Goal: Feedback & Contribution: Leave review/rating

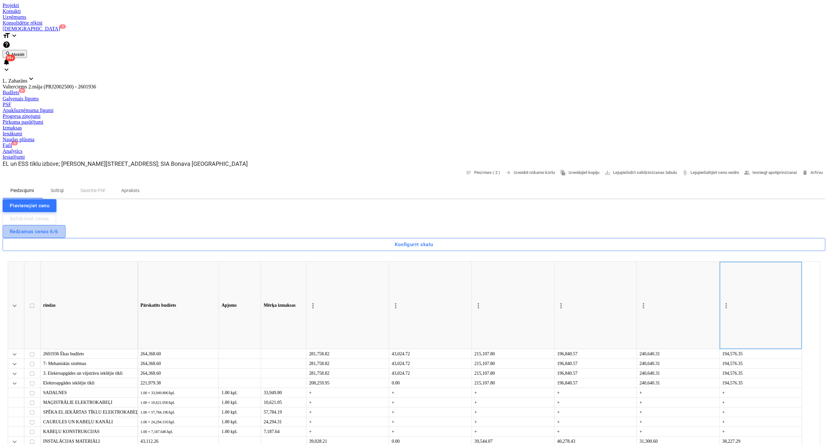
click at [58, 228] on div "Redzamas cenas 6/6" at bounding box center [34, 232] width 49 height 8
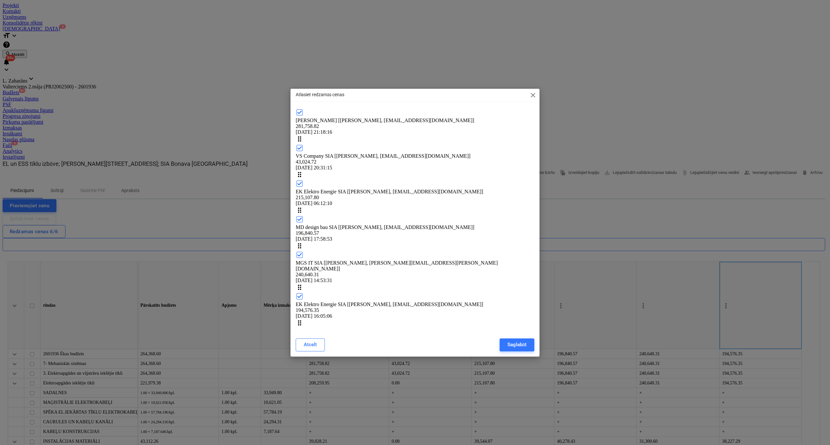
click at [303, 188] on icon at bounding box center [300, 184] width 8 height 8
click at [524, 341] on div "Saglabāt" at bounding box center [516, 345] width 19 height 8
type textarea "x"
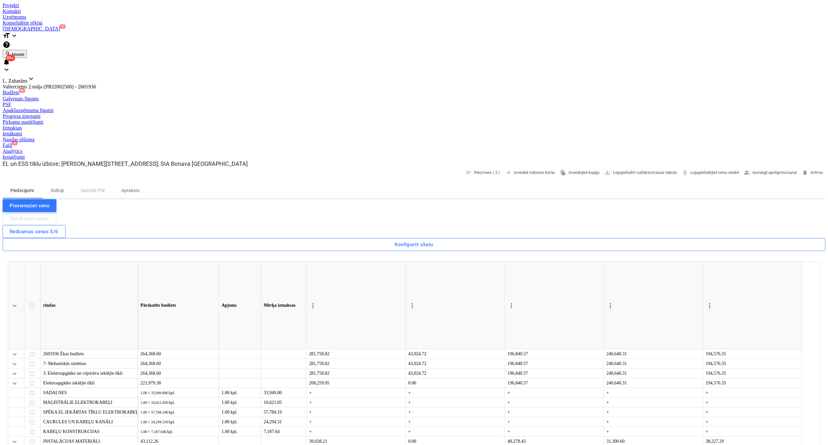
type textarea "3Uzvarētājs"
type textarea "x"
type textarea "32Uzvarētājs"
type textarea "x"
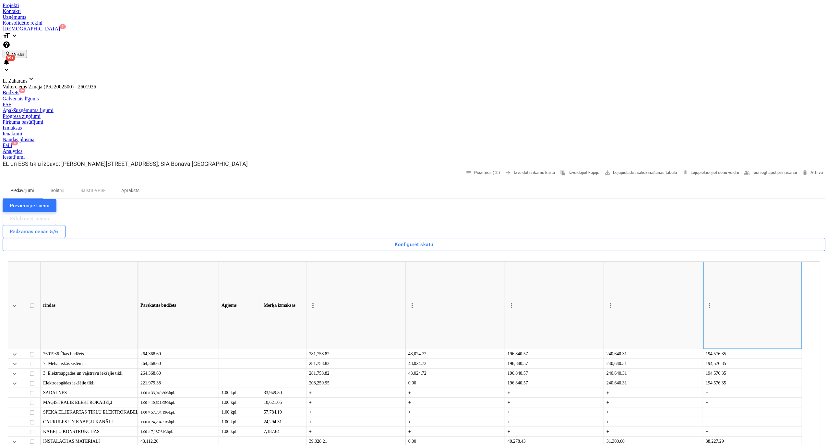
type textarea "32 Uzvarētājs"
type textarea "x"
type textarea "32 Uzvarētājs"
drag, startPoint x: 35, startPoint y: 7, endPoint x: 39, endPoint y: 22, distance: 15.3
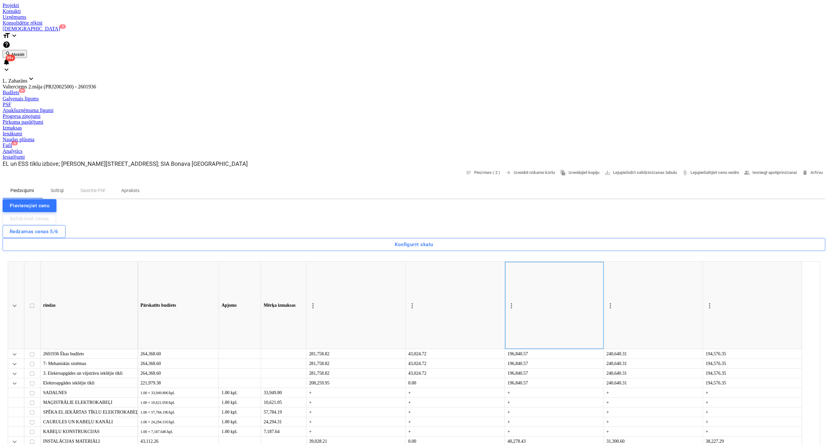
click at [35, 3] on div at bounding box center [414, 3] width 822 height 0
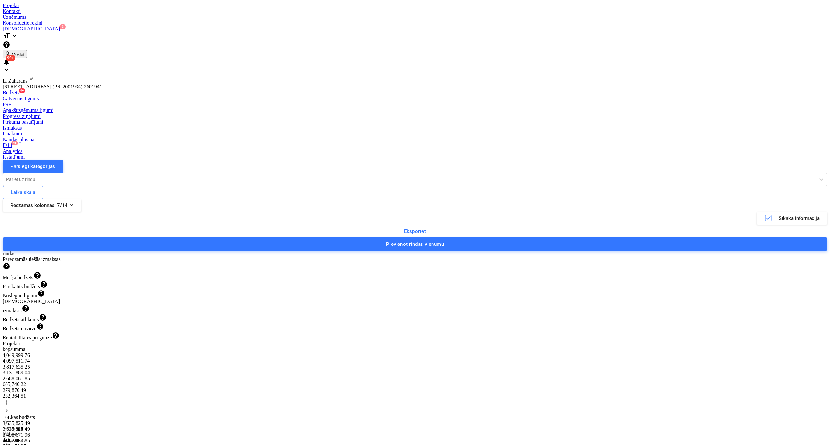
drag, startPoint x: 179, startPoint y: 22, endPoint x: 180, endPoint y: 29, distance: 6.8
click at [180, 108] on div "Apakšuzņēmuma līgumi" at bounding box center [415, 111] width 825 height 6
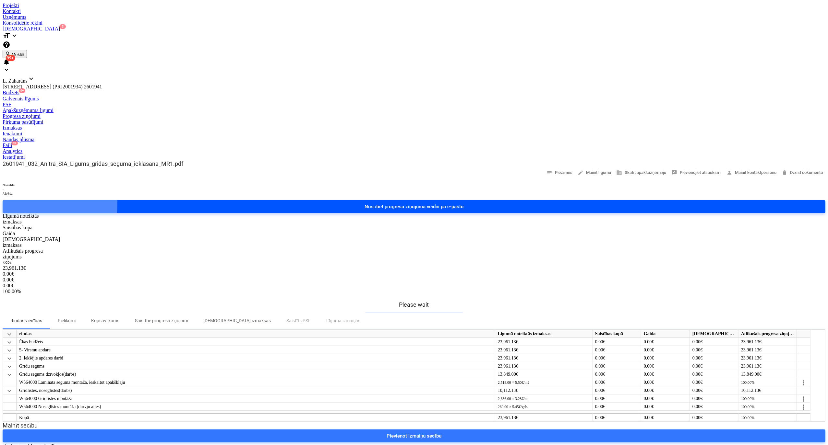
click at [464, 203] on div "Nosūtiet progresa ziņojuma veidni pa e-pastu" at bounding box center [413, 207] width 99 height 8
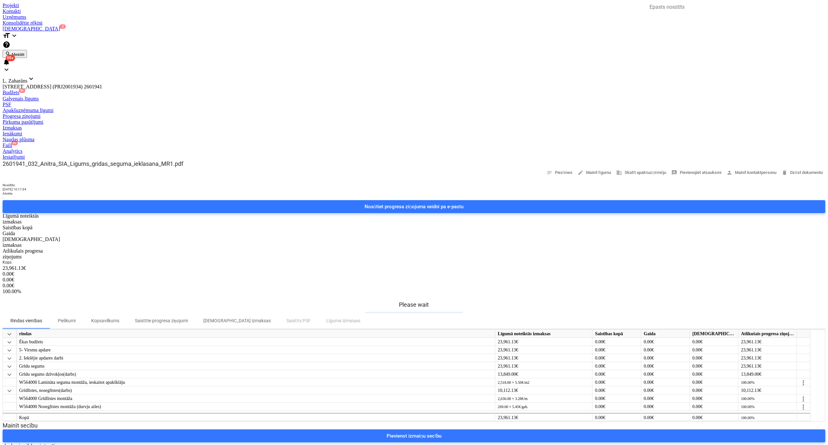
click at [202, 108] on div "Apakšuzņēmuma līgumi" at bounding box center [414, 111] width 822 height 6
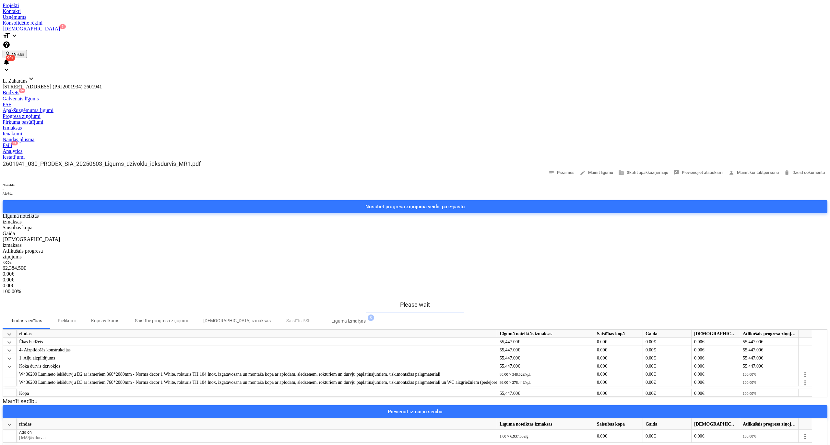
click at [465, 203] on div "Nosūtiet progresa ziņojuma veidni pa e-pastu" at bounding box center [414, 207] width 99 height 8
click at [190, 108] on div "Apakšuzņēmuma līgumi" at bounding box center [415, 111] width 825 height 6
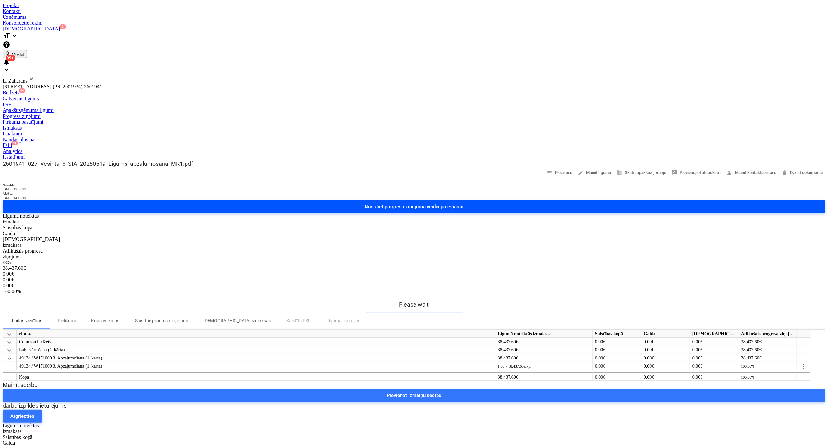
click at [464, 203] on div "Nosūtiet progresa ziņojuma veidni pa e-pastu" at bounding box center [413, 207] width 99 height 8
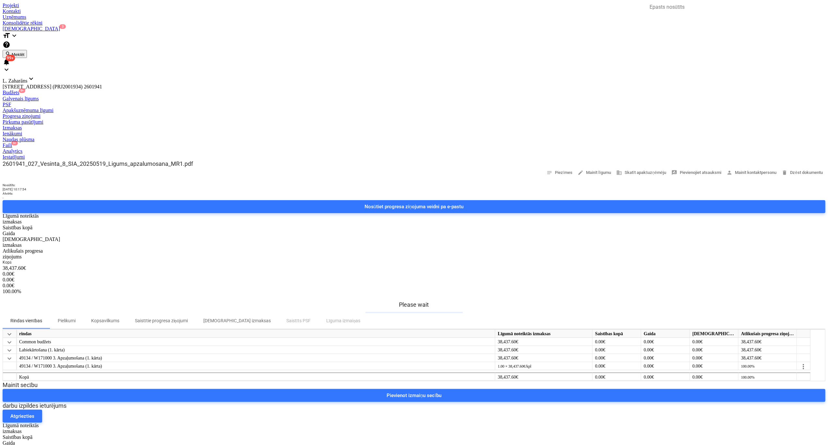
click at [207, 108] on div "Apakšuzņēmuma līgumi" at bounding box center [414, 111] width 822 height 6
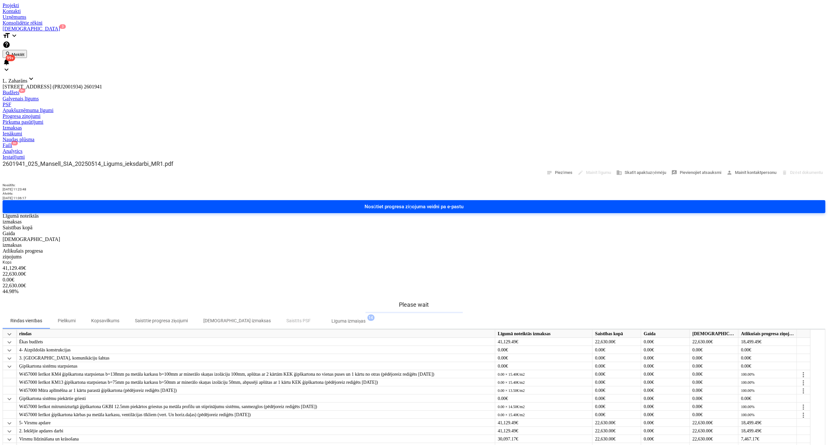
click at [464, 203] on div "Nosūtiet progresa ziņojuma veidni pa e-pastu" at bounding box center [413, 207] width 99 height 8
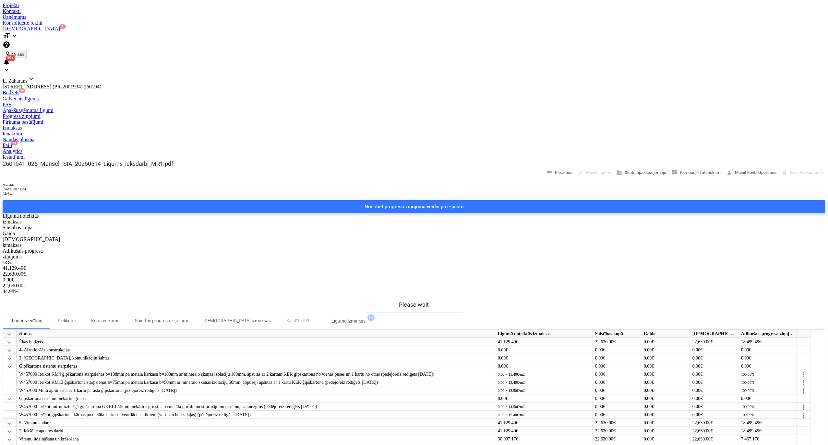
drag, startPoint x: 200, startPoint y: 21, endPoint x: 197, endPoint y: 25, distance: 5.1
click at [200, 108] on div "Apakšuzņēmuma līgumi" at bounding box center [414, 111] width 822 height 6
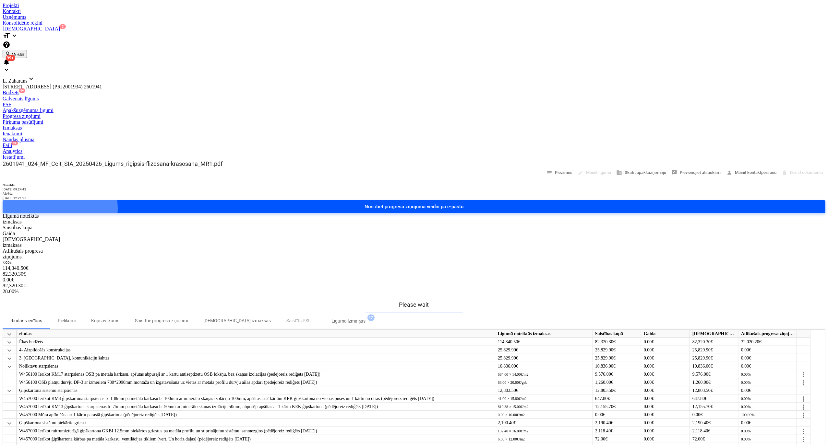
click at [464, 203] on div "Nosūtiet progresa ziņojuma veidni pa e-pastu" at bounding box center [413, 207] width 99 height 8
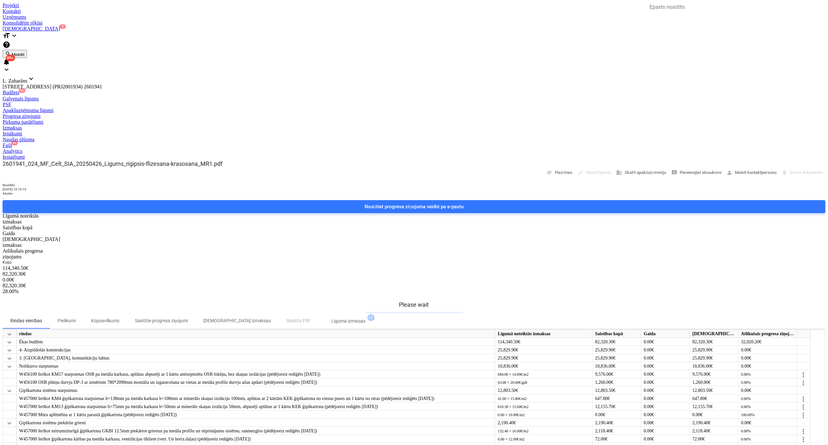
drag, startPoint x: 199, startPoint y: 22, endPoint x: 196, endPoint y: 24, distance: 3.3
click at [199, 108] on div "Apakšuzņēmuma līgumi" at bounding box center [414, 111] width 822 height 6
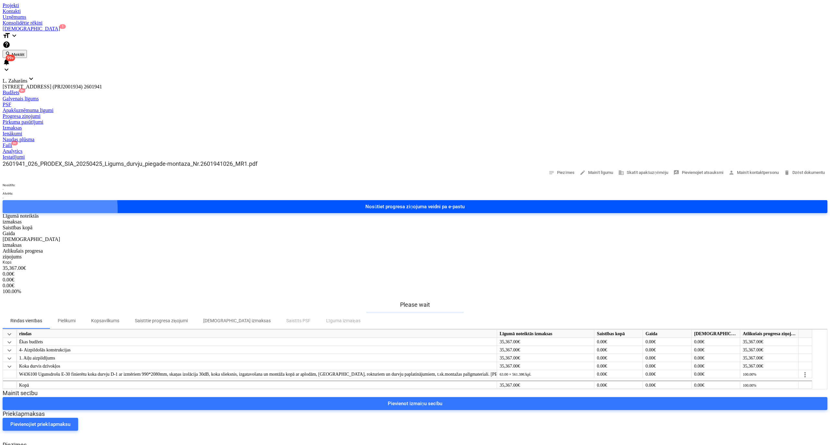
click at [465, 203] on div "Nosūtiet progresa ziņojuma veidni pa e-pastu" at bounding box center [414, 207] width 99 height 8
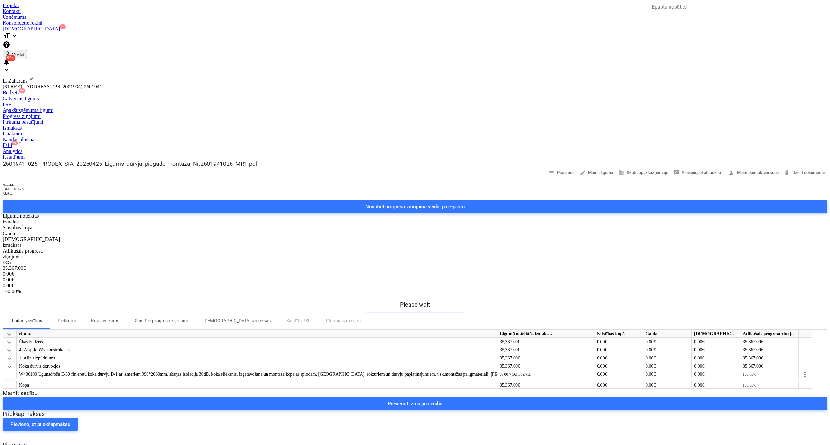
click at [194, 108] on div "Apakšuzņēmuma līgumi" at bounding box center [415, 111] width 825 height 6
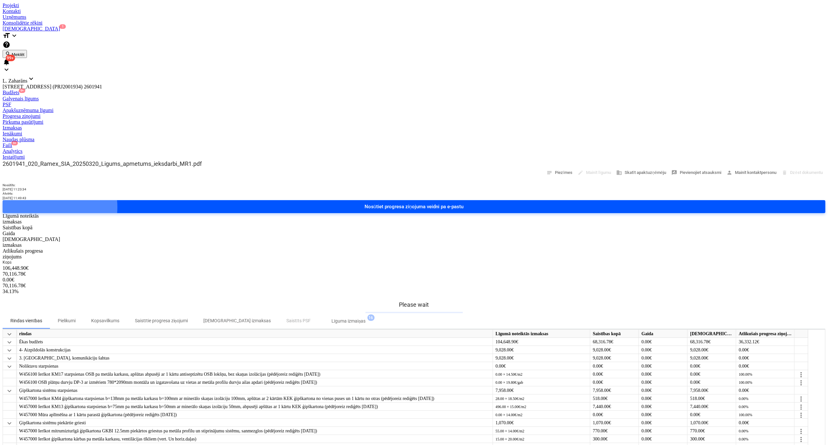
click at [464, 203] on div "Nosūtiet progresa ziņojuma veidni pa e-pastu" at bounding box center [413, 207] width 99 height 8
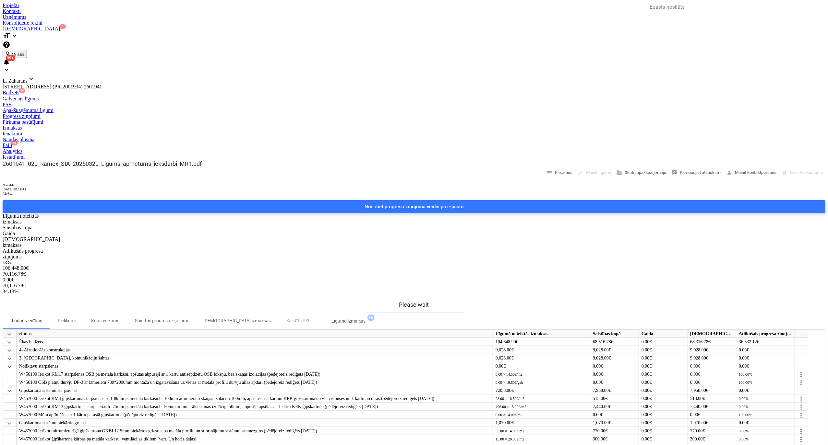
click at [179, 108] on div "Apakšuzņēmuma līgumi" at bounding box center [414, 111] width 822 height 6
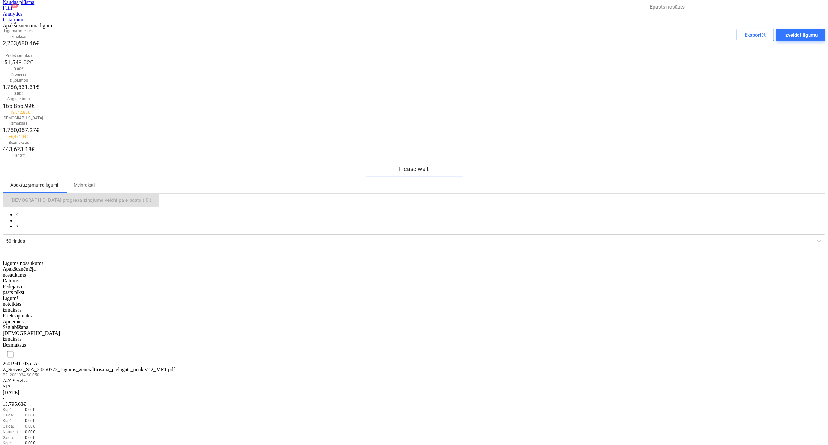
scroll to position [168, 0]
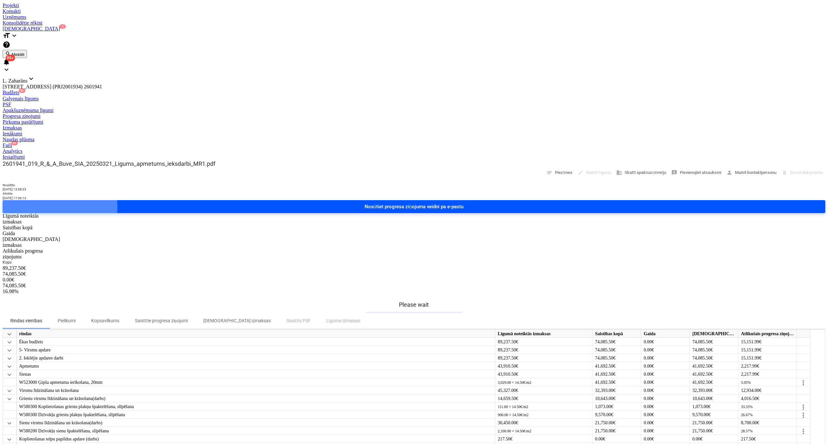
click at [464, 203] on div "Nosūtiet progresa ziņojuma veidni pa e-pastu" at bounding box center [413, 207] width 99 height 8
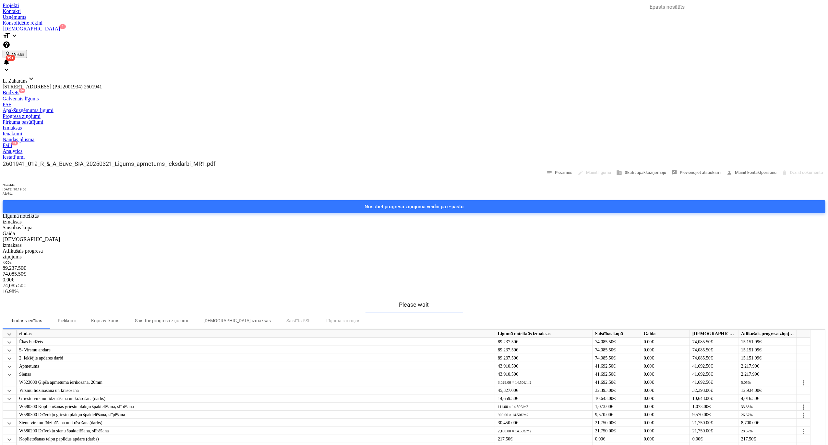
click at [191, 108] on div "Apakšuzņēmuma līgumi" at bounding box center [414, 111] width 822 height 6
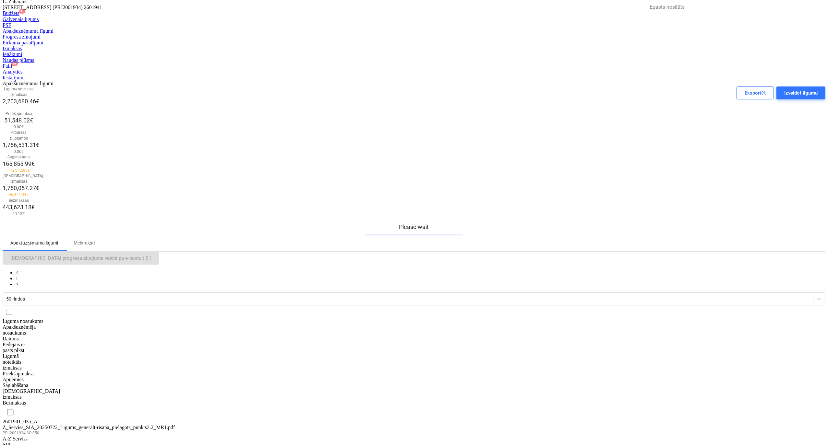
scroll to position [86, 0]
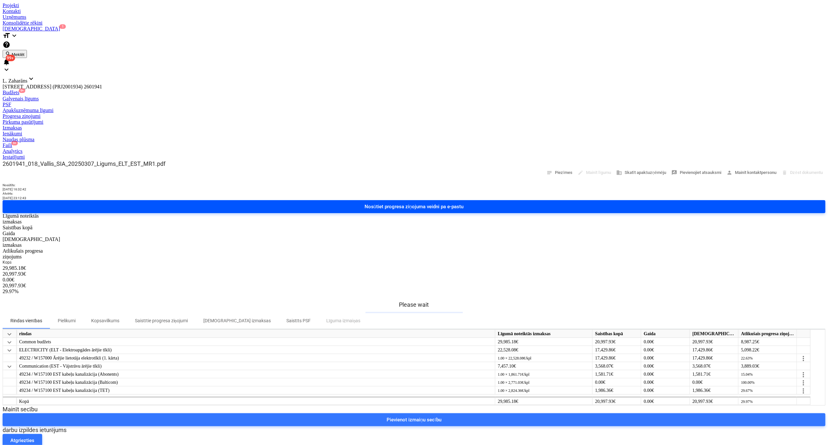
click at [464, 203] on div "Nosūtiet progresa ziņojuma veidni pa e-pastu" at bounding box center [413, 207] width 99 height 8
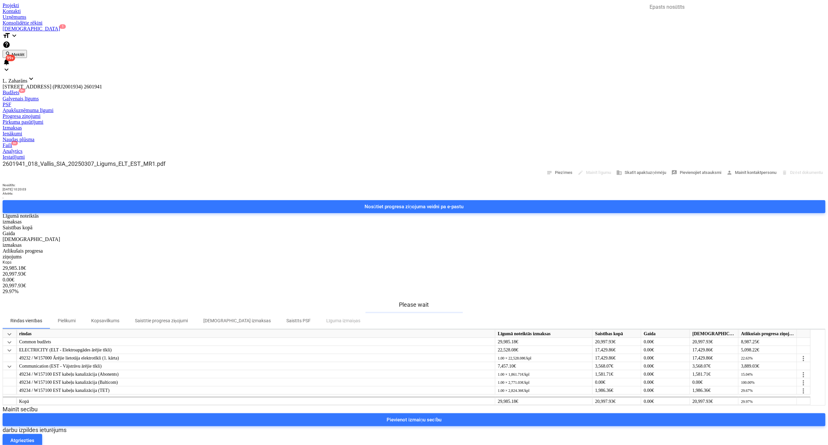
click at [190, 108] on div "Apakšuzņēmuma līgumi" at bounding box center [414, 111] width 822 height 6
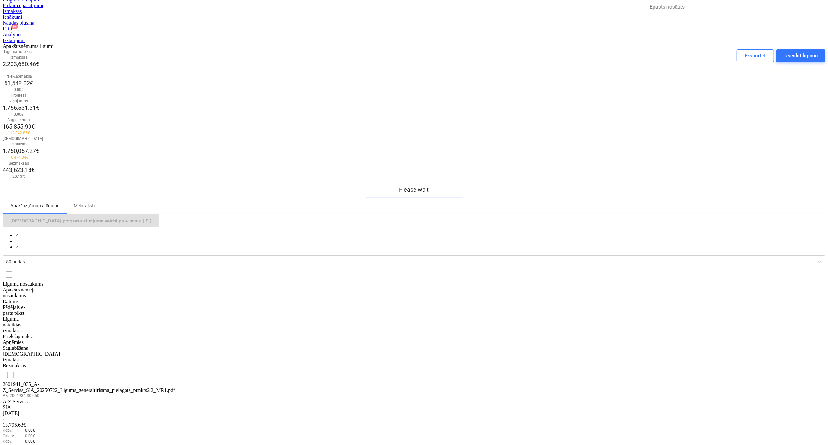
scroll to position [130, 0]
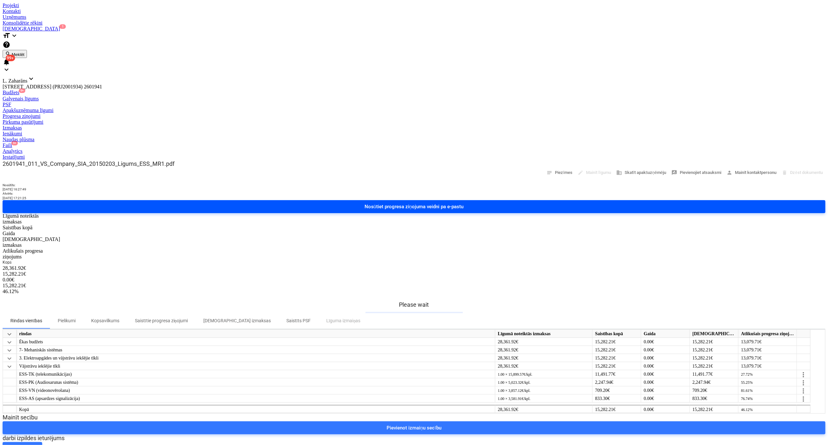
click at [464, 203] on div "Nosūtiet progresa ziņojuma veidni pa e-pastu" at bounding box center [413, 207] width 99 height 8
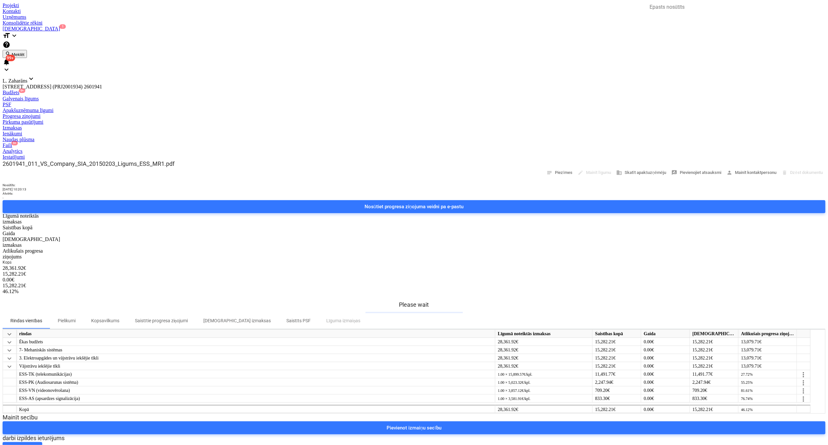
click at [186, 108] on div "Apakšuzņēmuma līgumi" at bounding box center [414, 111] width 822 height 6
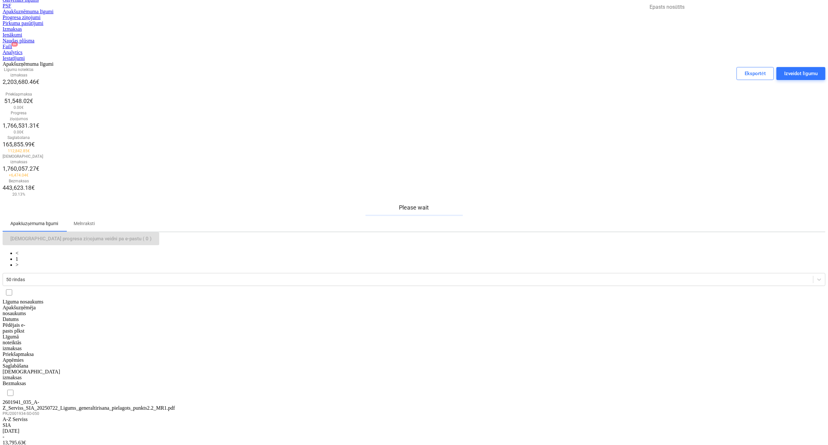
scroll to position [130, 0]
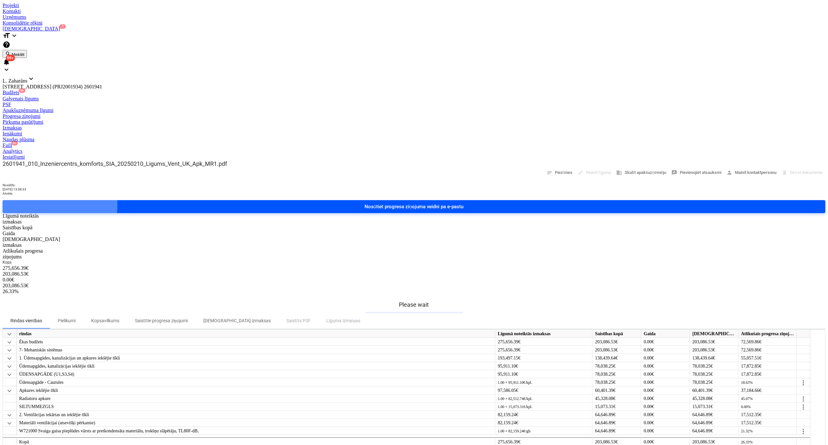
click at [464, 203] on div "Nosūtiet progresa ziņojuma veidni pa e-pastu" at bounding box center [413, 207] width 99 height 8
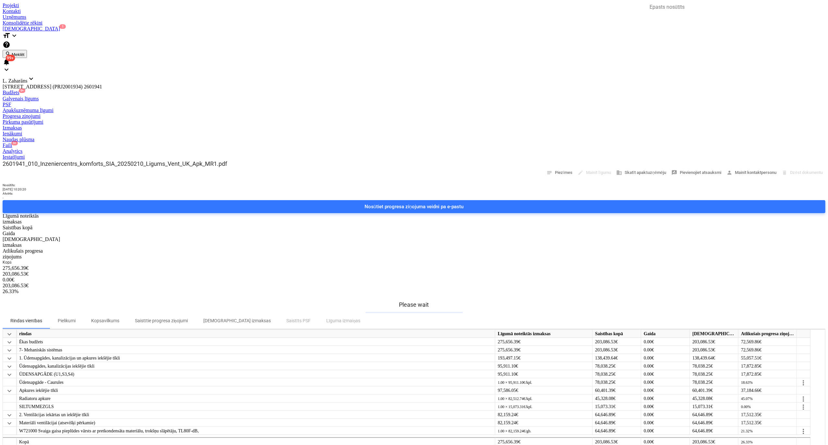
click at [202, 108] on div "Apakšuzņēmuma līgumi" at bounding box center [414, 111] width 822 height 6
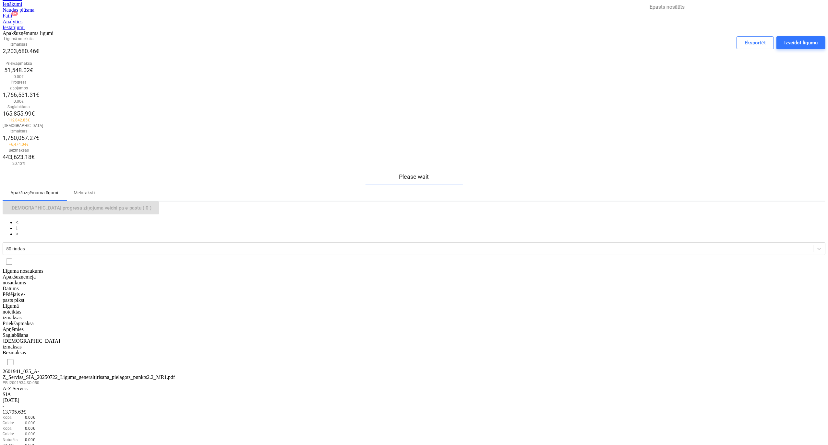
scroll to position [168, 0]
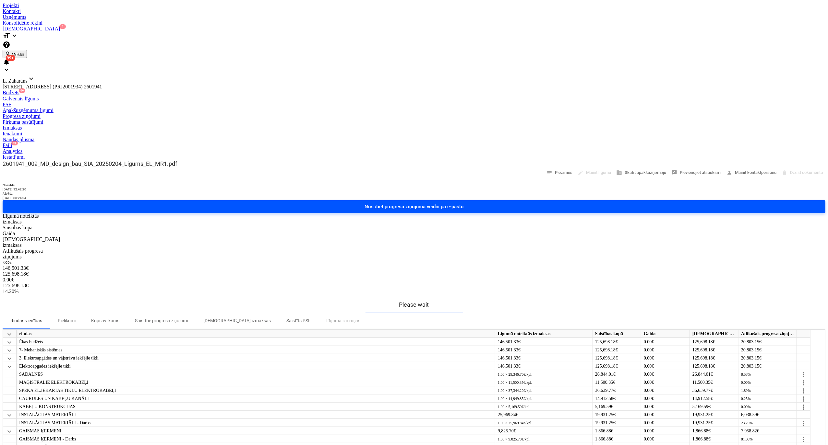
click at [464, 203] on div "Nosūtiet progresa ziņojuma veidni pa e-pastu" at bounding box center [413, 207] width 99 height 8
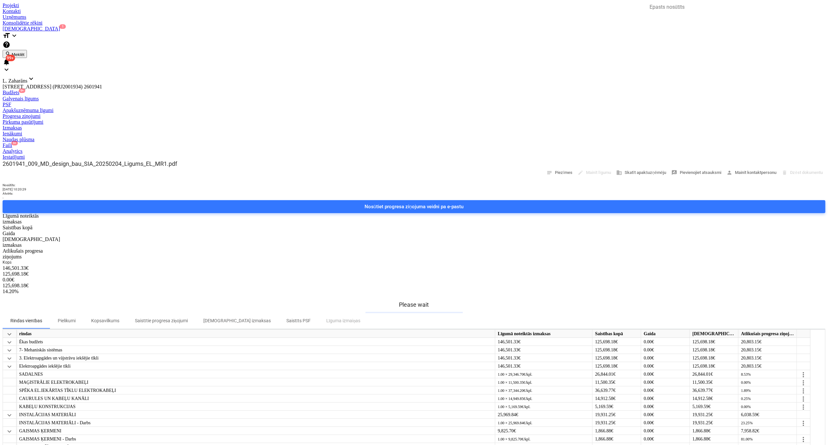
click at [193, 108] on div "Apakšuzņēmuma līgumi" at bounding box center [414, 111] width 822 height 6
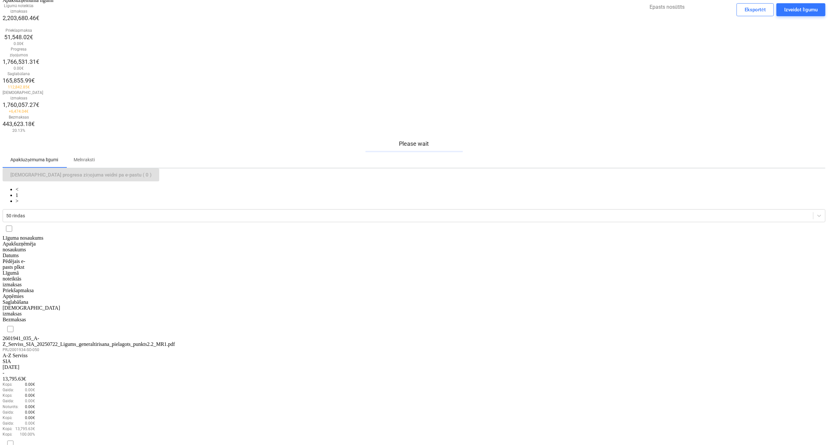
scroll to position [168, 0]
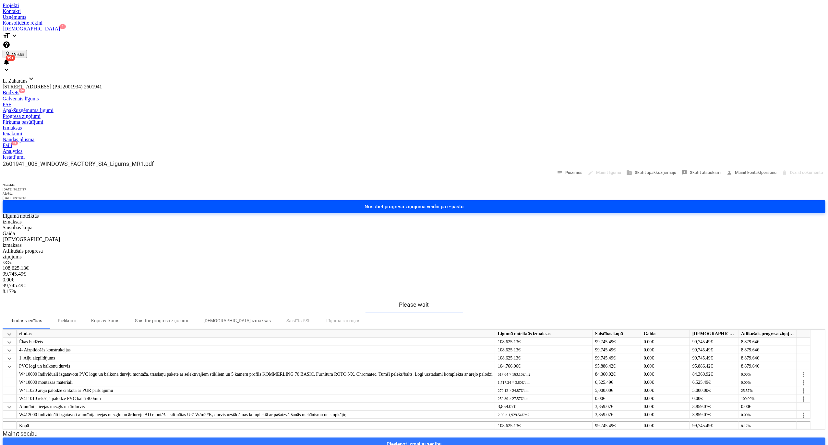
click at [464, 203] on div "Nosūtiet progresa ziņojuma veidni pa e-pastu" at bounding box center [413, 207] width 99 height 8
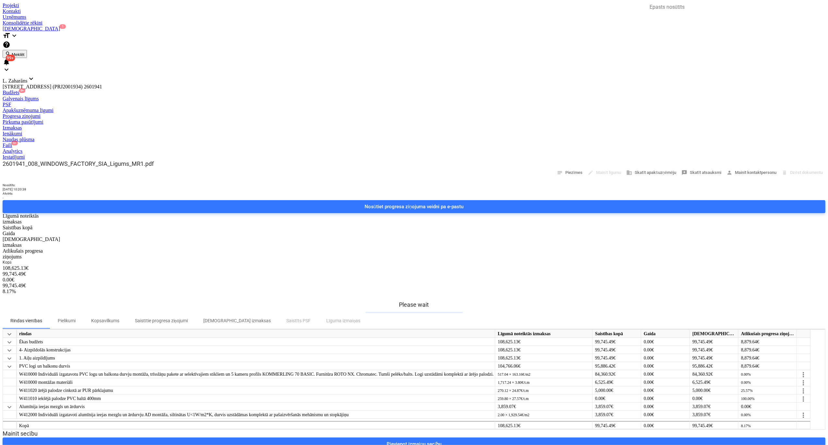
click at [198, 108] on div "Apakšuzņēmuma līgumi" at bounding box center [414, 111] width 822 height 6
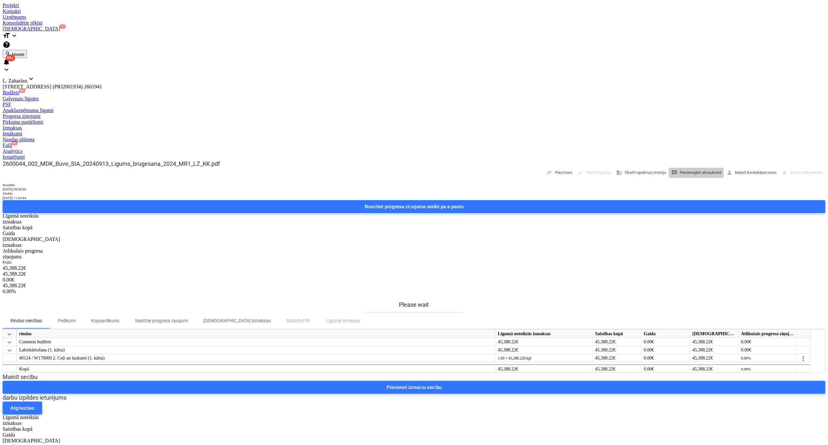
click at [684, 169] on span "rate_review Pievienojiet atsauksmi" at bounding box center [696, 172] width 50 height 7
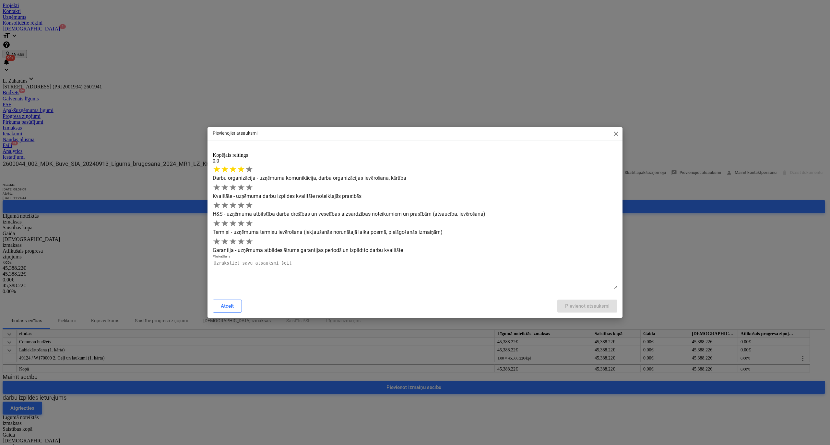
click at [245, 174] on span "★" at bounding box center [241, 169] width 8 height 11
click at [245, 191] on span "★" at bounding box center [241, 187] width 8 height 11
click at [245, 201] on span "★" at bounding box center [241, 205] width 8 height 11
click at [237, 218] on span "★" at bounding box center [233, 223] width 8 height 11
click at [253, 236] on span "★" at bounding box center [249, 241] width 8 height 11
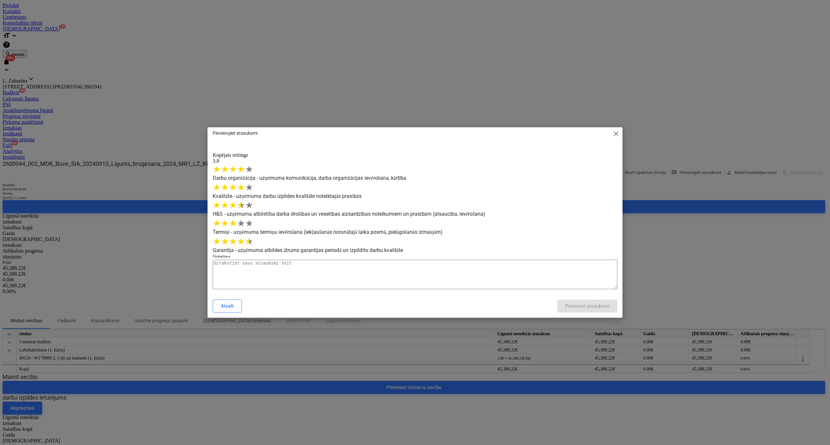
drag, startPoint x: 356, startPoint y: 250, endPoint x: 357, endPoint y: 255, distance: 5.3
click at [356, 260] on textarea at bounding box center [415, 275] width 405 height 30
type textarea "x"
type textarea "l"
type textarea "x"
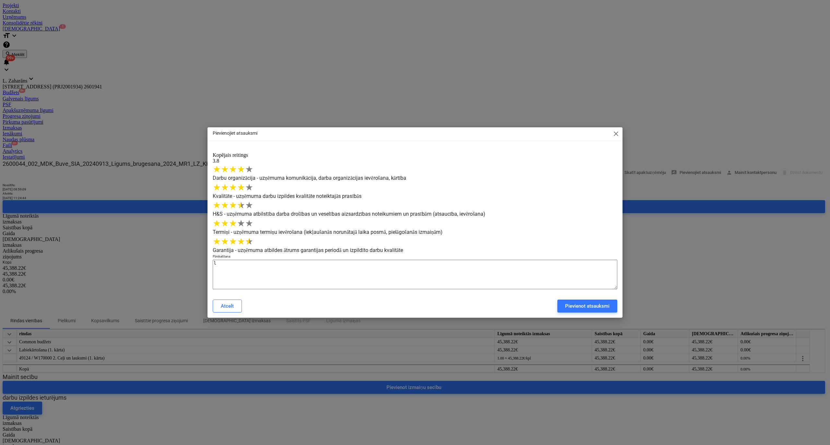
type textarea "la"
type textarea "x"
type textarea "lab"
type textarea "x"
type textarea "laba"
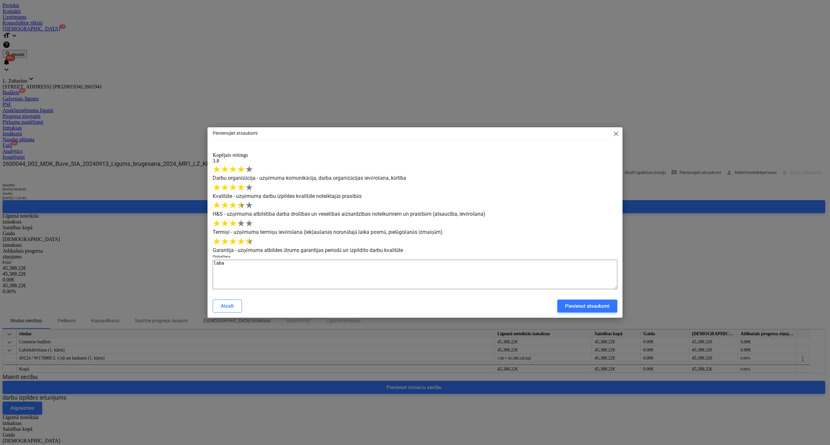
type textarea "x"
type textarea "laba"
type textarea "x"
type textarea "laba s"
type textarea "x"
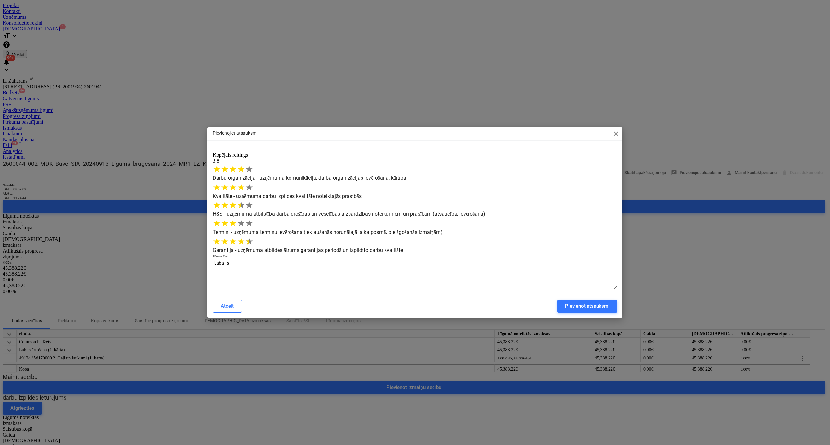
type textarea "laba sa"
type textarea "x"
type textarea "laba sad"
type textarea "x"
type textarea "laba sada"
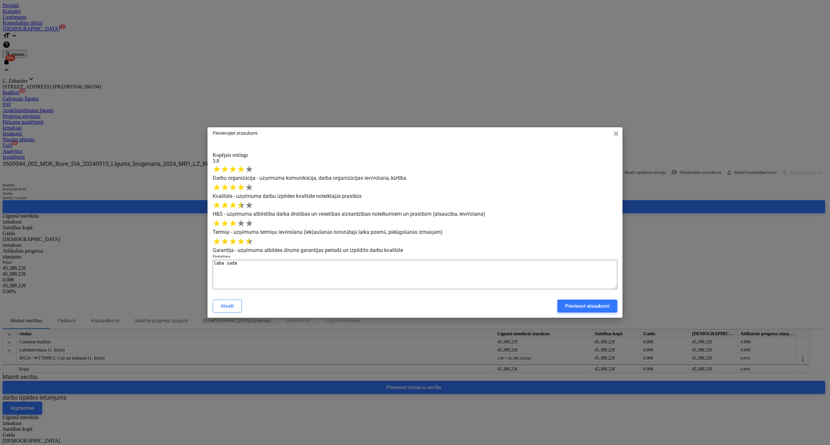
type textarea "x"
type textarea "laba sadar"
type textarea "x"
type textarea "laba sadarb"
type textarea "x"
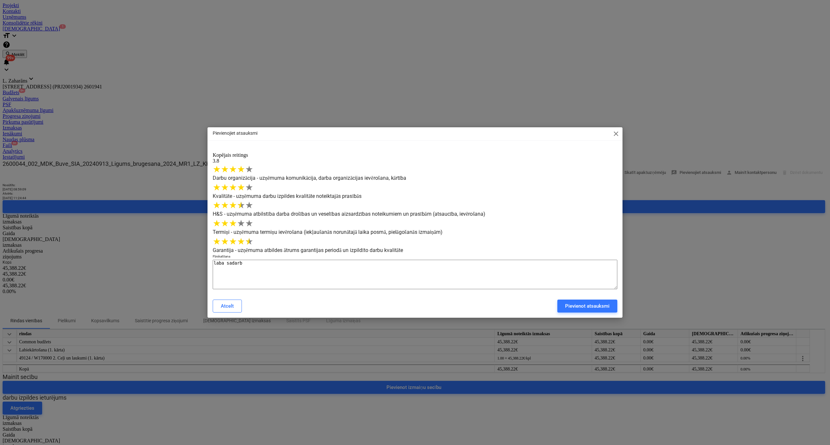
type textarea "laba sadarbī"
type textarea "x"
type textarea "laba sadarbīb"
type textarea "x"
type textarea "laba sadarbība"
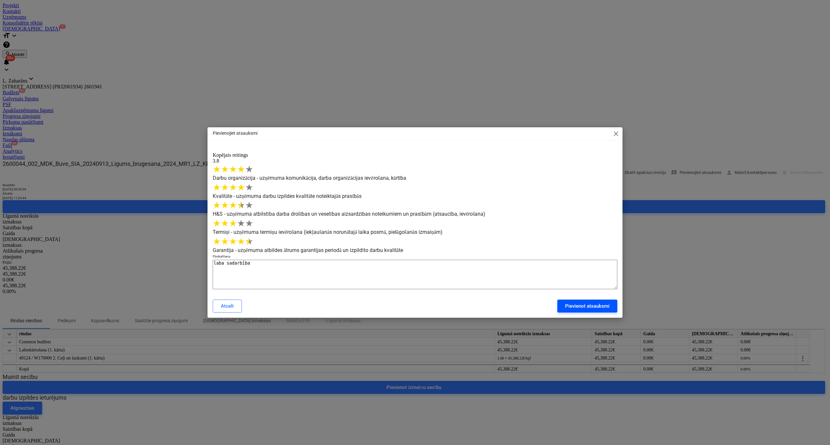
drag, startPoint x: 578, startPoint y: 291, endPoint x: 575, endPoint y: 293, distance: 4.0
click at [577, 302] on div "Pievienot atsauksmi" at bounding box center [587, 306] width 44 height 8
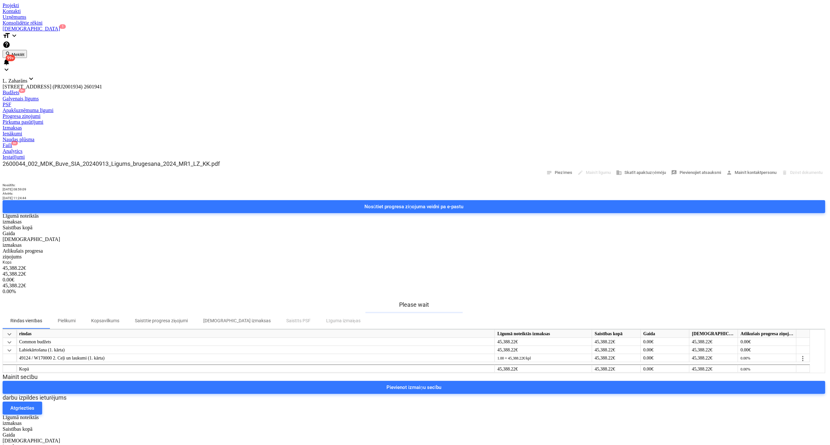
type textarea "x"
click at [76, 318] on p "Pielikumi" at bounding box center [67, 321] width 18 height 7
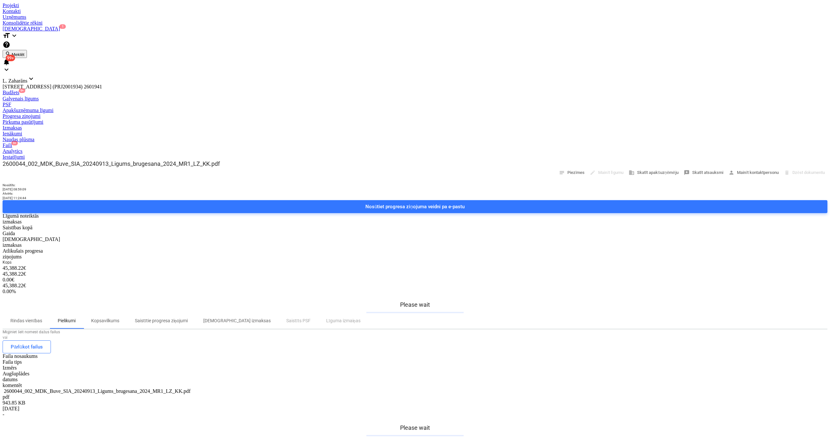
click at [52, 389] on div "2600044_002_MDK_Buve_SIA_20240913_Ligums_brugesana_2024_MR1_LZ_KK.pdf" at bounding box center [35, 392] width 65 height 6
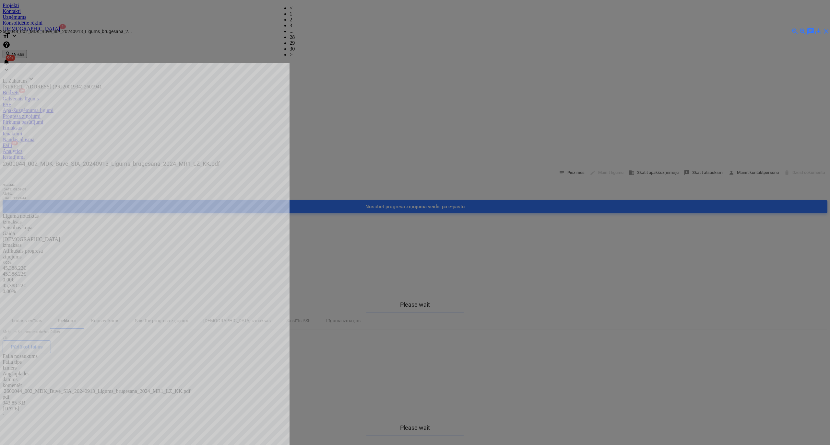
click at [791, 28] on span "zoom_in" at bounding box center [795, 32] width 8 height 8
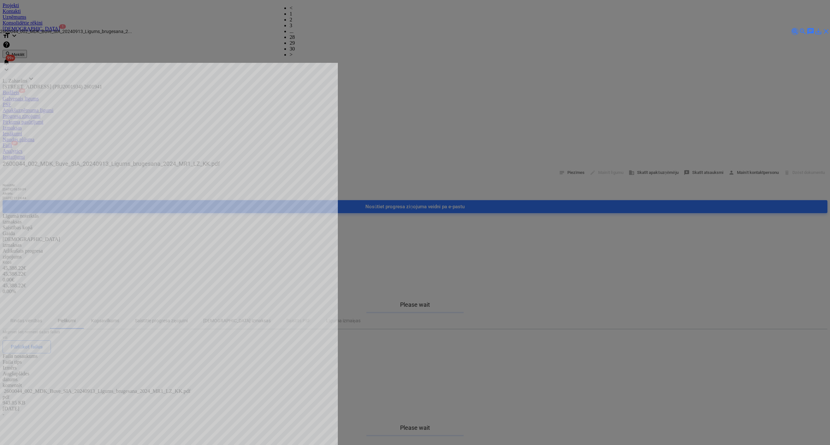
click at [791, 28] on span "zoom_in" at bounding box center [795, 32] width 8 height 8
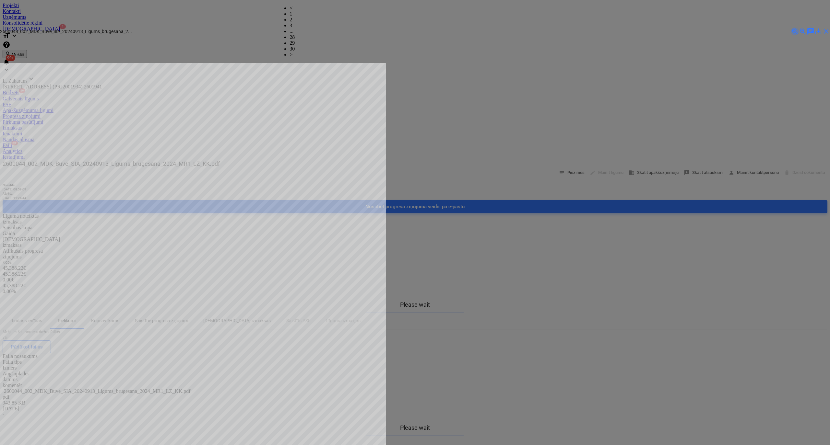
click at [791, 28] on span "zoom_in" at bounding box center [795, 32] width 8 height 8
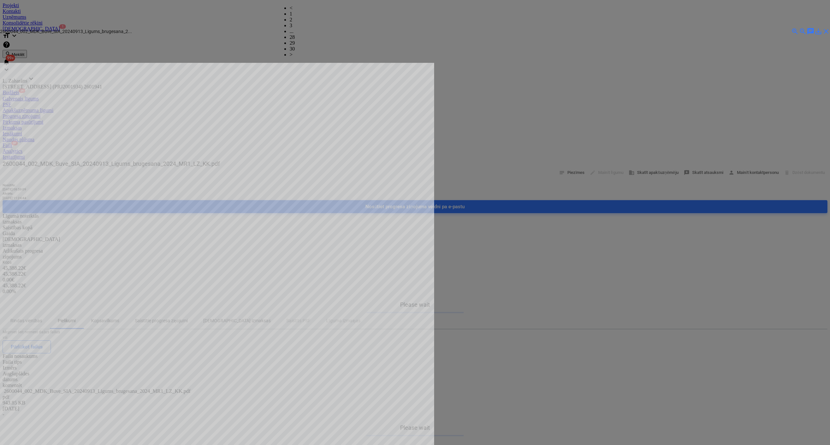
scroll to position [188, 0]
click at [292, 23] on link "3" at bounding box center [290, 26] width 3 height 6
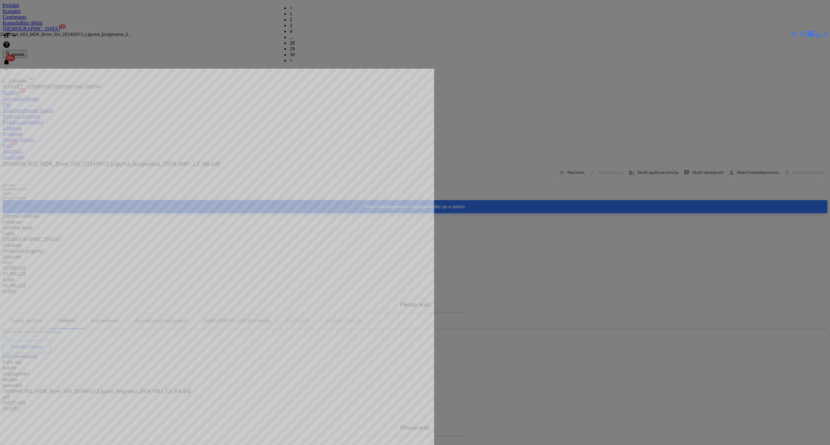
click at [292, 29] on link "4" at bounding box center [290, 32] width 3 height 6
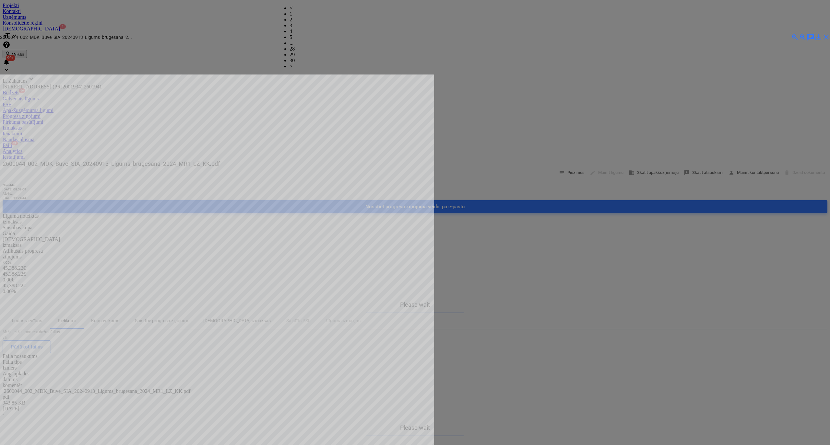
click at [292, 34] on link "5" at bounding box center [290, 37] width 3 height 6
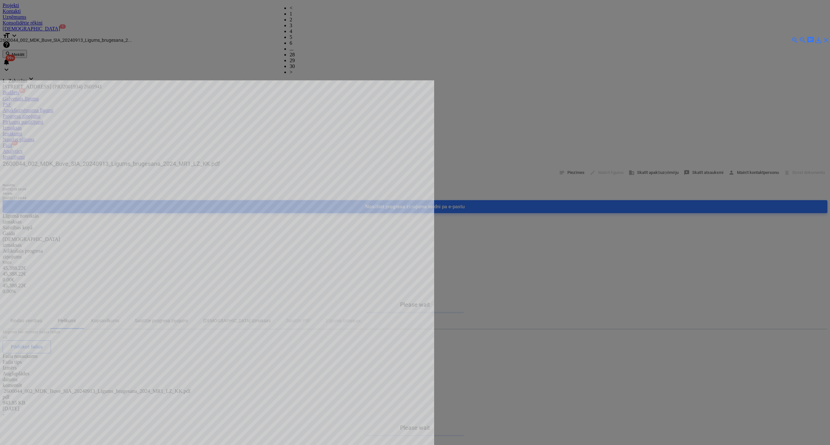
click at [292, 40] on link "6" at bounding box center [290, 43] width 3 height 6
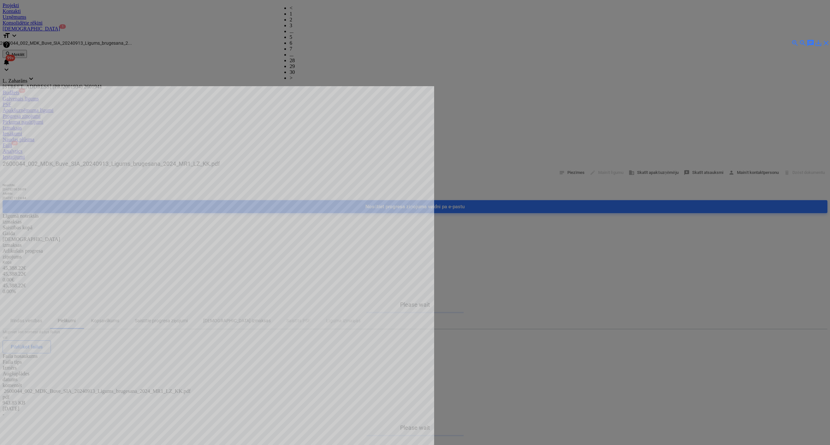
click at [292, 46] on link "7" at bounding box center [290, 49] width 3 height 6
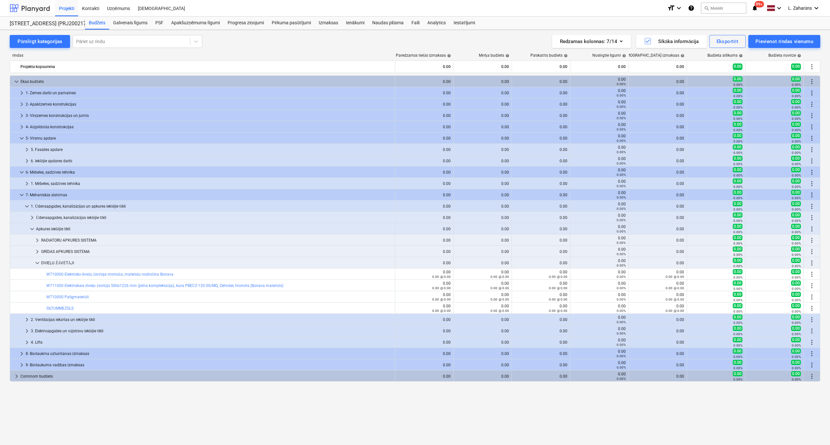
click at [31, 10] on div at bounding box center [30, 8] width 40 height 16
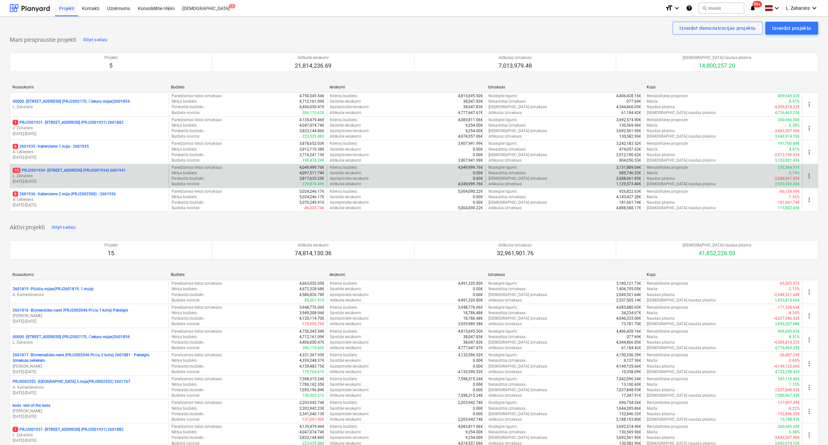
click at [62, 169] on p "10 PRJ2001934 - [STREET_ADDRESS] (PRJ2001934) 2601941" at bounding box center [69, 171] width 113 height 6
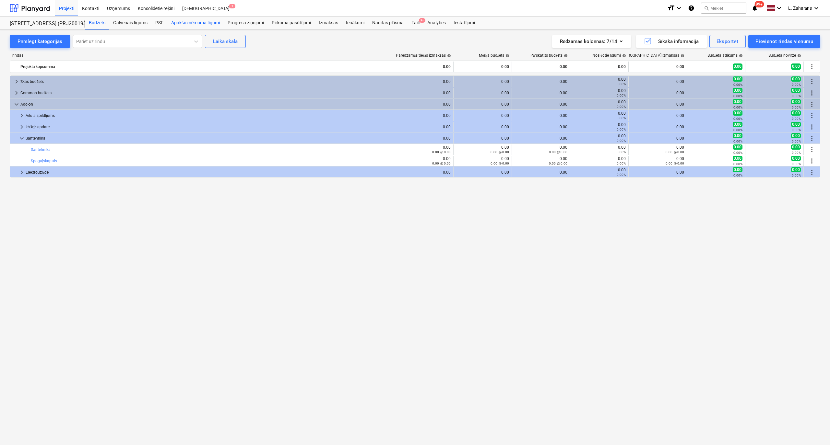
click at [185, 19] on div "Apakšuzņēmuma līgumi" at bounding box center [195, 23] width 56 height 13
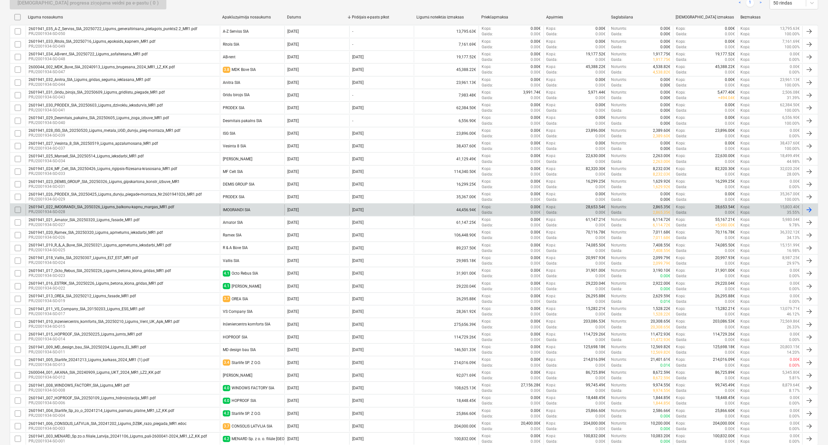
scroll to position [168, 0]
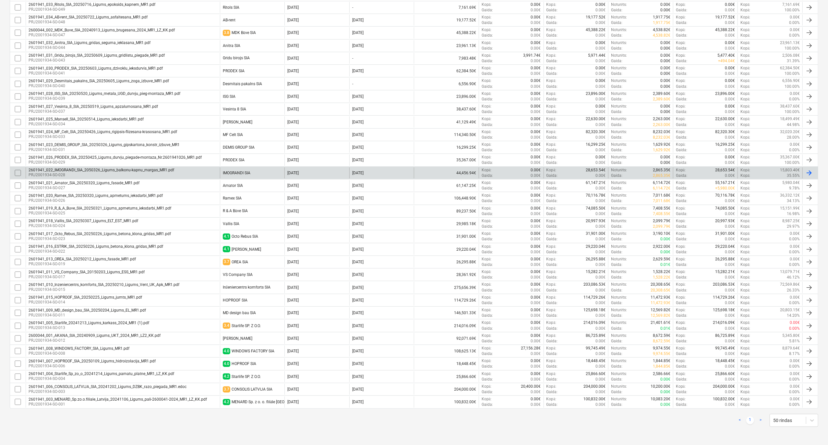
click at [123, 173] on p "PRJ2001934-SO-028" at bounding box center [102, 175] width 146 height 6
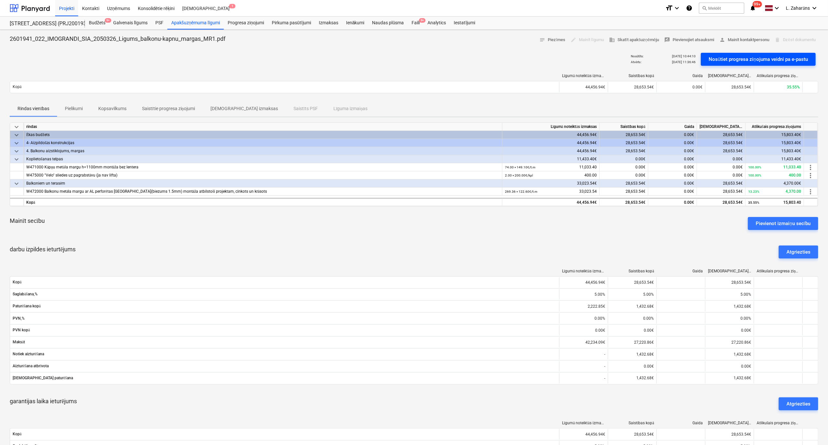
click at [738, 56] on div "Nosūtiet progresa ziņojuma veidni pa e-pastu" at bounding box center [757, 59] width 99 height 8
click at [37, 8] on div at bounding box center [30, 8] width 40 height 16
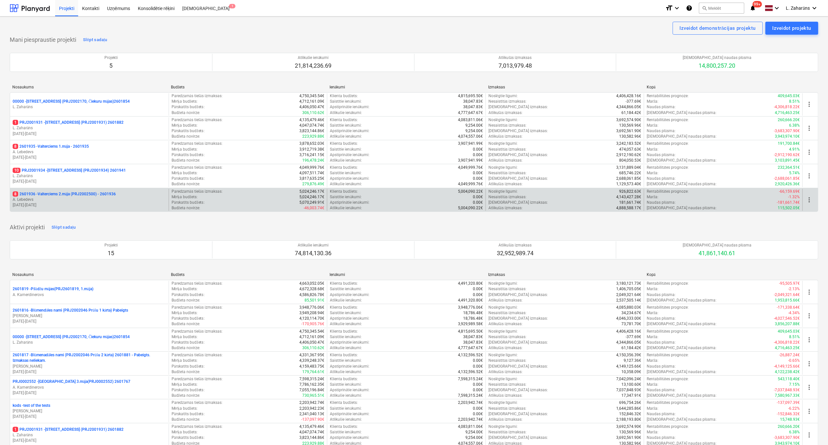
click at [56, 194] on p "8 2601936 - Valterciems 2.māja (PRJ2002500) - 2601936" at bounding box center [64, 195] width 103 height 6
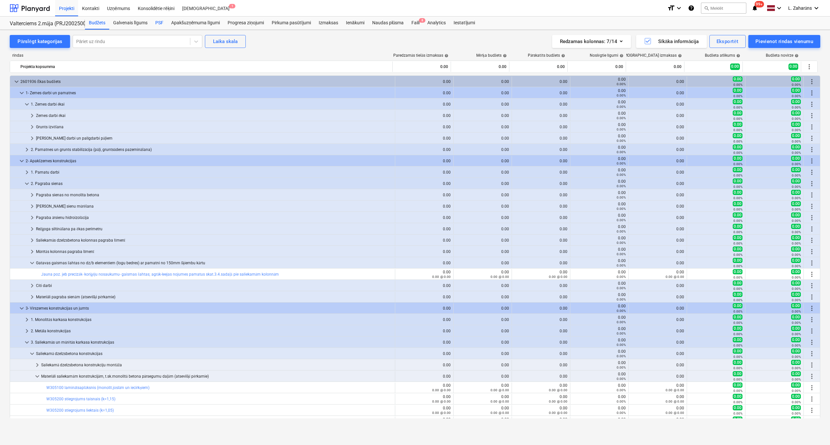
click at [161, 22] on div "PSF" at bounding box center [159, 23] width 16 height 13
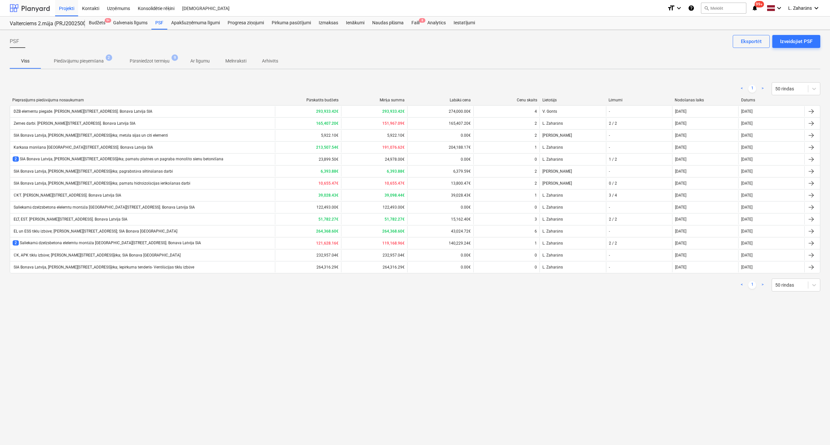
click at [33, 8] on div at bounding box center [30, 8] width 40 height 16
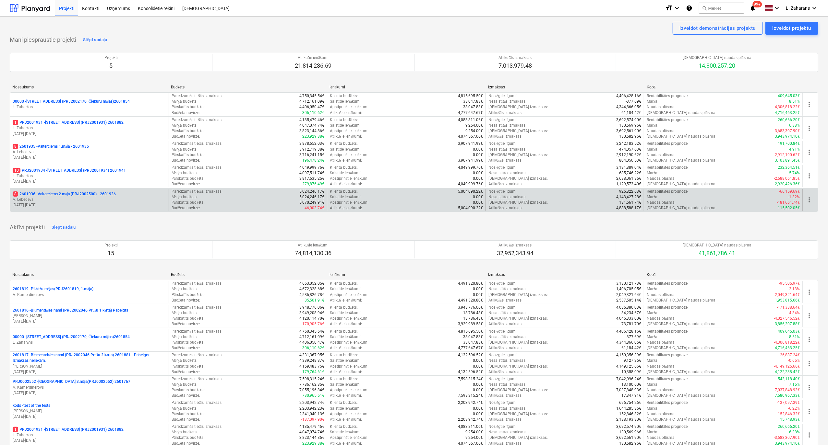
click at [66, 194] on p "8 2601936 - Valterciems 2.māja (PRJ2002500) - 2601936" at bounding box center [64, 195] width 103 height 6
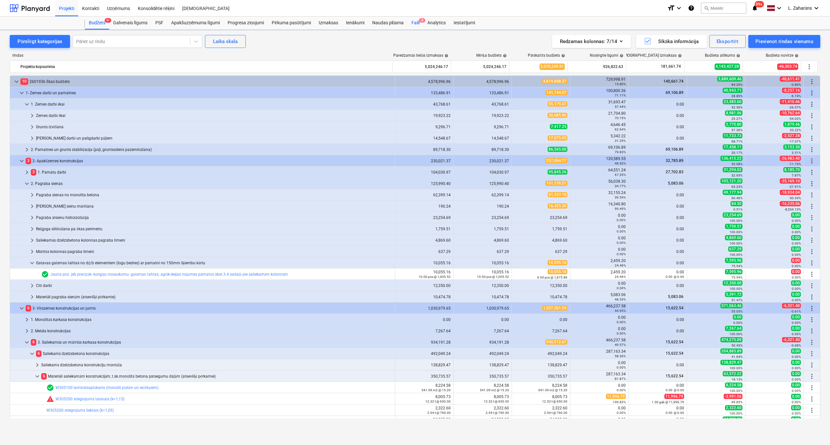
click at [413, 21] on div "Faili 8" at bounding box center [415, 23] width 16 height 13
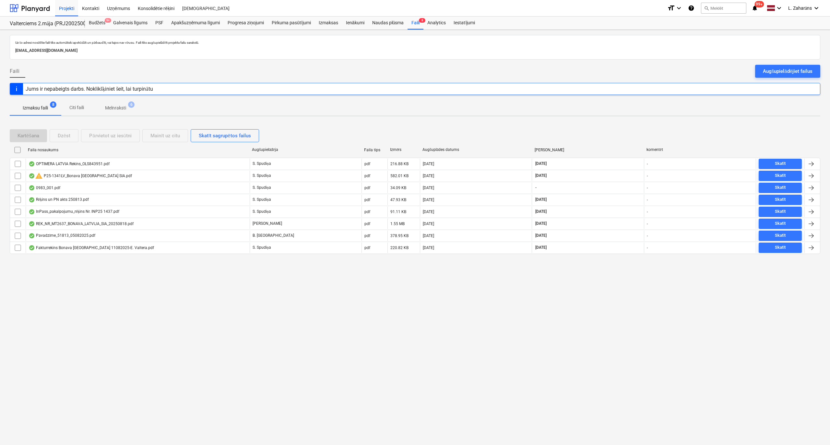
click at [121, 107] on p "Melnraksti" at bounding box center [115, 108] width 21 height 7
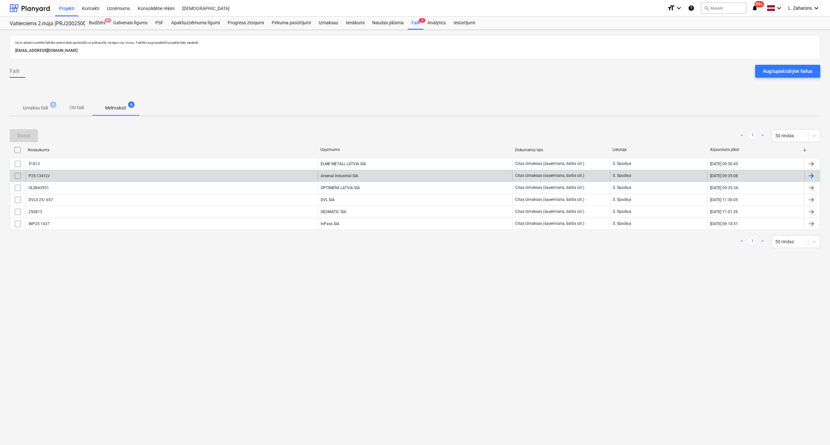
click at [99, 175] on div "P25-1341LV" at bounding box center [172, 176] width 292 height 10
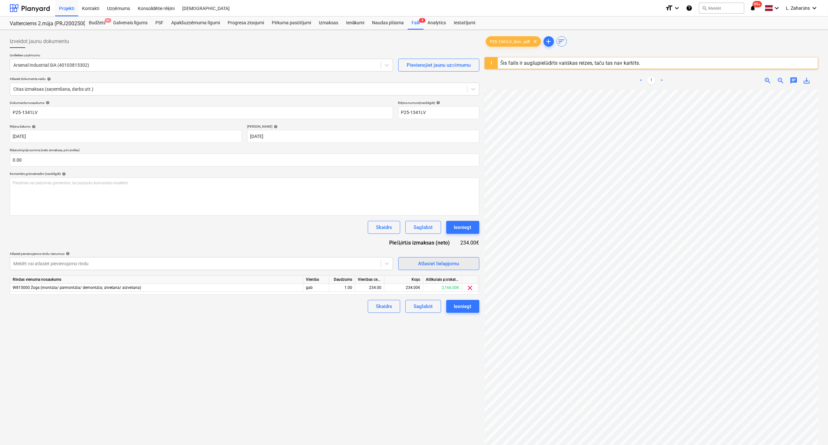
scroll to position [99, 63]
click at [464, 305] on div "Iesniegt" at bounding box center [463, 306] width 18 height 8
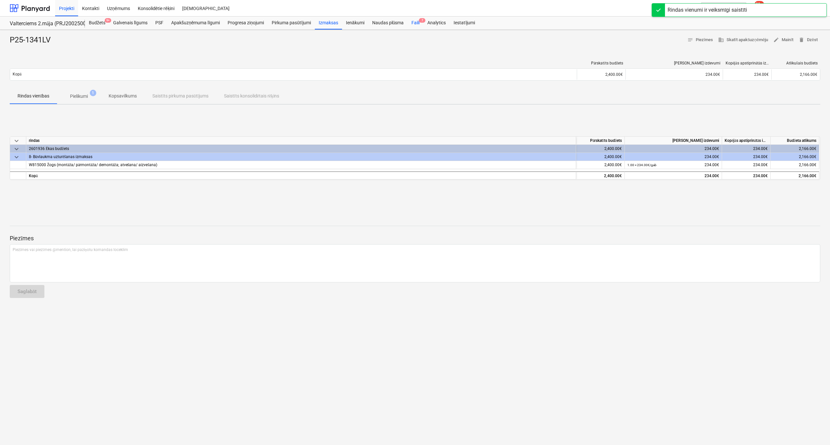
click at [412, 21] on div "Faili 7" at bounding box center [415, 23] width 16 height 13
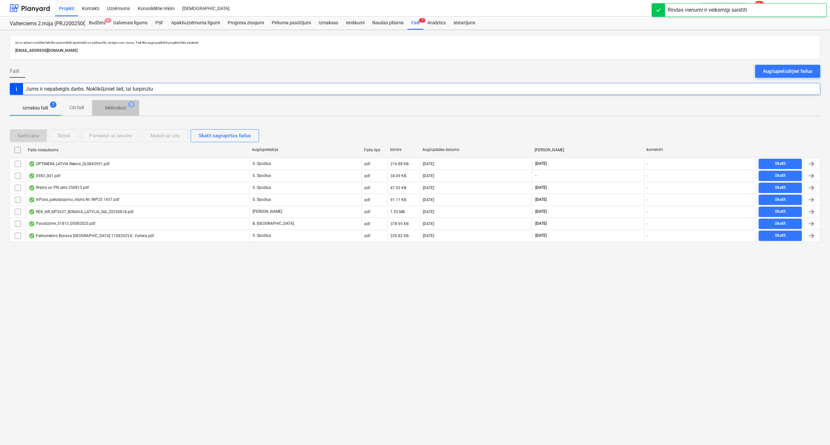
click at [117, 107] on p "Melnraksti" at bounding box center [115, 108] width 21 height 7
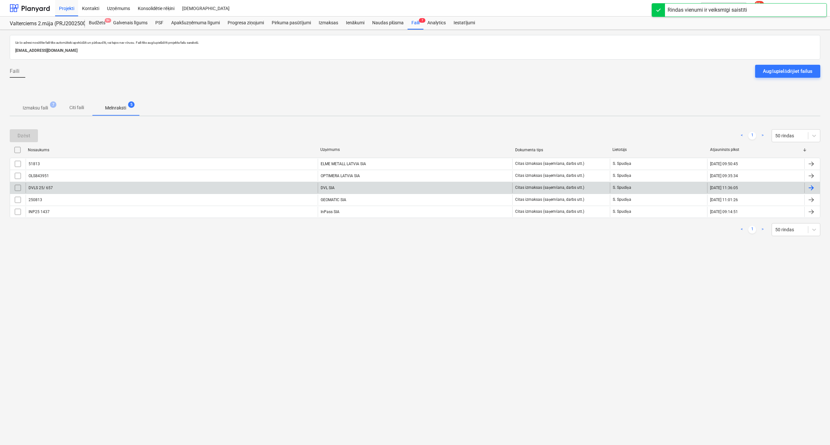
click at [93, 190] on div "DVLS 25/ 657" at bounding box center [172, 188] width 292 height 10
click at [134, 185] on div "DVLS 25/ 657" at bounding box center [172, 188] width 292 height 10
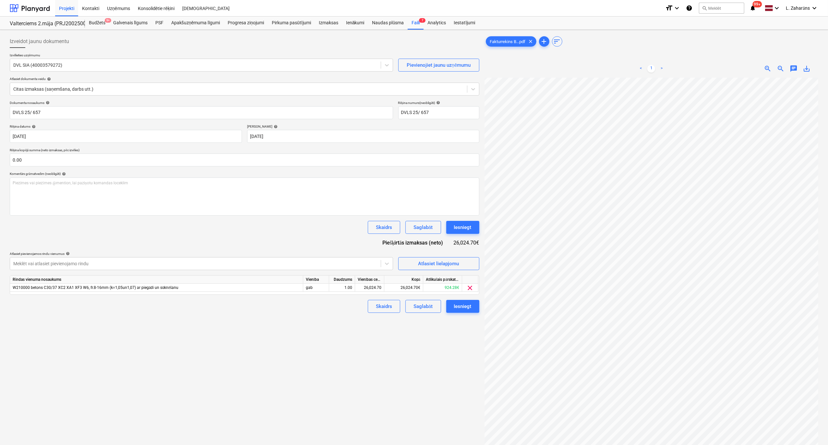
scroll to position [61, 0]
click at [463, 308] on div "Iesniegt" at bounding box center [463, 306] width 18 height 8
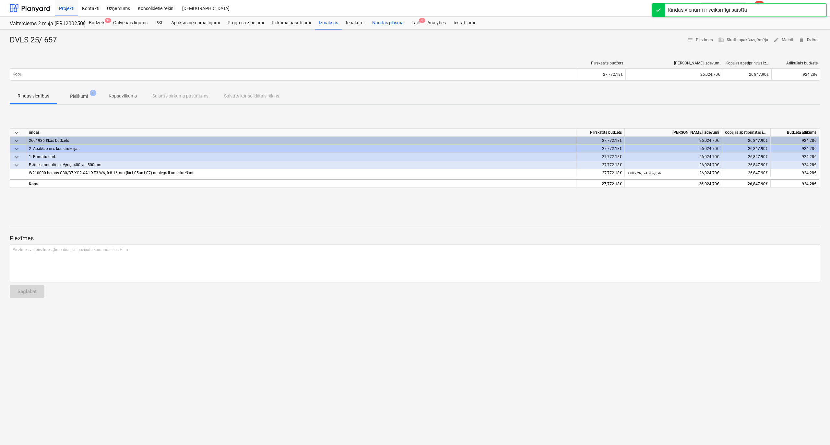
drag, startPoint x: 414, startPoint y: 21, endPoint x: 400, endPoint y: 29, distance: 16.2
click at [414, 21] on div "Faili 6" at bounding box center [415, 23] width 16 height 13
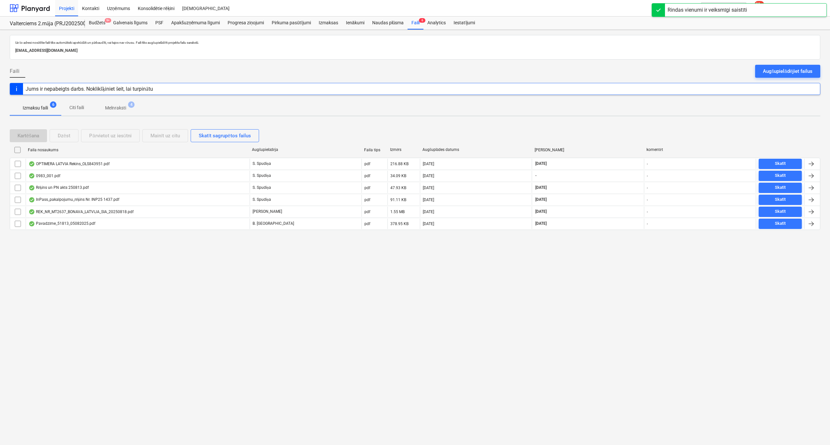
drag, startPoint x: 124, startPoint y: 103, endPoint x: 108, endPoint y: 117, distance: 20.9
click at [123, 103] on span "Melnraksti 4" at bounding box center [115, 108] width 47 height 12
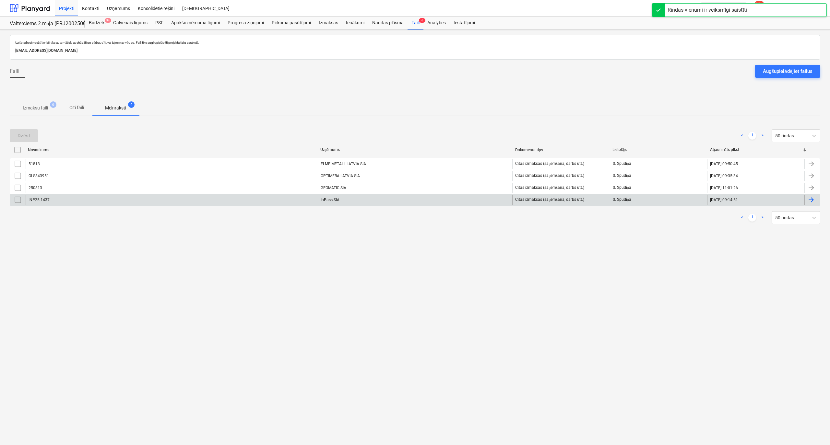
click at [93, 199] on div "INP25 1437" at bounding box center [172, 200] width 292 height 10
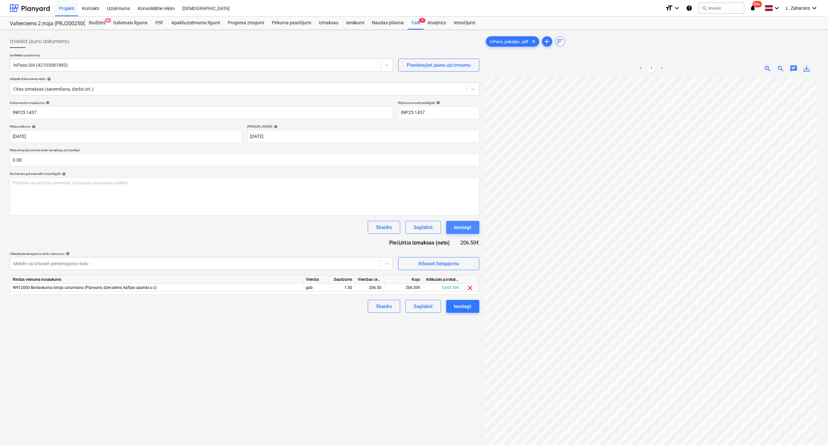
click at [464, 225] on div "Iesniegt" at bounding box center [463, 227] width 18 height 8
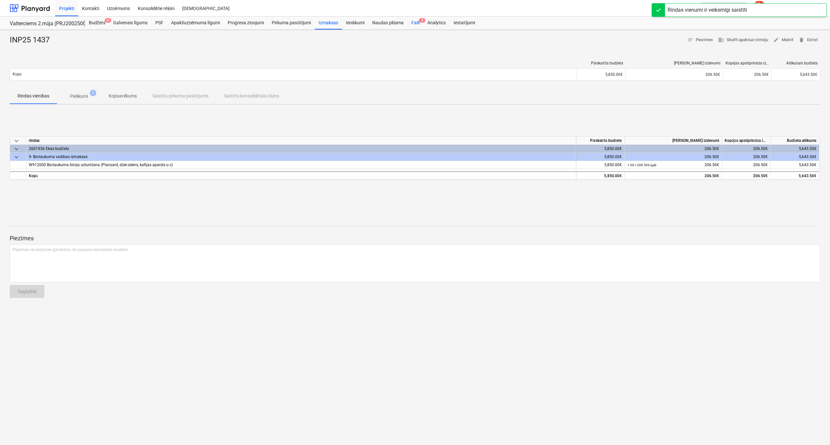
click at [417, 23] on div "Faili 5" at bounding box center [415, 23] width 16 height 13
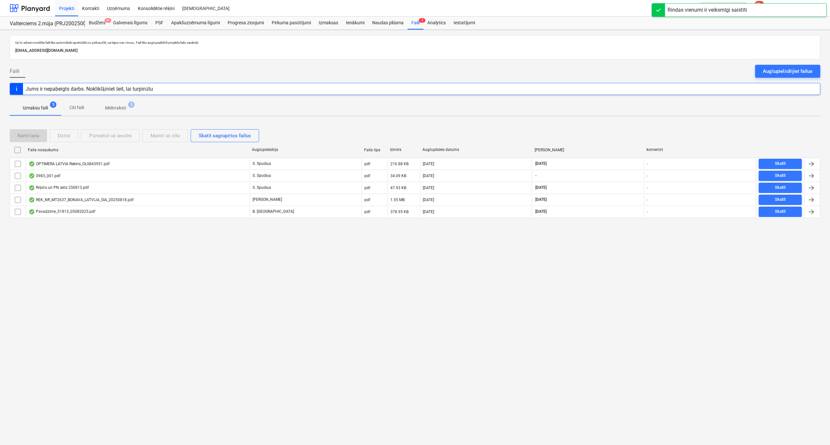
click at [123, 108] on p "Melnraksti" at bounding box center [115, 108] width 21 height 7
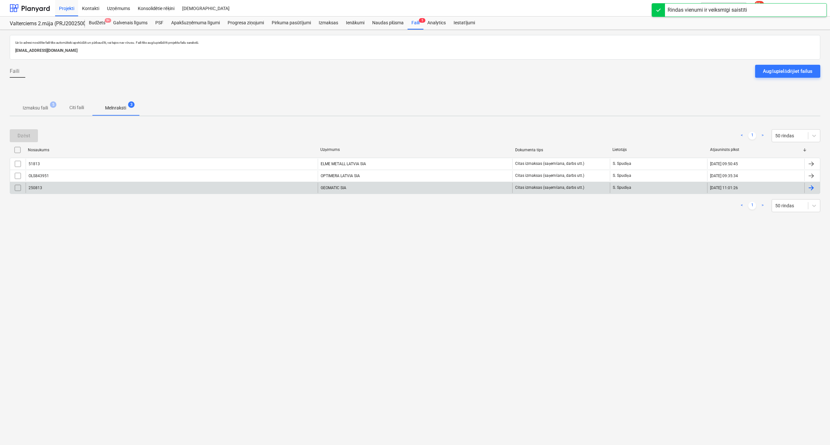
click at [84, 191] on div "250813" at bounding box center [172, 188] width 292 height 10
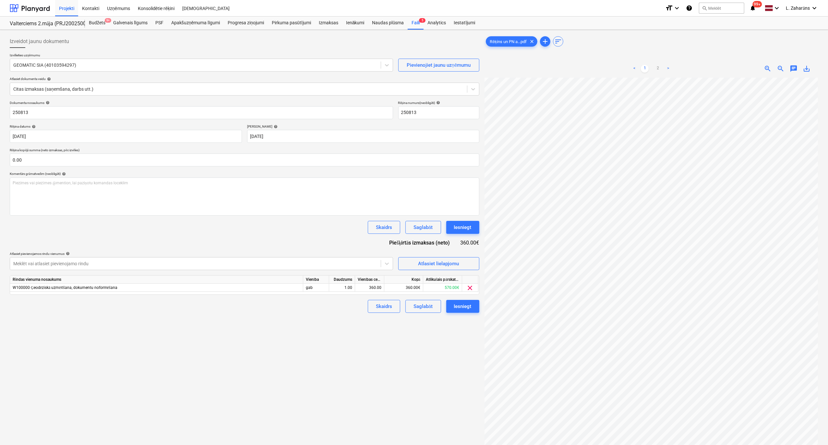
scroll to position [96, 104]
click at [413, 21] on div "Faili 5" at bounding box center [415, 23] width 16 height 13
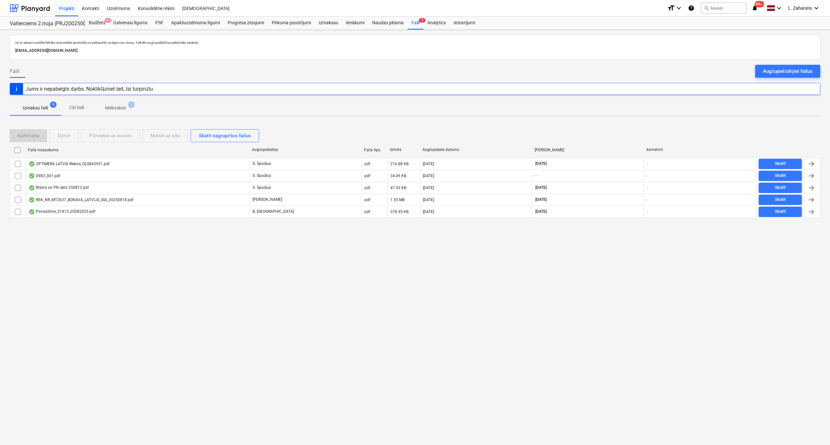
click at [113, 109] on p "Melnraksti" at bounding box center [115, 108] width 21 height 7
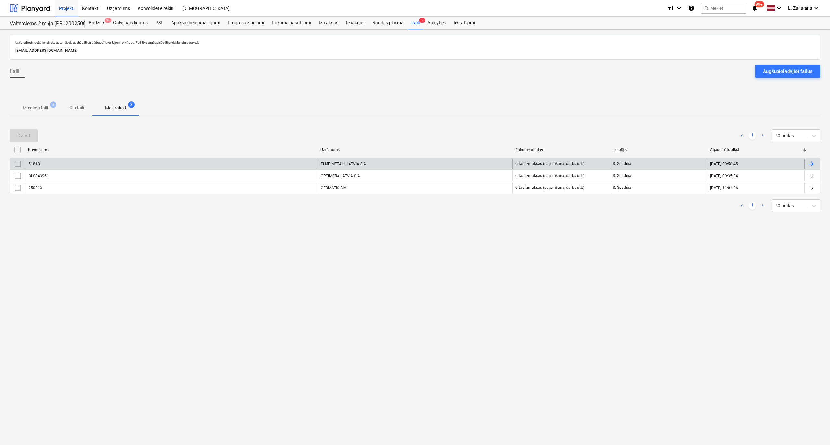
click at [56, 161] on div "51813" at bounding box center [172, 164] width 292 height 10
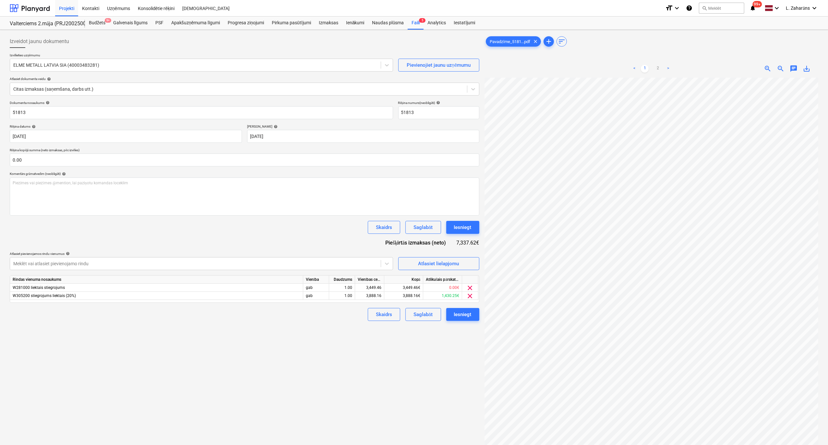
click at [719, 445] on html "Projekti Kontakti Uzņēmums Konsolidētie rēķini Iesūtne format_size keyboard_arr…" at bounding box center [414, 222] width 828 height 445
click at [417, 22] on div "Faili 5" at bounding box center [415, 23] width 16 height 13
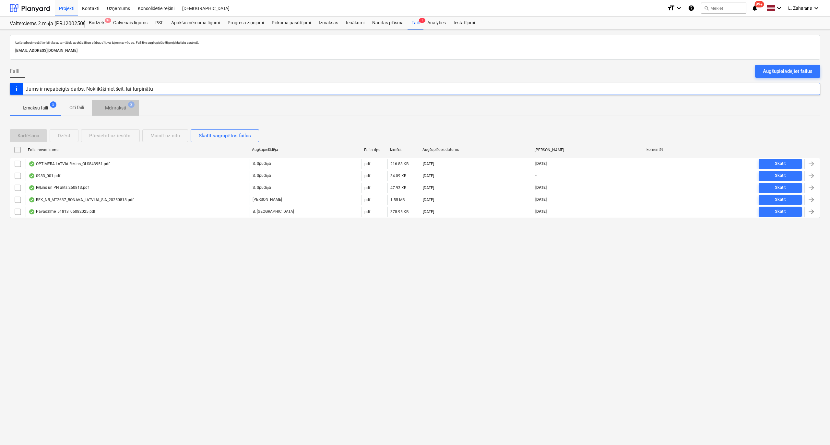
click at [113, 106] on p "Melnraksti" at bounding box center [115, 108] width 21 height 7
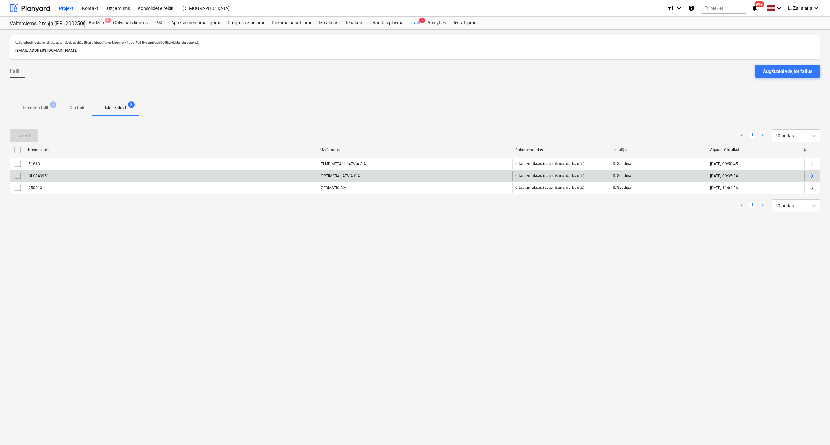
click at [67, 175] on div "OLS843951" at bounding box center [172, 176] width 292 height 10
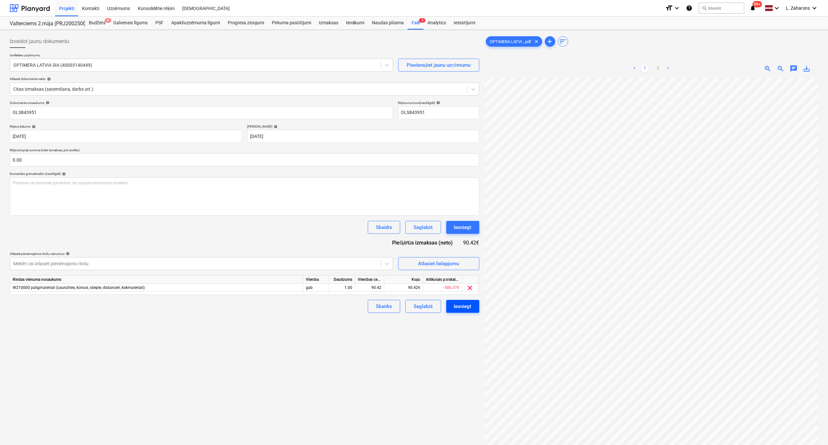
click at [462, 305] on div "Iesniegt" at bounding box center [463, 306] width 18 height 8
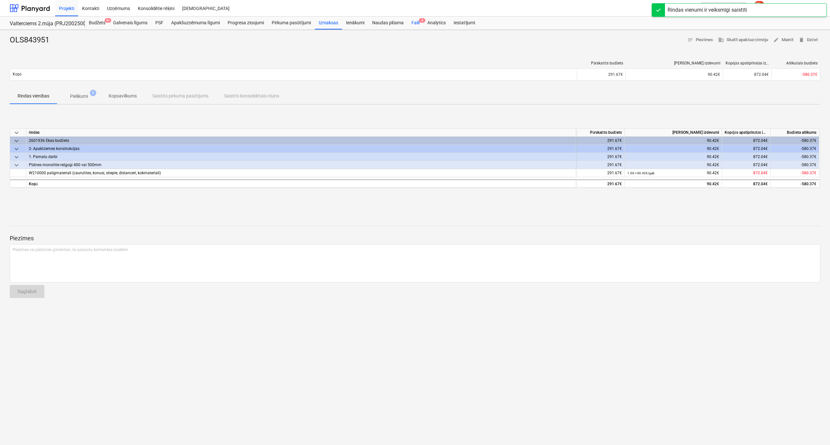
click at [414, 19] on div "Faili 4" at bounding box center [415, 23] width 16 height 13
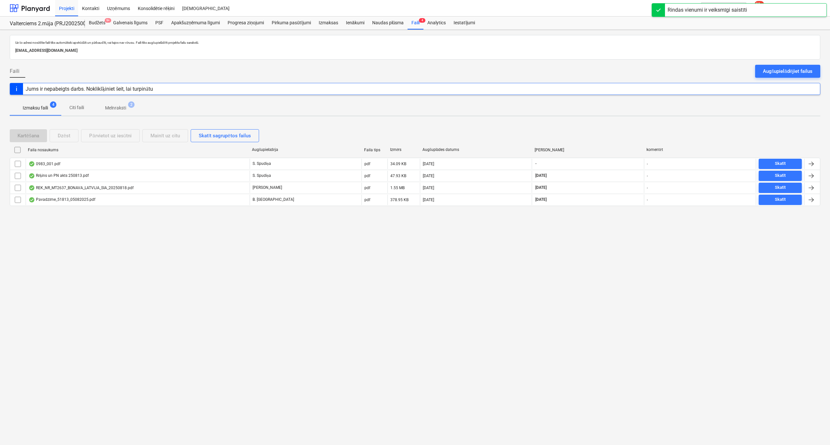
click at [116, 108] on p "Melnraksti" at bounding box center [115, 108] width 21 height 7
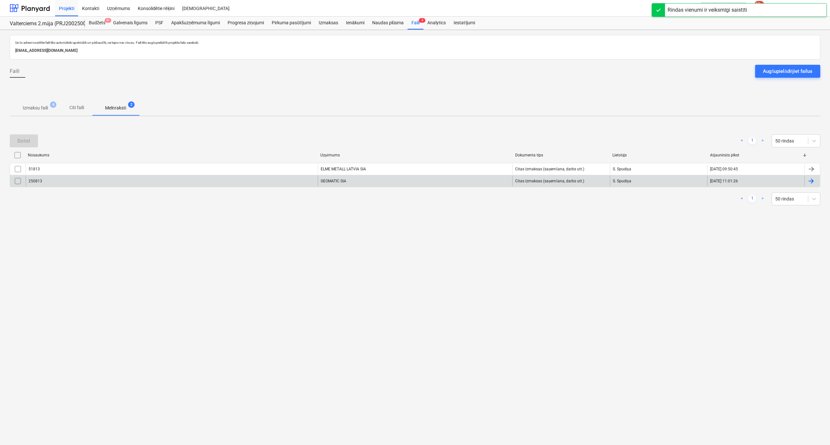
click at [79, 180] on div "250813" at bounding box center [172, 181] width 292 height 10
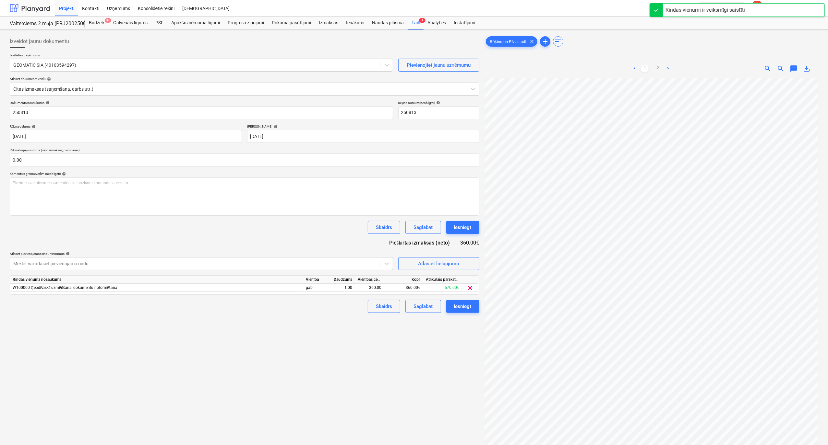
click at [37, 7] on div at bounding box center [30, 8] width 40 height 16
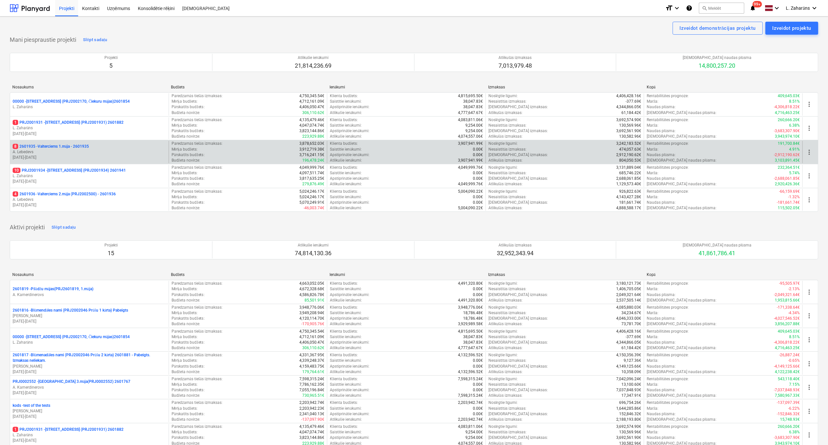
click at [51, 146] on p "8 2601935 - Valterciems 1.māja - 2601935" at bounding box center [51, 147] width 76 height 6
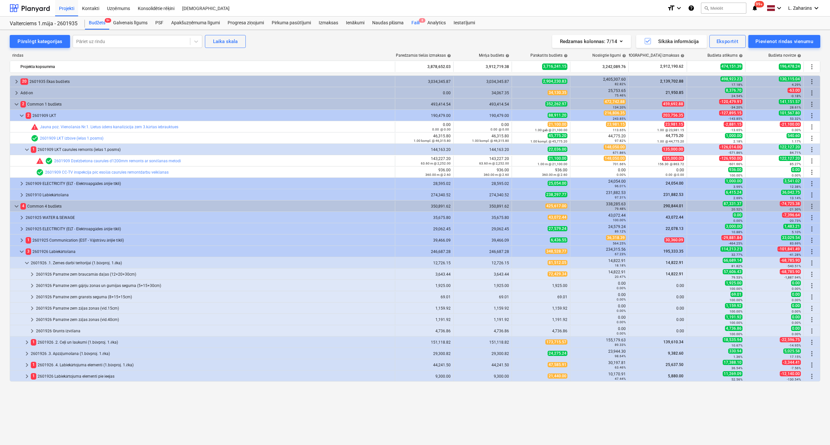
click at [416, 21] on div "Faili 8" at bounding box center [415, 23] width 16 height 13
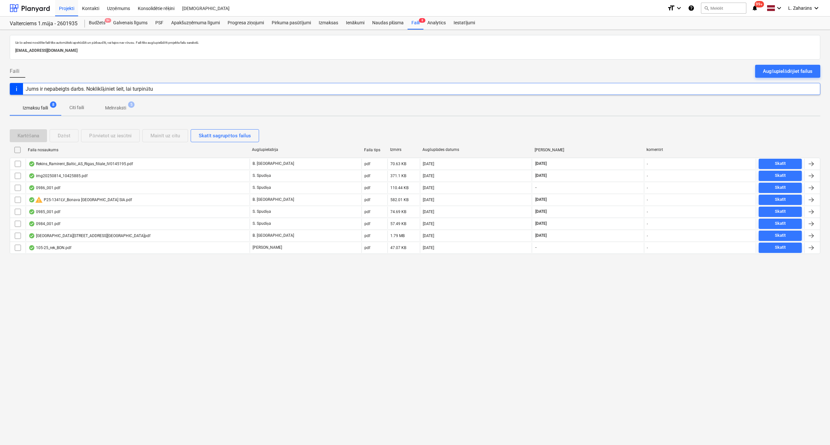
click at [113, 107] on p "Melnraksti" at bounding box center [115, 108] width 21 height 7
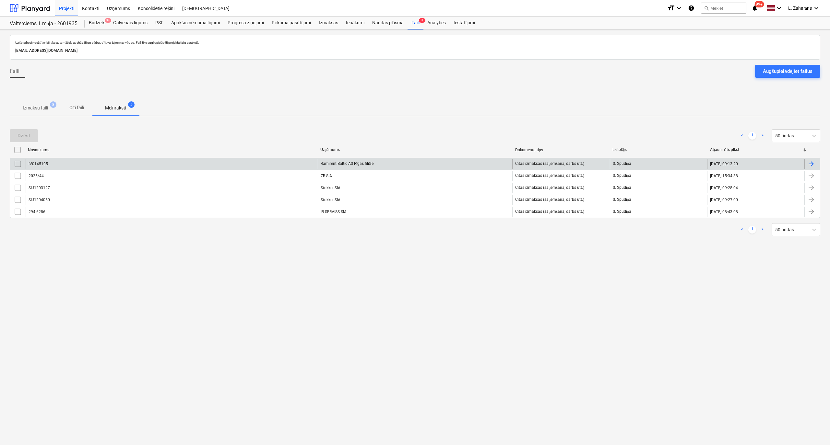
click at [91, 164] on div "IV0145195" at bounding box center [172, 164] width 292 height 10
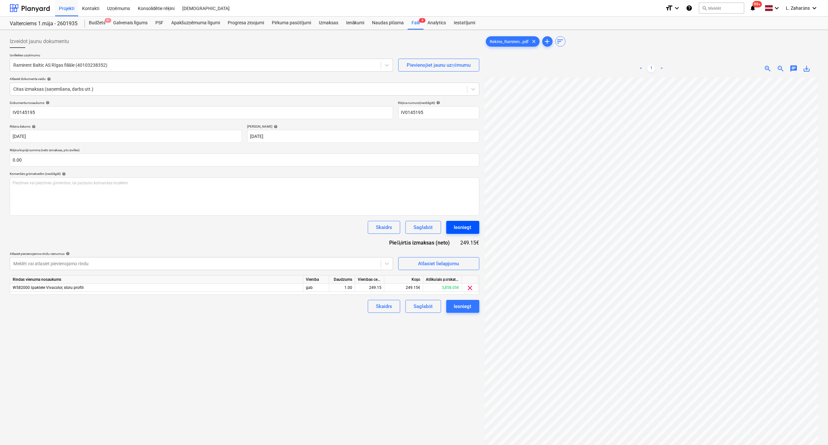
click at [463, 224] on div "Iesniegt" at bounding box center [463, 227] width 18 height 8
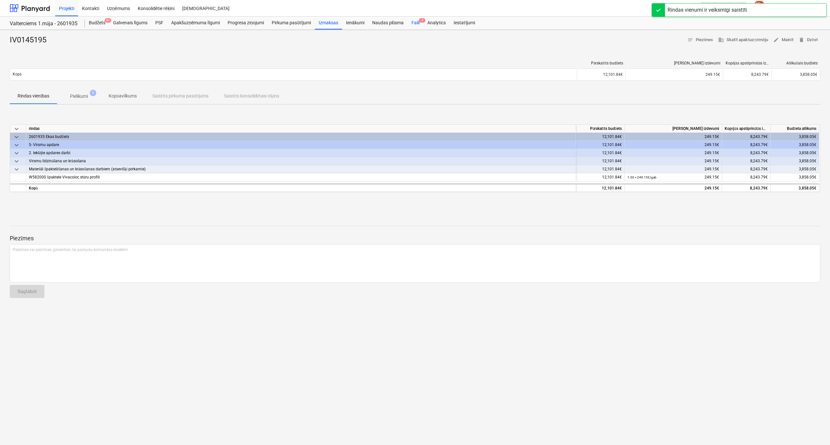
click at [414, 20] on div "Faili 7" at bounding box center [415, 23] width 16 height 13
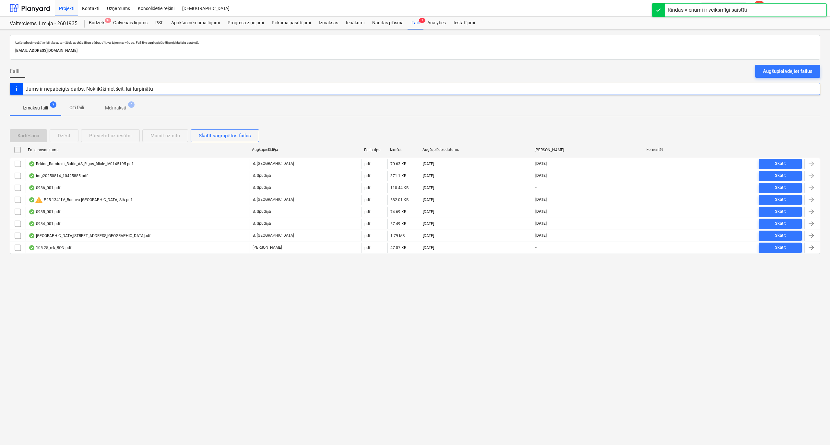
click at [110, 109] on p "Melnraksti" at bounding box center [115, 108] width 21 height 7
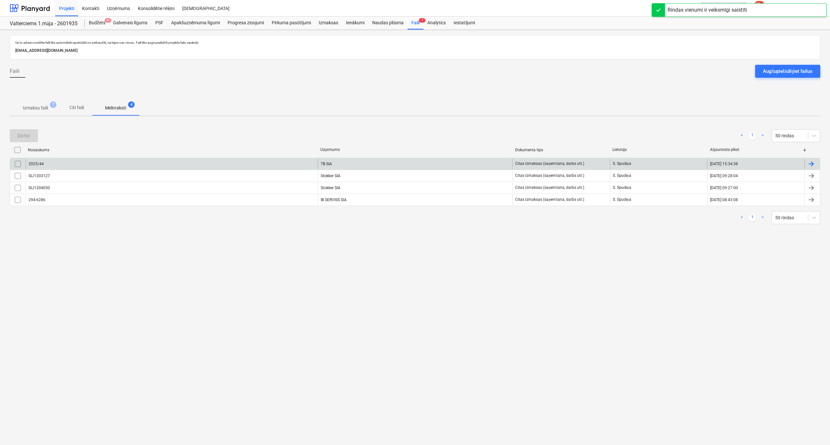
click at [66, 165] on div "2025/44" at bounding box center [172, 164] width 292 height 10
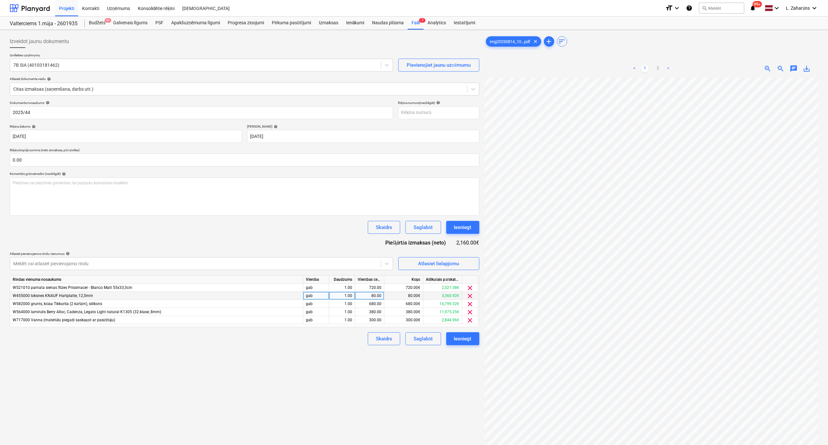
scroll to position [191, 104]
click at [453, 224] on button "Iesniegt" at bounding box center [462, 227] width 33 height 13
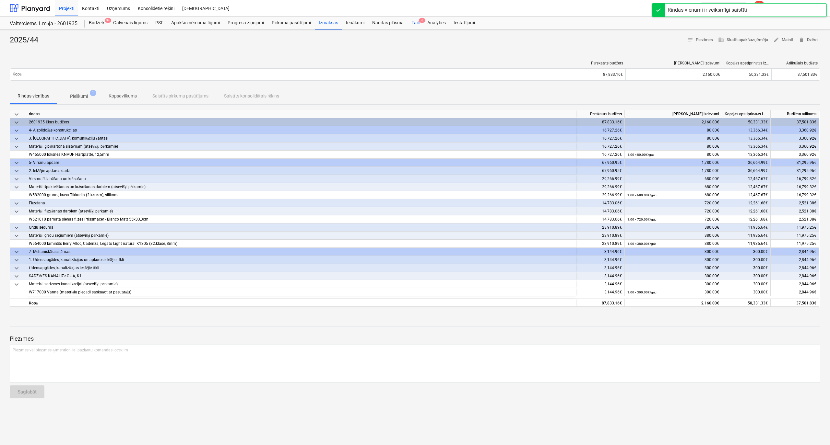
click at [415, 21] on div "Faili 6" at bounding box center [415, 23] width 16 height 13
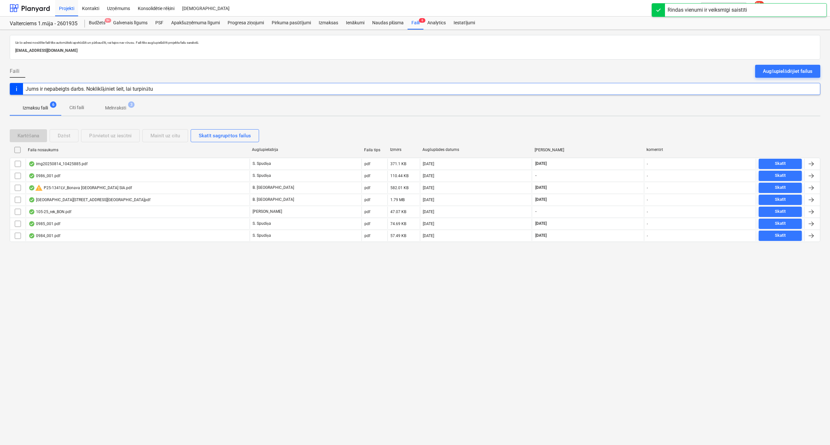
click at [117, 106] on p "Melnraksti" at bounding box center [115, 108] width 21 height 7
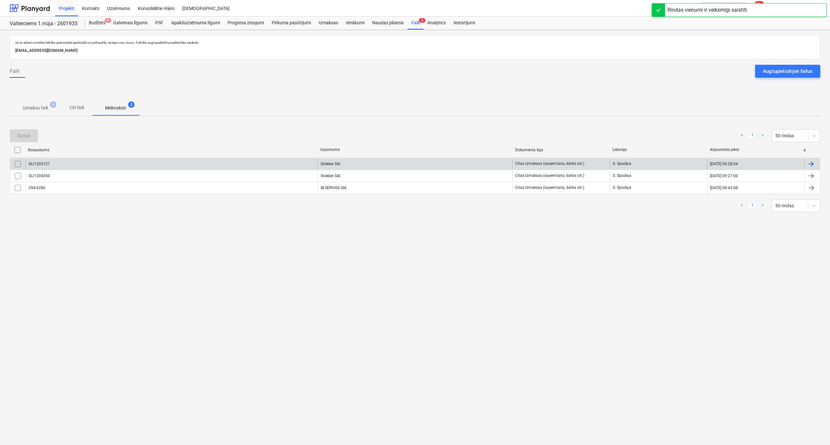
click at [68, 166] on div "SIJ1203127" at bounding box center [172, 164] width 292 height 10
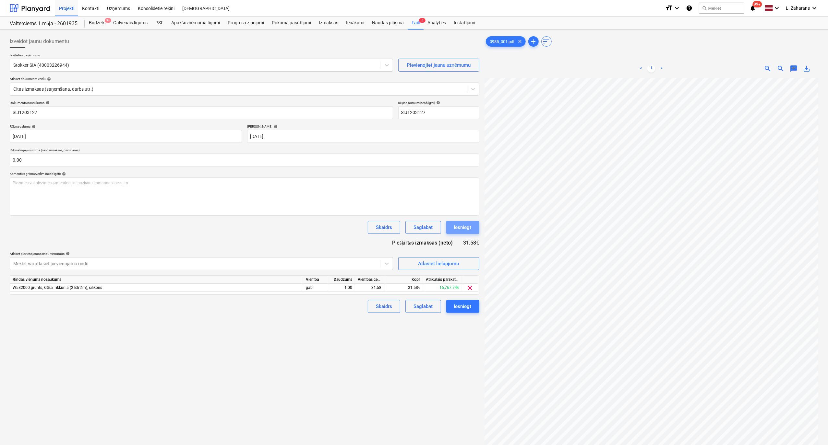
drag, startPoint x: 458, startPoint y: 225, endPoint x: 386, endPoint y: 125, distance: 122.7
click at [456, 220] on div "Dokumenta nosaukums help SIJ1203127 Rēķina numurs (neobligāti) help SIJ1203127 …" at bounding box center [244, 207] width 469 height 212
click at [459, 228] on div "Iesniegt" at bounding box center [463, 227] width 18 height 8
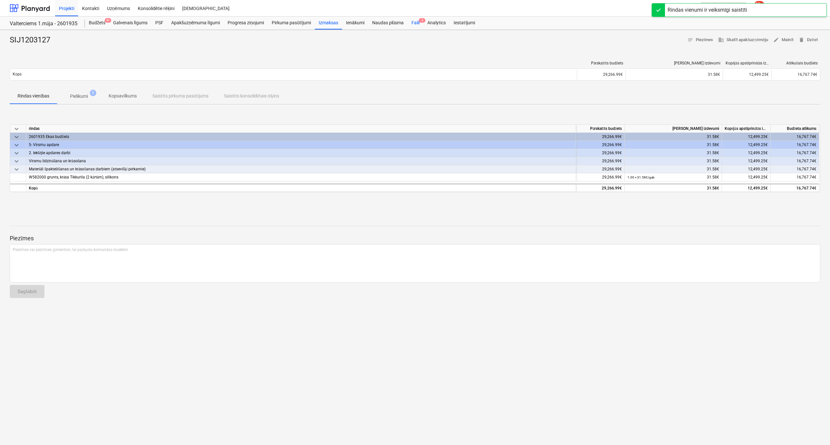
click at [413, 22] on div "Faili 5" at bounding box center [415, 23] width 16 height 13
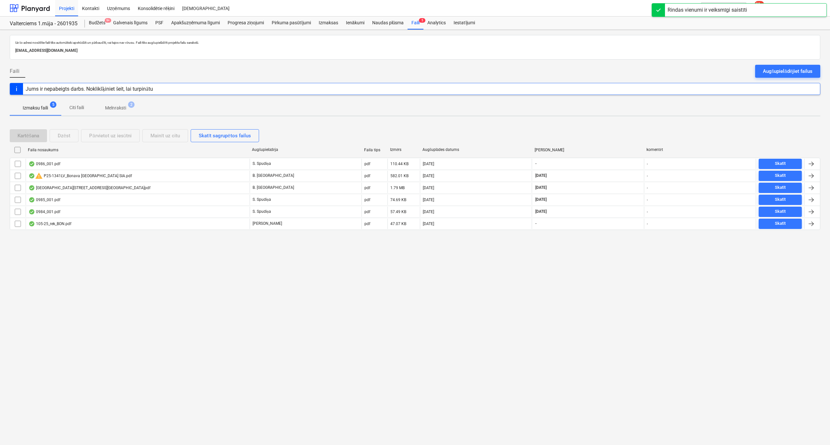
click at [111, 107] on p "Melnraksti" at bounding box center [115, 108] width 21 height 7
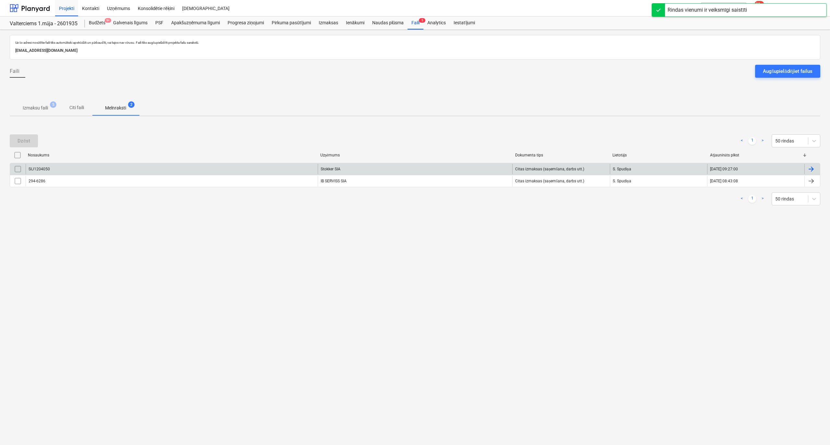
click at [74, 170] on div "SIJ1204050" at bounding box center [172, 169] width 292 height 10
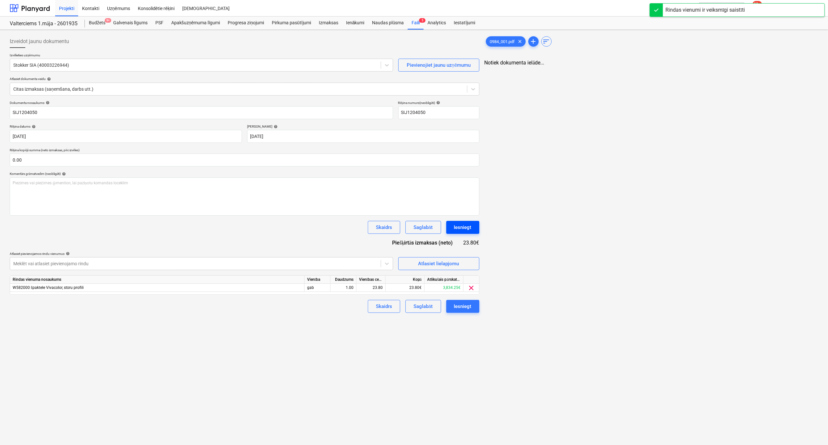
click at [462, 230] on div "Iesniegt" at bounding box center [463, 227] width 18 height 8
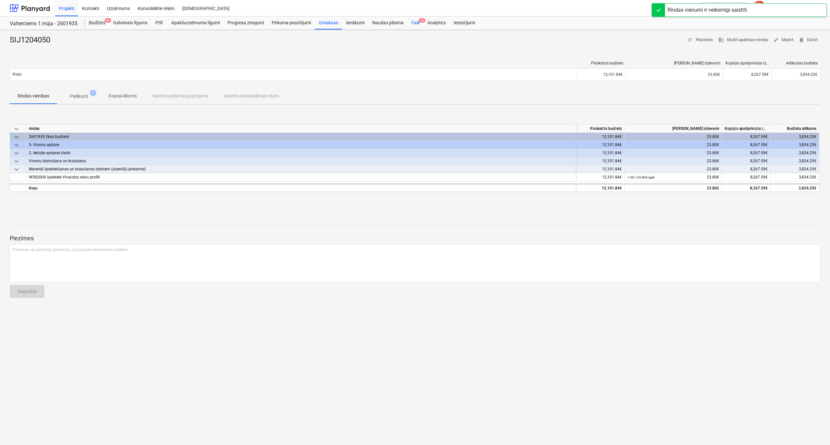
click at [418, 24] on div "Faili 4" at bounding box center [415, 23] width 16 height 13
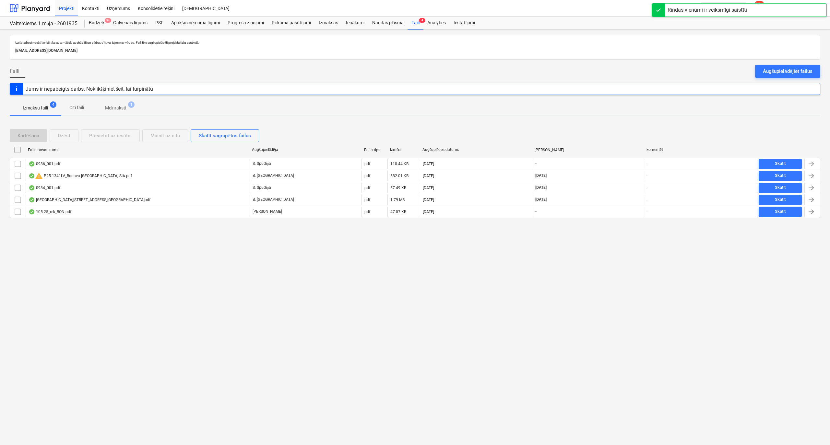
click at [114, 105] on p "Melnraksti" at bounding box center [115, 108] width 21 height 7
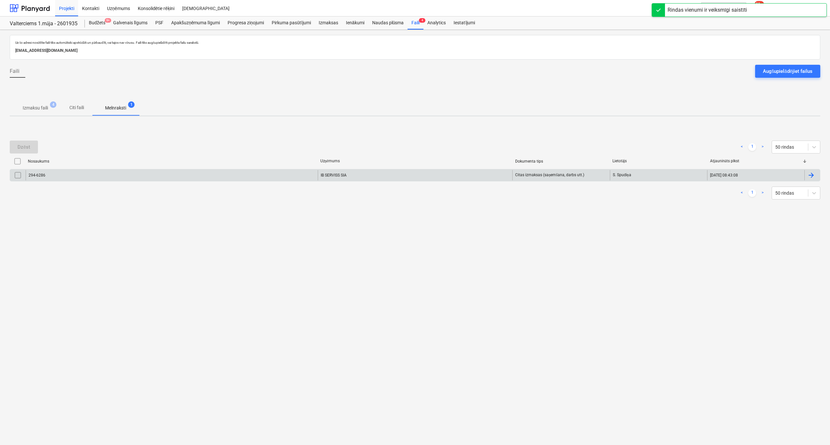
click at [91, 174] on div "294-6286" at bounding box center [172, 175] width 292 height 10
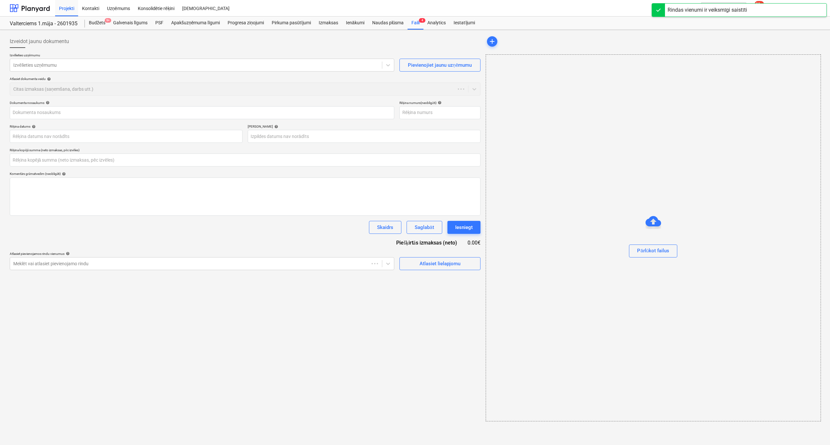
type input "294-6286"
type input "[DATE]"
type input "0.00"
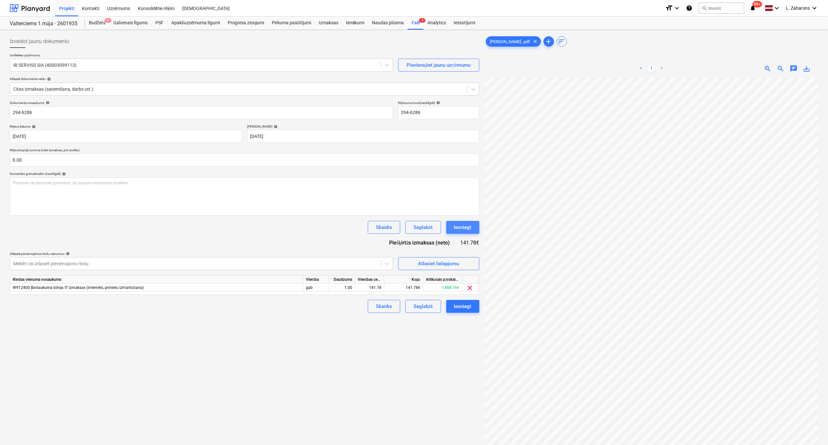
click at [460, 227] on div "Iesniegt" at bounding box center [463, 227] width 18 height 8
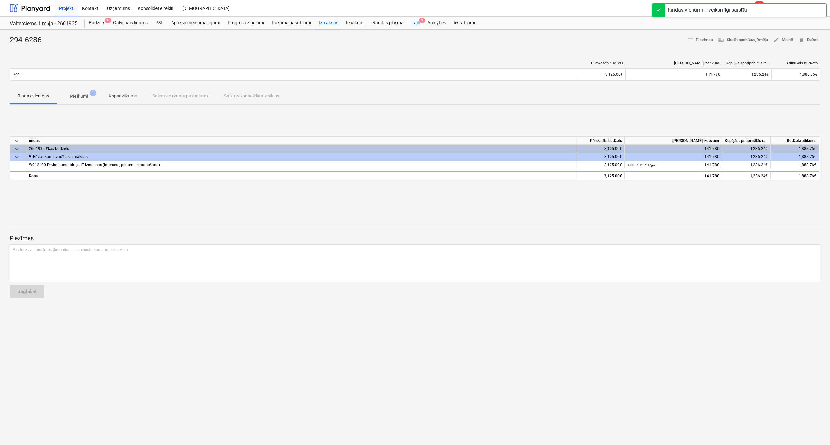
click at [418, 20] on div "Faili 3" at bounding box center [415, 23] width 16 height 13
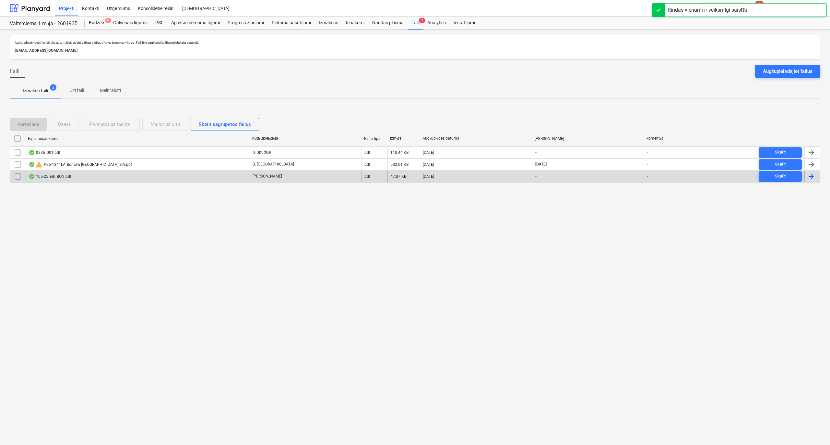
click at [119, 178] on div "105-25_rek_BON.pdf" at bounding box center [138, 176] width 224 height 10
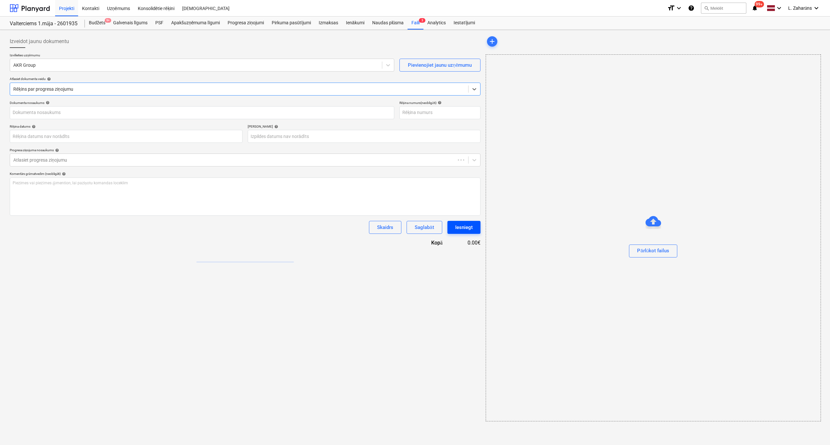
type input "105-25_rek_BON.pdf"
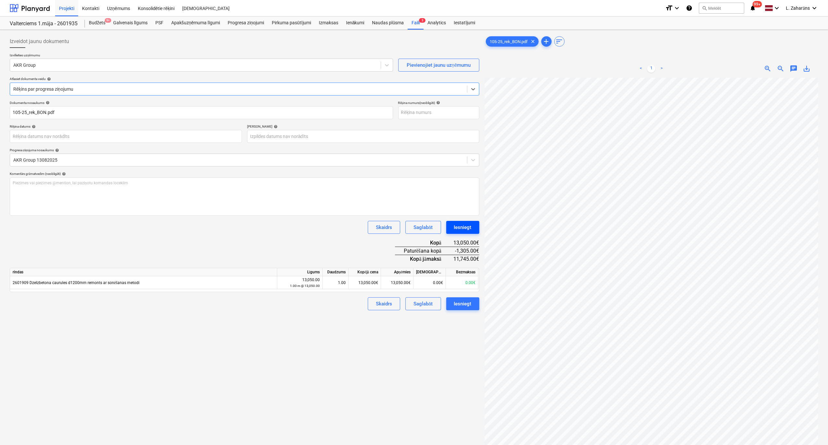
click at [458, 228] on div "Iesniegt" at bounding box center [463, 227] width 18 height 8
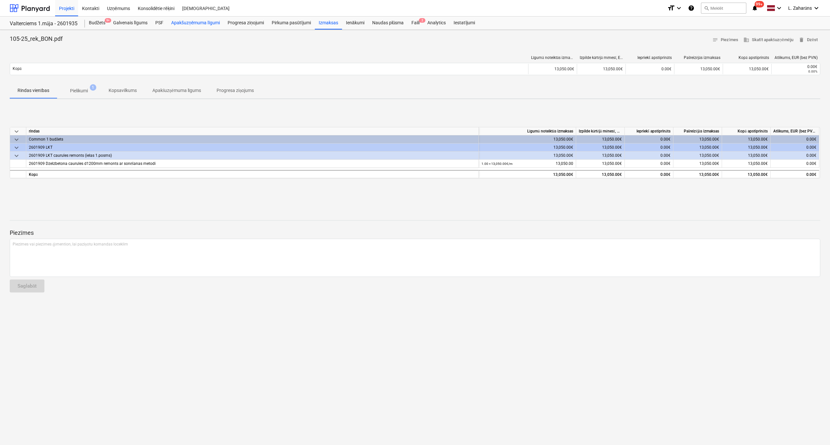
click at [201, 23] on div "Apakšuzņēmuma līgumi" at bounding box center [195, 23] width 56 height 13
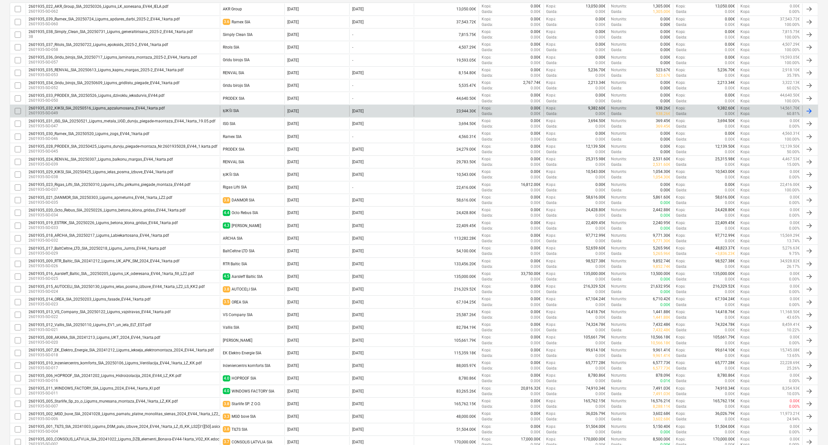
scroll to position [107, 0]
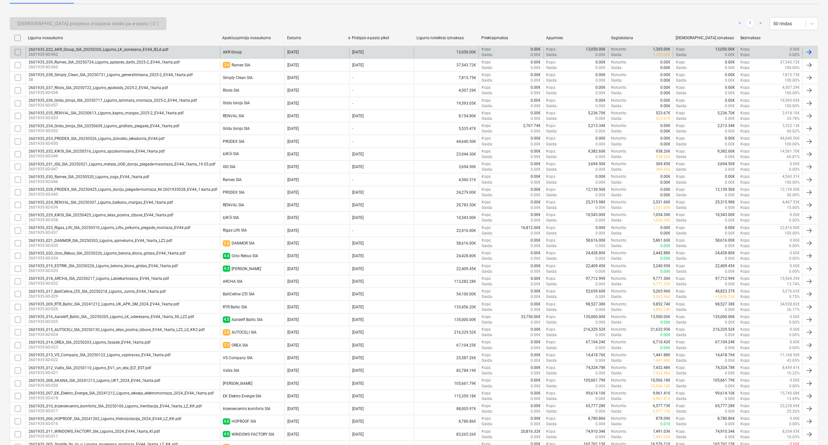
click at [262, 52] on div "AKR Group" at bounding box center [252, 52] width 65 height 11
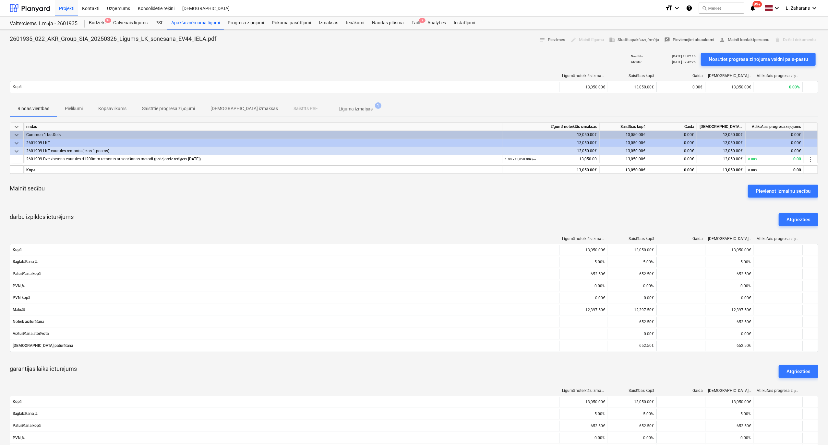
click at [676, 38] on span "rate_review Pievienojiet atsauksmi" at bounding box center [689, 39] width 50 height 7
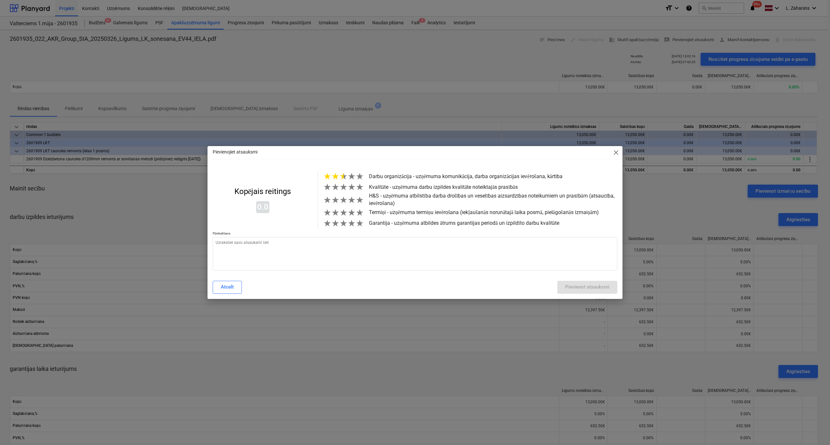
click at [343, 176] on span "★" at bounding box center [343, 176] width 8 height 11
click at [345, 190] on span "★" at bounding box center [343, 187] width 8 height 11
click at [345, 202] on span "★" at bounding box center [343, 200] width 8 height 11
click at [336, 217] on span "★" at bounding box center [335, 212] width 8 height 11
click at [344, 229] on span "★" at bounding box center [343, 223] width 8 height 11
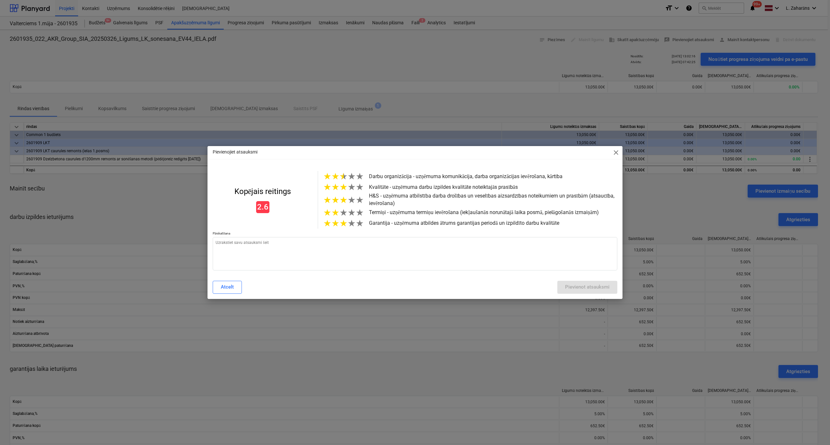
type textarea "x"
click at [344, 244] on textarea at bounding box center [415, 253] width 405 height 33
type textarea "K"
type textarea "x"
type textarea "Ka"
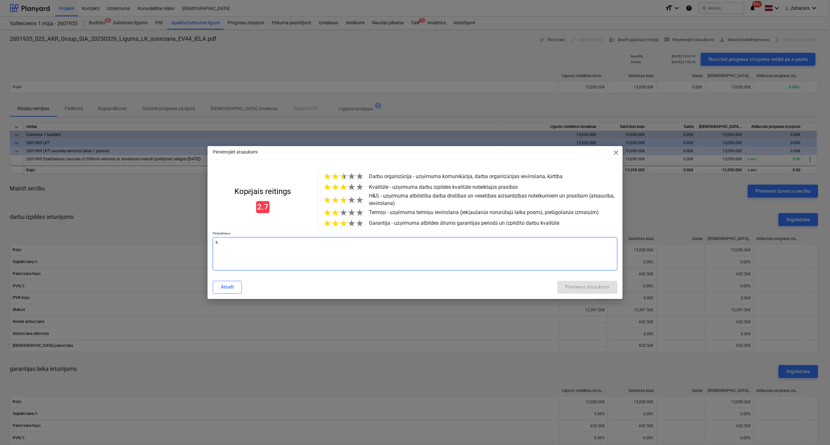
type textarea "x"
type textarea "Kad"
type textarea "x"
type textarea "Kad"
type textarea "x"
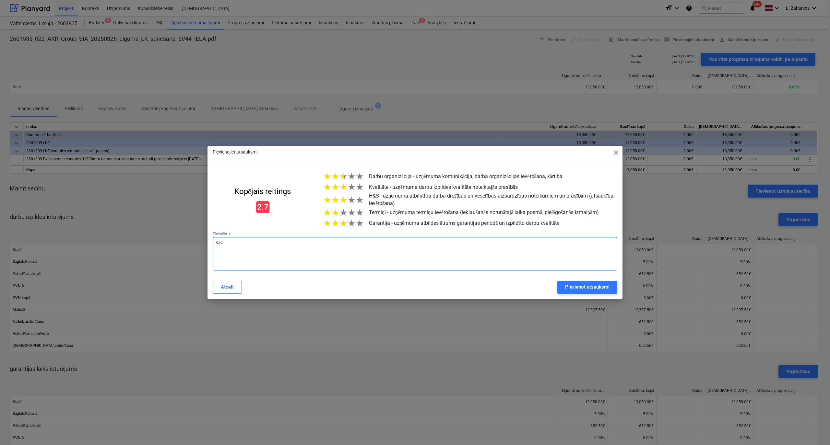
type textarea "[PERSON_NAME]"
type textarea "x"
type textarea "Kad jā"
type textarea "x"
type textarea "Kad jās"
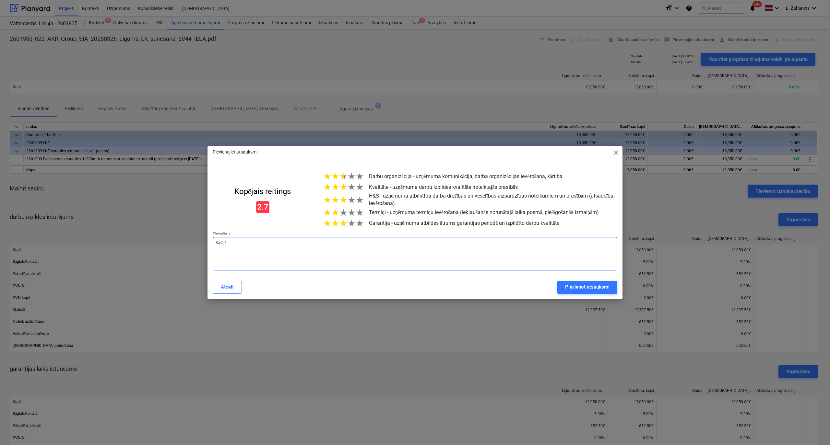
type textarea "x"
type textarea "Kad jāsl"
type textarea "x"
type textarea "Kad jāslē"
type textarea "x"
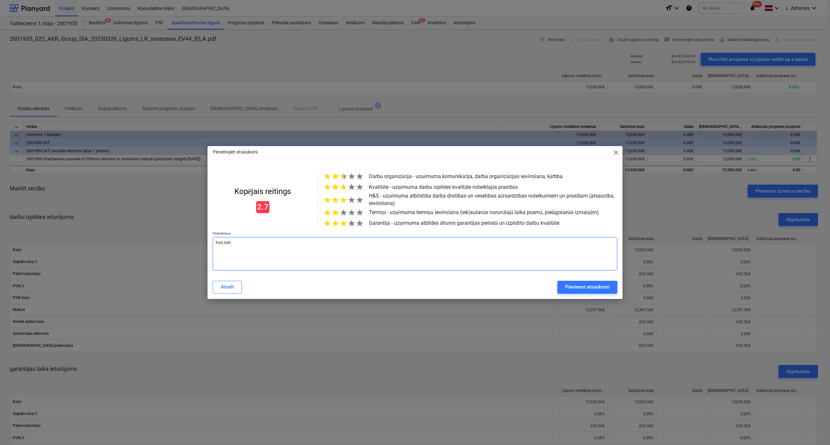
type textarea "Kad jāslēd"
type textarea "x"
type textarea "Kad jāslēdz"
type textarea "x"
type textarea "Kad jāslēdz"
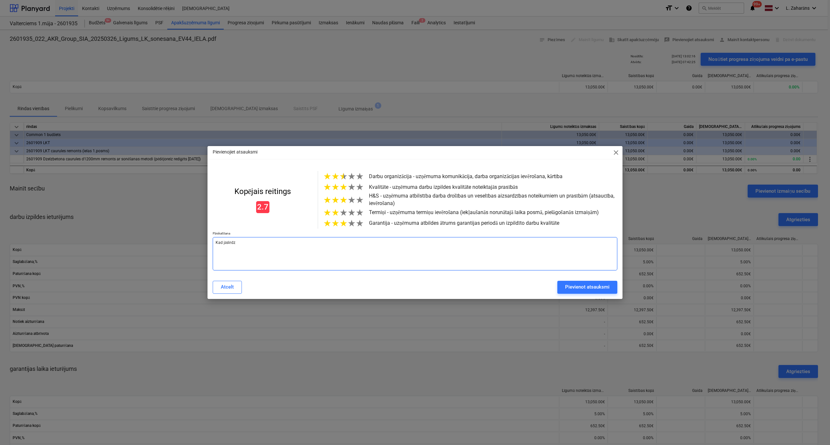
type textarea "x"
type textarea "Kad jāslēdz l"
type textarea "x"
type textarea "Kad jāslēdz lī"
type textarea "x"
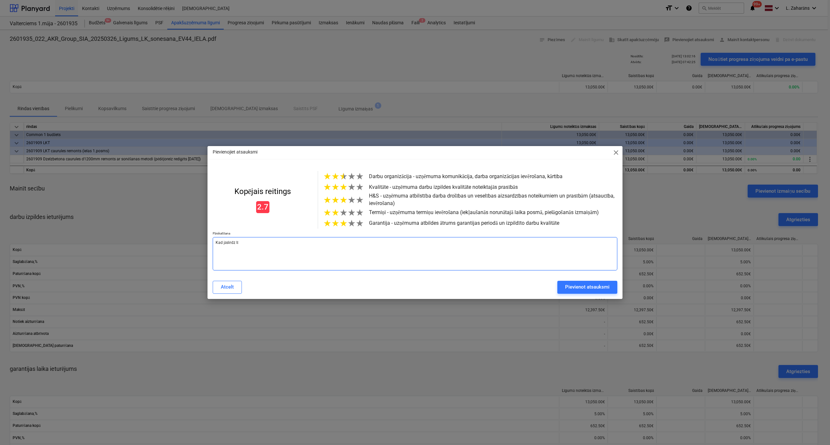
type textarea "Kad jāslēdz līg"
type textarea "x"
type textarea "Kad jāslēdz līgu"
type textarea "x"
type textarea "Kad jāslēdz līgum"
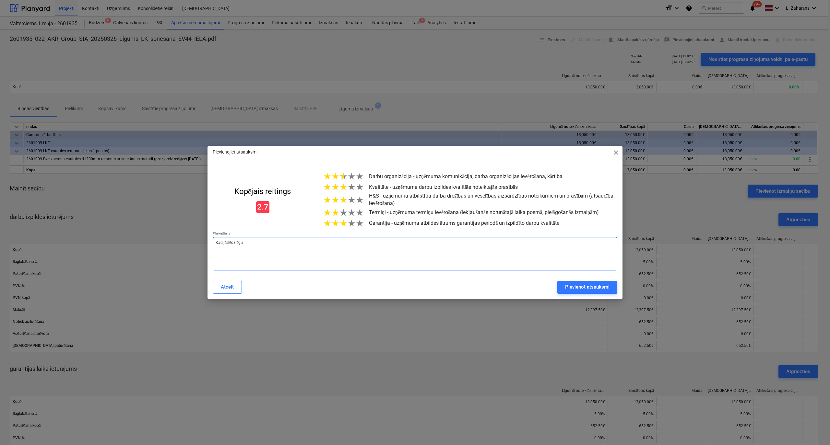
type textarea "x"
type textarea "Kad jāslēdz līgums"
type textarea "x"
type textarea "Kad jāslēdz līgumsl"
type textarea "x"
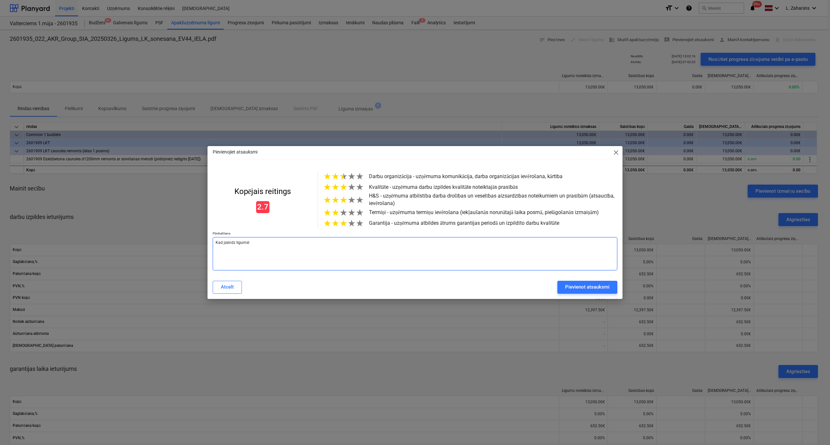
type textarea "Kad jāslēdz līgumsla"
type textarea "x"
type textarea "Kad jāslēdz līgumslab"
type textarea "x"
type textarea "Kad jāslēdz līgumslaba"
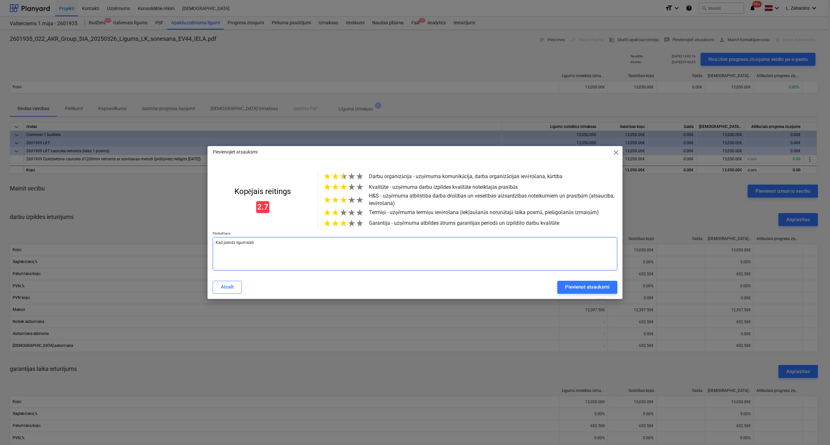
type textarea "x"
type textarea "Kad jāslēdz līgumslaba"
type textarea "x"
type textarea "Kad jāslēdz līgumslaba k"
type textarea "x"
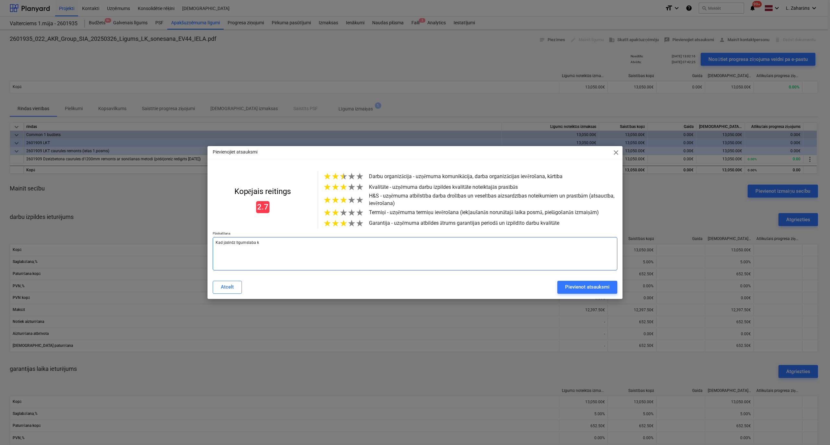
type textarea "Kad jāslēdz līgumslaba ko"
type textarea "x"
type textarea "Kad jāslēdz līgumslaba kom"
type textarea "x"
type textarea "Kad jāslēdz līgumslaba komi"
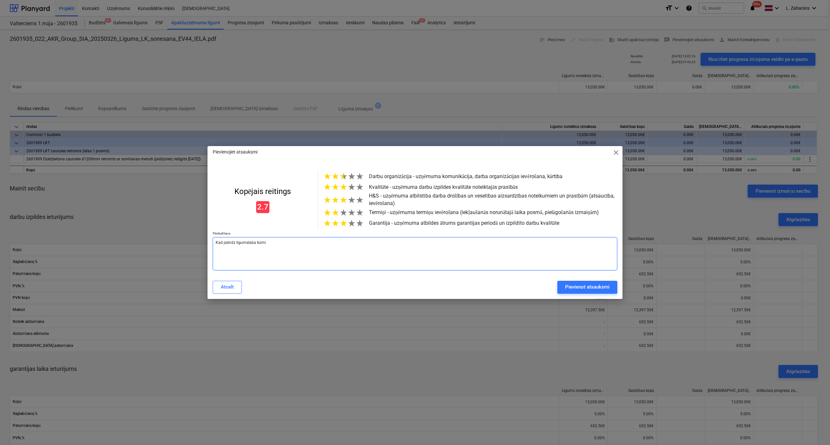
type textarea "x"
type textarea "Kad jāslēdz līgumslaba kom"
type textarea "x"
type textarea "Kad jāslēdz līgumslaba komu"
type textarea "x"
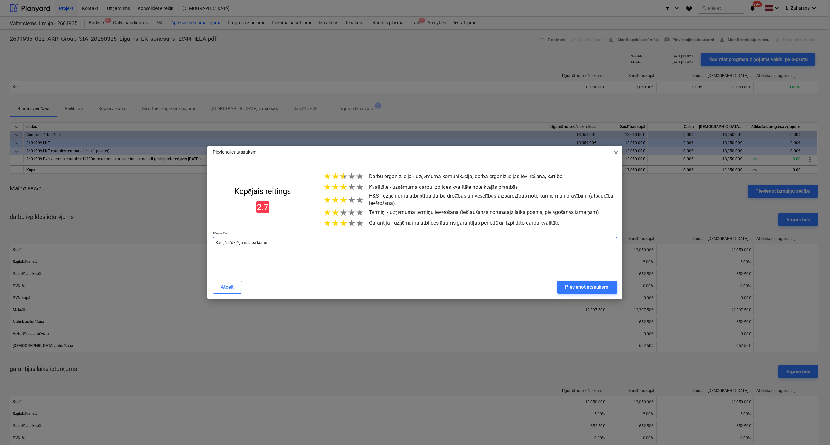
type textarea "Kad jāslēdz līgumslaba komun"
type textarea "x"
type textarea "Kad jāslēdz līgumslaba komuni"
type textarea "x"
type textarea "Kad jāslēdz līgumslaba komunik"
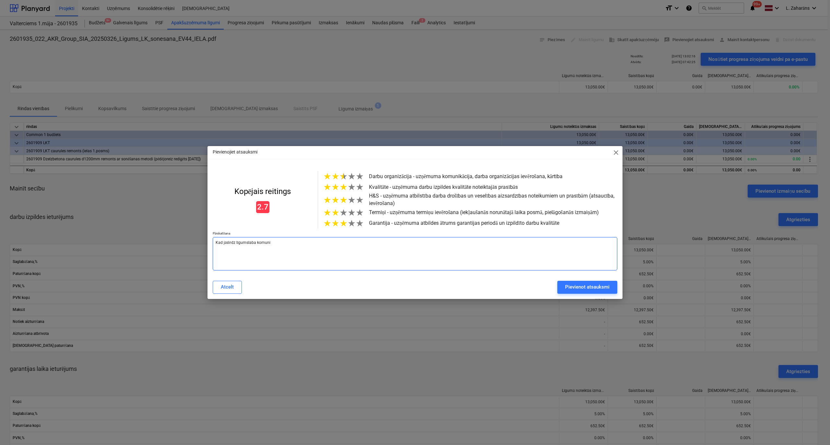
type textarea "x"
type textarea "Kad jāslēdz līgumslaba komunikā"
type textarea "x"
type textarea "Kad jāslēdz līgumslaba komunikāc"
type textarea "x"
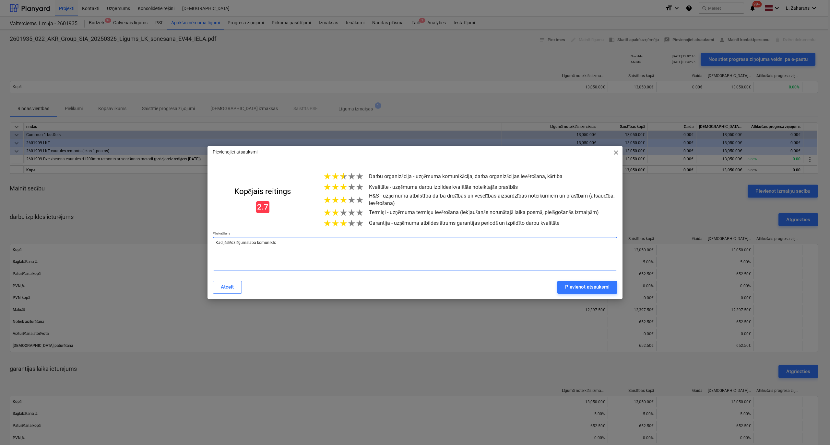
type textarea "Kad jāslēdz līgumslaba komunikāci"
type textarea "x"
type textarea "Kad jāslēdz līgumslaba komunikācij"
type textarea "x"
type textarea "Kad jāslēdz līgumslaba komunikācija"
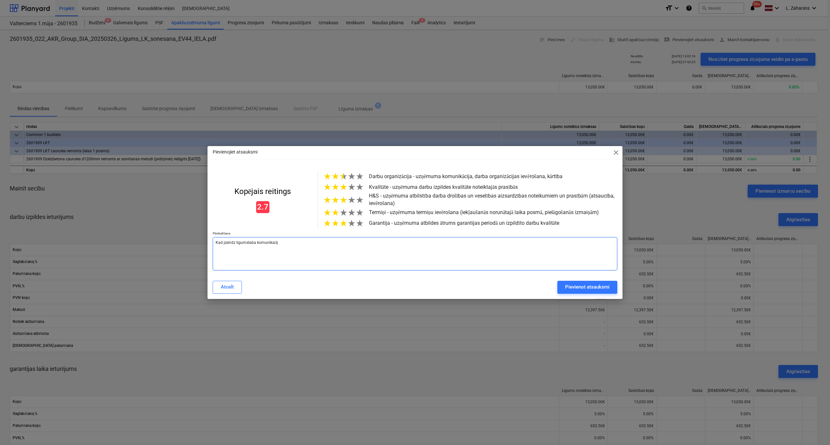
type textarea "x"
type textarea "Kad jāslēdz līgumslaba komunikācija,"
type textarea "x"
type textarea "Kad jāslēdz līgumslaba komunikācija,k"
type textarea "x"
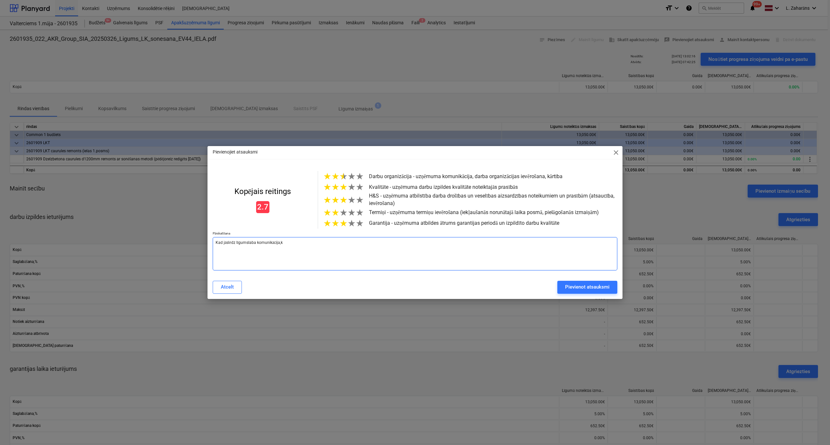
type textarea "Kad jāslēdz līgumslaba komunikācija,ka"
type textarea "x"
type textarea "Kad jāslēdz līgumslaba komunikācija,kad"
type textarea "x"
type textarea "Kad jāslēdz līgumslaba komunikācija,kad"
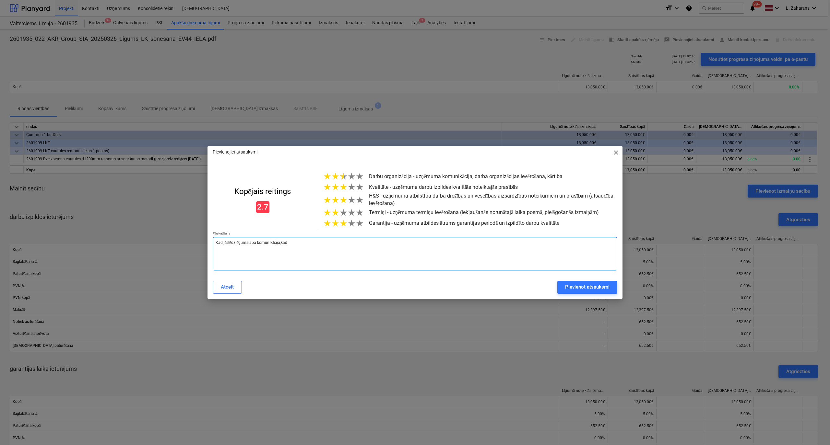
type textarea "x"
type textarea "Kad jāslēdz līgumslaba komunikācija,kad a"
type textarea "x"
type textarea "Kad jāslēdz līgumslaba komunikācija,kad at"
type textarea "x"
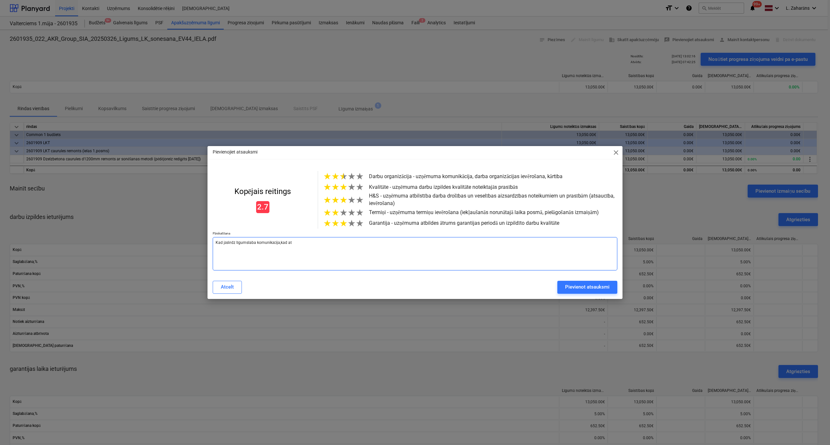
type textarea "Kad jāslēdz līgumslaba komunikācija,kad atb"
type textarea "x"
type textarea "Kad jāslēdz līgumslaba komunikācija,kad atbr"
type textarea "x"
type textarea "Kad jāslēdz līgumslaba komunikācija,kad atbra"
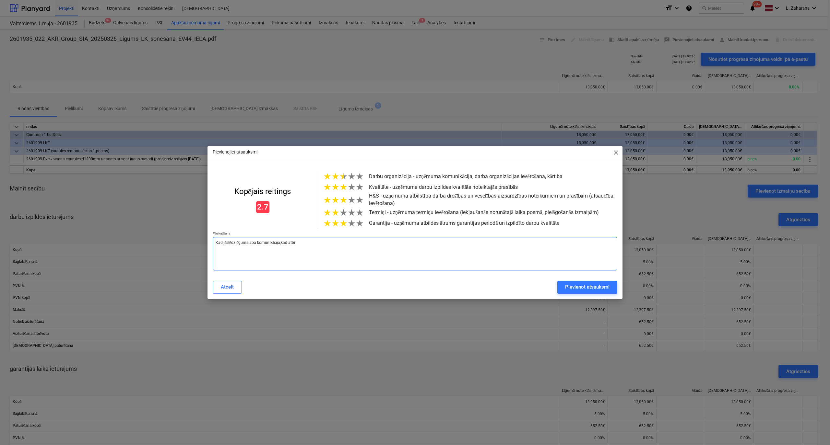
type textarea "x"
type textarea "Kad jāslēdz līgumslaba komunikācija,kad atbrau"
type textarea "x"
type textarea "Kad jāslēdz līgumslaba komunikācija,kad atbrauc"
type textarea "x"
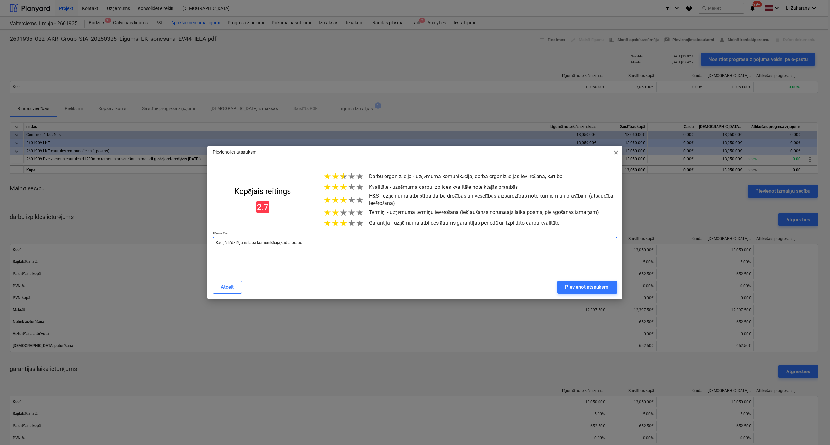
type textarea "Kad jāslēdz līgumslaba komunikācija,kad atbrauc"
type textarea "x"
type textarea "Kad jāslēdz līgumslaba komunikācija,kad atbrauc u"
type textarea "x"
type textarea "Kad jāslēdz līgumslaba komunikācija,kad atbrauc uz"
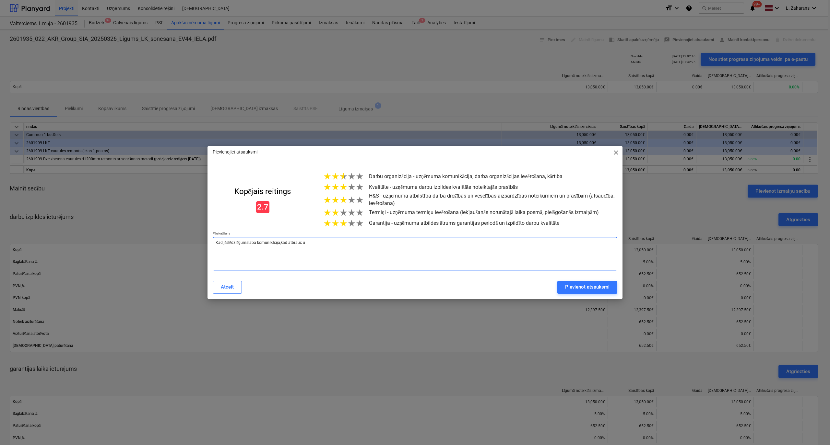
type textarea "x"
type textarea "Kad jāslēdz līgumslaba komunikācija,kad atbrauc uz"
type textarea "x"
type textarea "Kad jāslēdz līgumslaba komunikācija,kad atbrauc uz o"
type textarea "x"
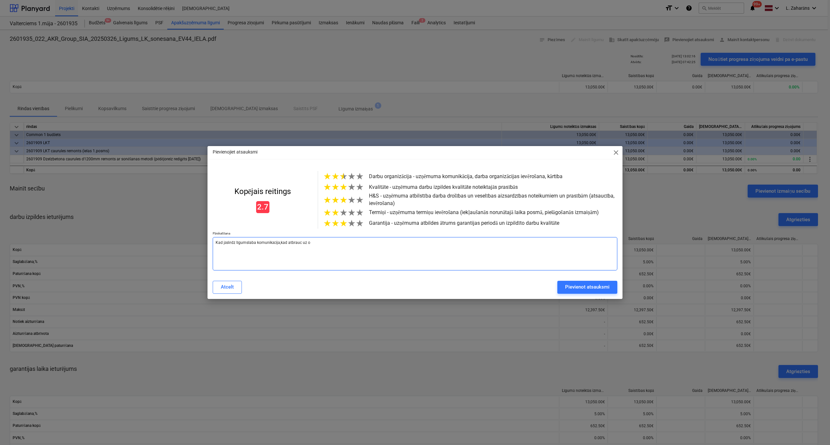
type textarea "Kad jāslēdz līgumslaba komunikācija,kad atbrauc uz ob"
type textarea "x"
type textarea "Kad jāslēdz līgumslaba komunikācija,kad atbrauc uz obj"
type textarea "x"
type textarea "Kad jāslēdz līgumslaba komunikācija,kad atbrauc uz obje"
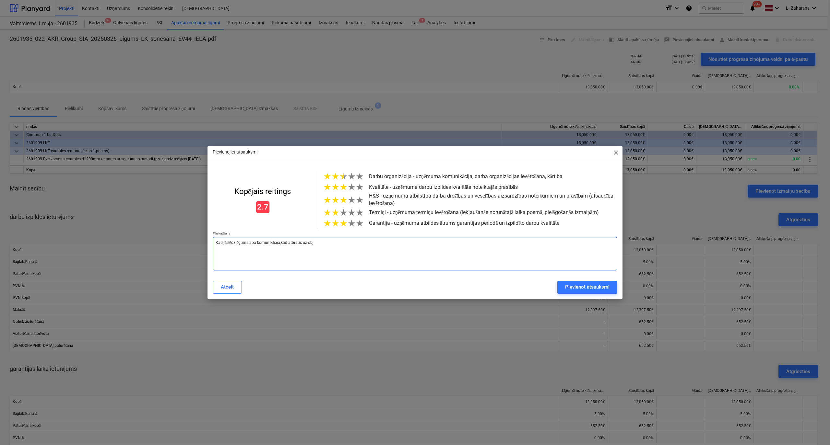
type textarea "x"
type textarea "Kad jāslēdz līgumslaba komunikācija,kad atbrauc uz objek"
type textarea "x"
type textarea "Kad jāslēdz līgumslaba komunikācija,kad atbrauc uz objekt"
type textarea "x"
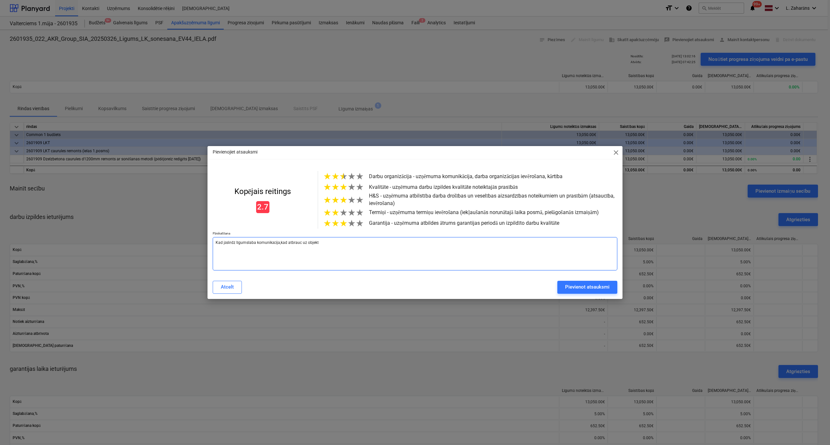
type textarea "Kad jāslēdz līgumslaba komunikācija,kad atbrauc uz objektu"
type textarea "x"
type textarea "Kad jāslēdz līgumslaba komunikācija,kad atbrauc uz objektu"
type textarea "x"
type textarea "Kad jāslēdz līgumslaba komunikācija,kad atbrauc uz objektu a"
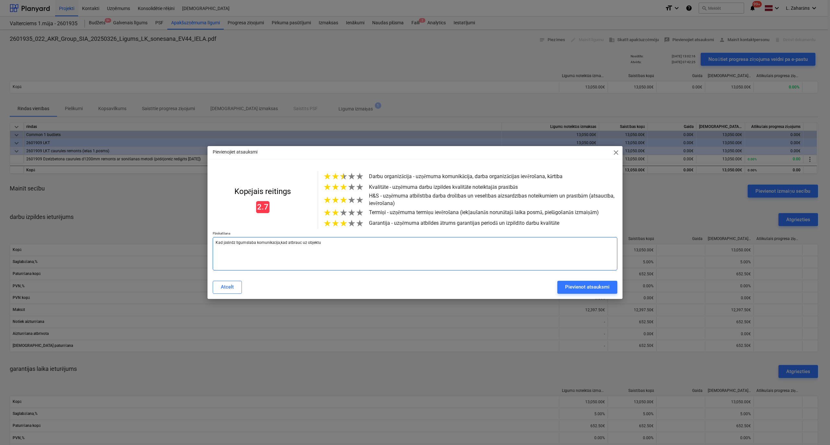
type textarea "x"
type textarea "Kad jāslēdz līgumslaba komunikācija,kad atbrauc uz objektu aŗ"
type textarea "x"
type textarea "Kad jāslēdz līgumslaba komunikācija,kad atbrauc uz objektu aŗi"
type textarea "x"
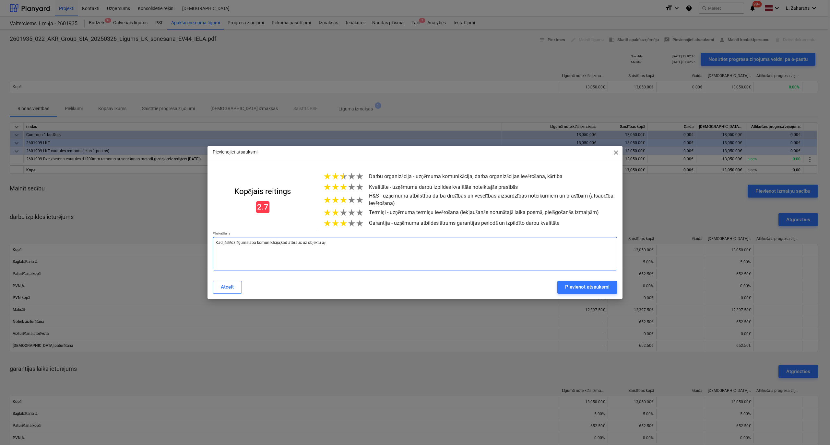
type textarea "Kad jāslēdz līgumslaba komunikācija,kad atbrauc uz objektu aŗi"
type textarea "x"
type textarea "Kad jāslēdz līgumslaba komunikācija,kad atbrauc uz objektu aŗi ļ"
type textarea "x"
type textarea "Kad jāslēdz līgumslaba komunikācija,kad atbrauc uz objektu aŗi ļo"
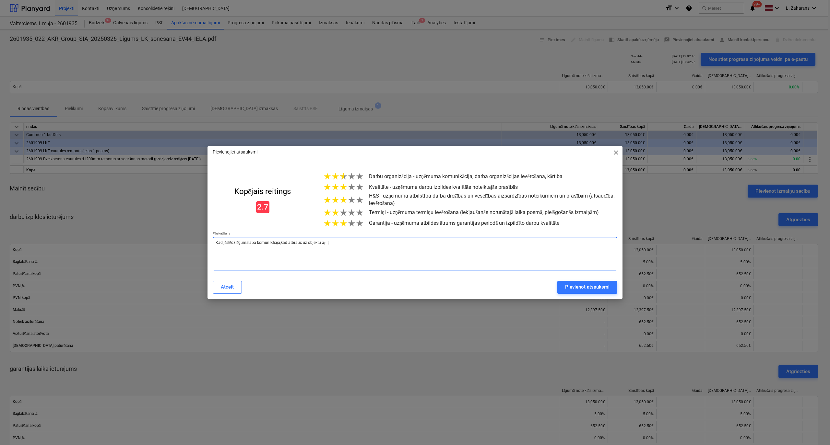
type textarea "x"
type textarea "Kad jāslēdz līgumslaba komunikācija,kad atbrauc uz objektu aŗi ļot"
type textarea "x"
type textarea "Kad jāslēdz līgumslaba komunikācija,kad atbrauc uz objektu aŗi ļoti"
type textarea "x"
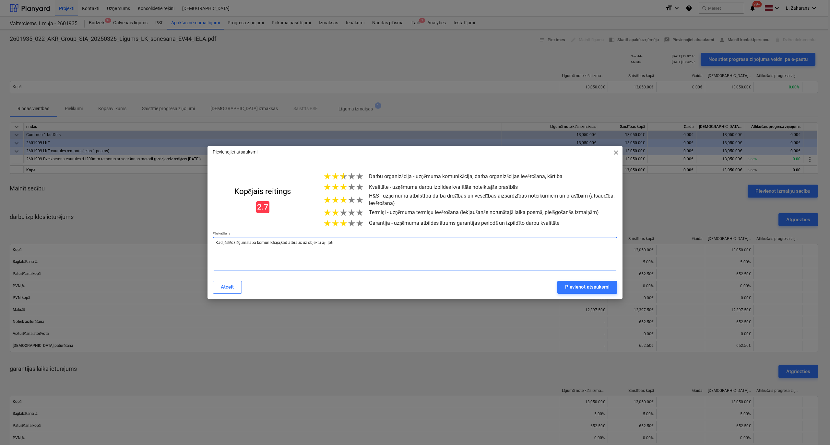
type textarea "Kad jāslēdz līgumslaba komunikācija,kad atbrauc uz objektu aŗi ļoti"
type textarea "x"
type textarea "Kad jāslēdz līgumslaba komunikācija,kad atbrauc uz objektu aŗi ļoti s"
type textarea "x"
type textarea "Kad jāslēdz līgumslaba komunikācija,kad atbrauc uz objektu aŗi ļoti sa"
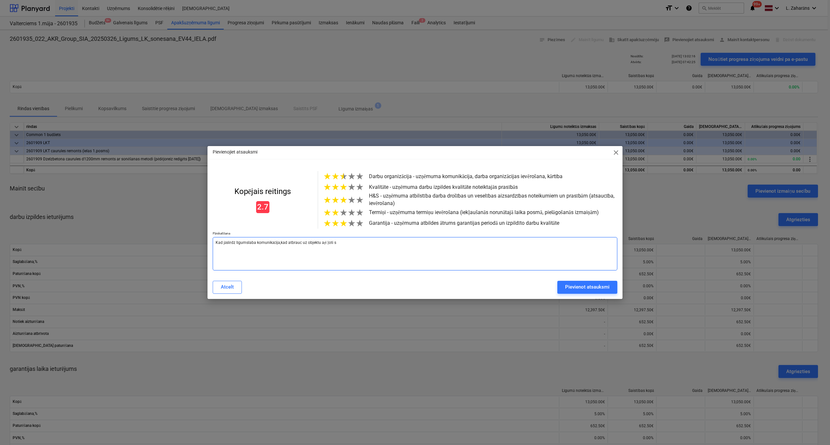
type textarea "x"
type textarea "Kad jāslēdz līgumslaba komunikācija,kad atbrauc uz objektu aŗi ļoti sap"
type textarea "x"
type textarea "Kad jāslēdz līgumslaba komunikācija,kad atbrauc uz objektu aŗi ļoti sapr"
type textarea "x"
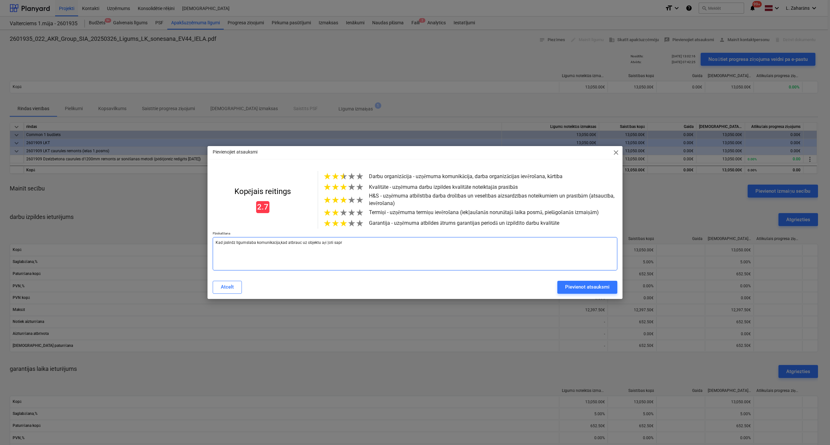
type textarea "Kad jāslēdz līgumslaba komunikācija,kad atbrauc uz objektu aŗi ļoti sapro"
type textarea "x"
type textarea "Kad jāslēdz līgumslaba komunikācija,kad atbrauc uz objektu aŗi ļoti saprot"
type textarea "x"
type textarea "Kad jāslēdz līgumslaba komunikācija,kad atbrauc uz objektu aŗi ļoti saproto"
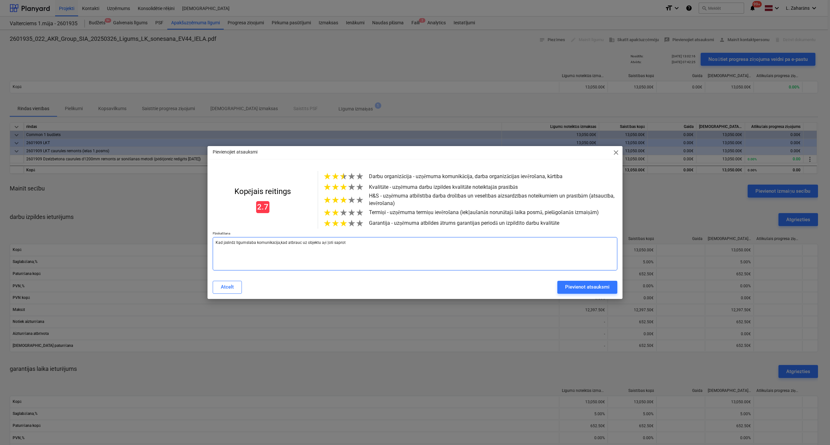
type textarea "x"
type textarea "Kad jāslēdz līgumslaba komunikācija,kad atbrauc uz objektu aŗi ļoti saprotoš"
type textarea "x"
type textarea "Kad jāslēdz līgumslaba komunikācija,kad atbrauc uz objektu aŗi ļoti saprotoši"
type textarea "x"
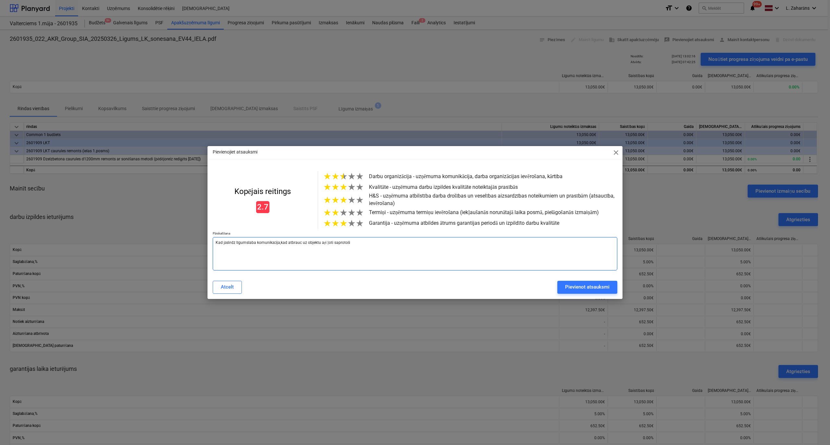
type textarea "Kad jāslēdz līgumslaba komunikācija,kad atbrauc uz objektu aŗi ļoti saprotoši"
type textarea "x"
type textarea "Kad jāslēdz līgumslaba komunikācija,kad atbrauc uz objektu aŗi ļoti saprotoši u"
type textarea "x"
type textarea "Kad jāslēdz līgumslaba komunikācija,kad atbrauc uz objektu aŗi ļoti saprotoši un"
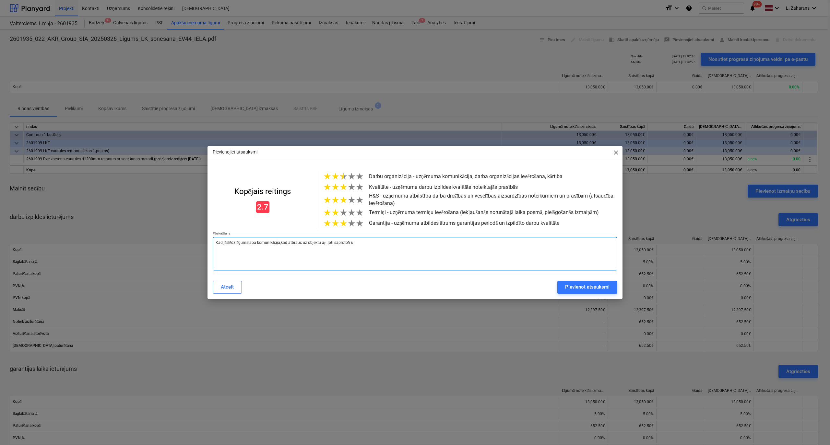
type textarea "x"
type textarea "Kad jāslēdz līgumslaba komunikācija,kad atbrauc uz objektu aŗi ļoti saprotoši un"
type textarea "x"
type textarea "Kad jāslēdz līgumslaba komunikācija,kad atbrauc uz objektu aŗi ļoti saprotoši u…"
type textarea "x"
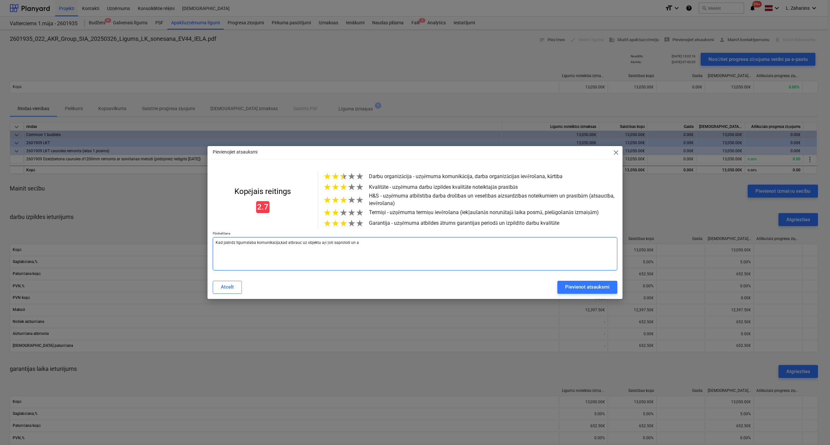
type textarea "Kad jāslēdz līgumslaba komunikācija,kad atbrauc uz objektu aŗi ļoti saprotoši u…"
type textarea "x"
type textarea "Kad jāslēdz līgumslaba komunikācija,kad atbrauc uz objektu aŗi ļoti saprotoši u…"
type textarea "x"
type textarea "Kad jāslēdz līgumslaba komunikācija,kad atbrauc uz objektu aŗi ļoti saprotoši u…"
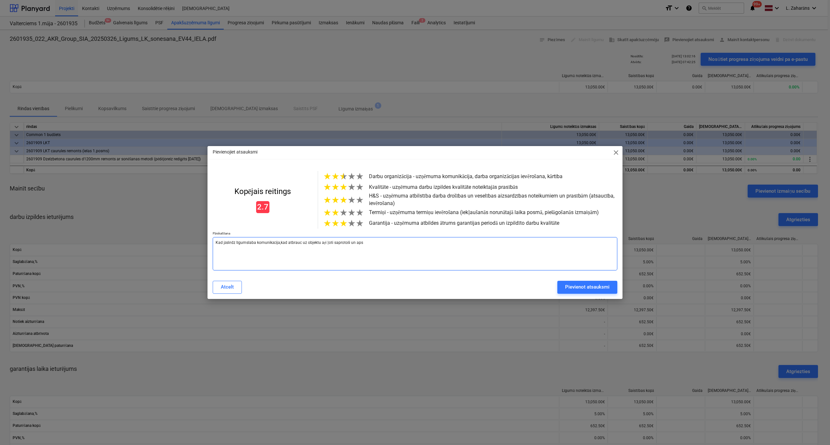
type textarea "x"
type textarea "Kad jāslēdz līgumslaba komunikācija,kad atbrauc uz objektu aŗi ļoti saprotoši u…"
type textarea "x"
type textarea "Kad jāslēdz līgumslaba komunikācija,kad atbrauc uz objektu aŗi ļoti saprotoši u…"
type textarea "x"
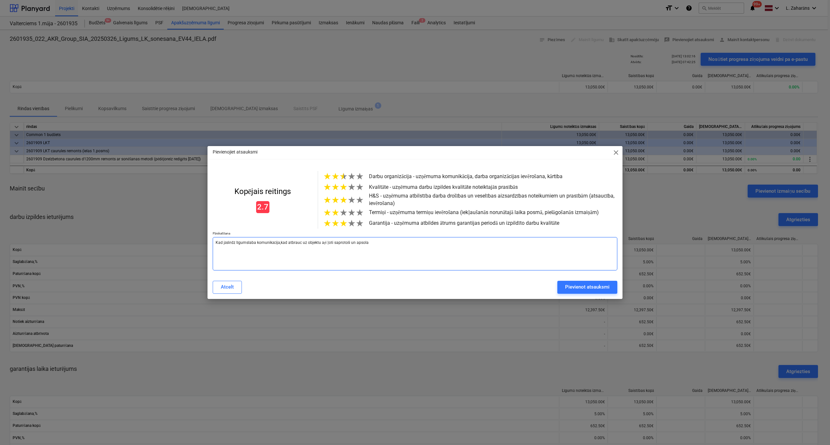
type textarea "Kad jāslēdz līgumslaba komunikācija,kad atbrauc uz objektu aŗi ļoti saprotoši u…"
type textarea "x"
type textarea "Kad jāslēdz līgumslaba komunikācija,kad atbrauc uz objektu aŗi ļoti saprotoši u…"
type textarea "x"
type textarea "Kad jāslēdz līgumslaba komunikācija,kad atbrauc uz objektu aŗi ļoti saprotoši u…"
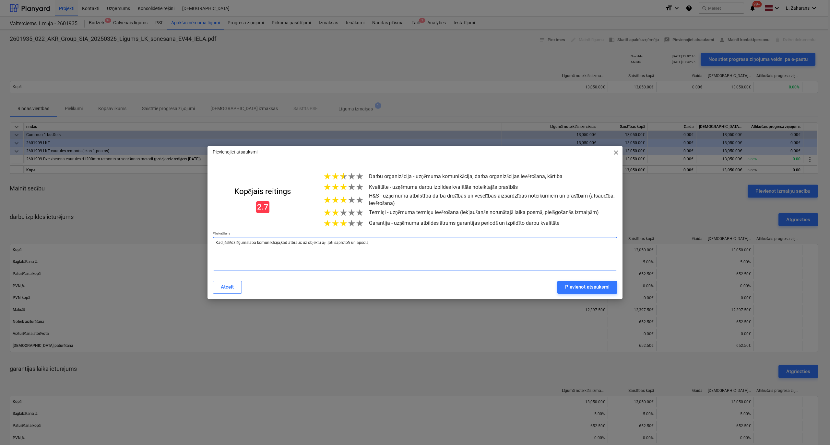
type textarea "x"
type textarea "Kad jāslēdz līgumslaba komunikācija,kad atbrauc uz objektu aŗi ļoti saprotoši u…"
type textarea "x"
type textarea "Kad jāslēdz līgumslaba komunikācija,kad atbrauc uz objektu aŗi ļoti saprotoši u…"
type textarea "x"
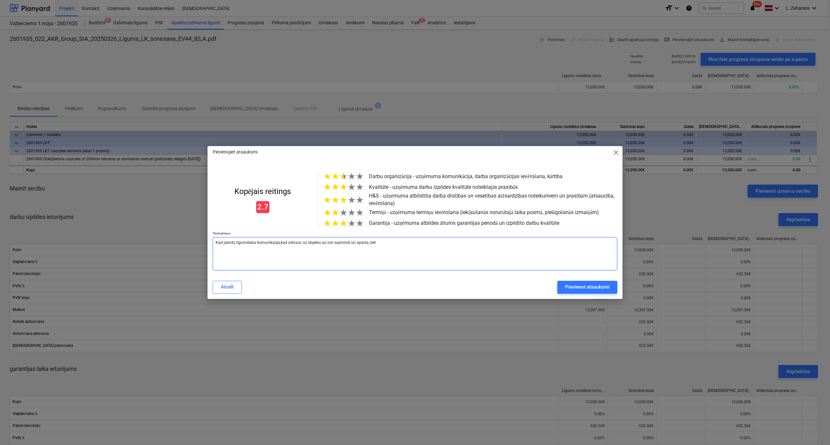
type textarea "Kad jāslēdz līgumslaba komunikācija,kad atbrauc uz objektu aŗi ļoti saprotoši u…"
type textarea "x"
type textarea "Kad jāslēdz līgumslaba komunikācija,kad atbrauc uz objektu aŗi ļoti saprotoši u…"
type textarea "x"
type textarea "Kad jāslēdz līgumslaba komunikācija,kad atbrauc uz objektu aŗi ļoti saprotoši u…"
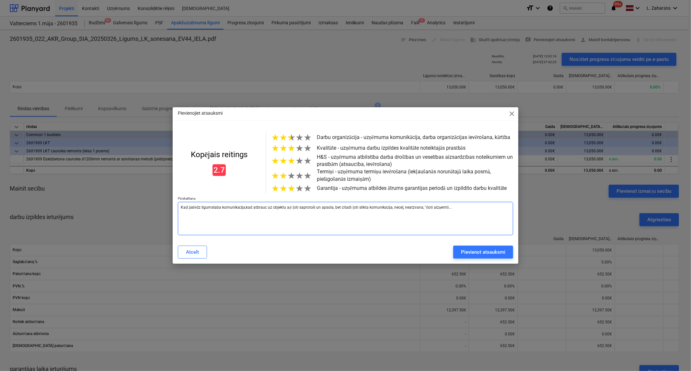
click at [424, 210] on textarea "Kad jāslēdz līgumslaba komunikācija,kad atbrauc uz objektu aŗi ļoti saprotoši u…" at bounding box center [346, 218] width 336 height 33
click at [213, 208] on textarea "Kad jāslēdz līgumslaba komunikācija,kad atbrauc uz objektu aŗi ļoti saprotoši u…" at bounding box center [346, 218] width 336 height 33
click at [247, 208] on textarea "Kad jāslēdz līgums- laba komunikācija,kad atbrauc uz objektu aŗi ļoti saprotoši…" at bounding box center [346, 218] width 336 height 33
click at [256, 210] on textarea "Kad jāslēdz līgums- laba komunikācija, kad atbrauc uz objektu aŗi ļoti saprotoš…" at bounding box center [346, 218] width 336 height 33
click at [290, 210] on textarea "Kad jāslēdz līgums- laba komunikācija, kad atbrauc uz objektu aŗi ļoti saprotoš…" at bounding box center [346, 218] width 336 height 33
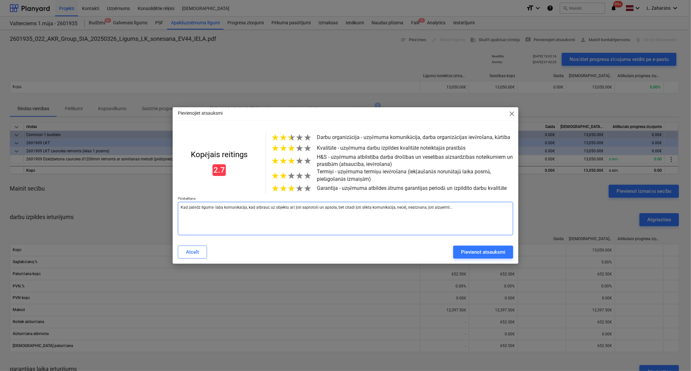
click at [322, 210] on textarea "Kad jāslēdz līgums- laba komunikācija, kad atbrauc uz objektu arī ļoti saprotoš…" at bounding box center [346, 218] width 336 height 33
click at [255, 208] on textarea "Kad jāslēdz līgums- laba komunikācija, kad atbrauc uz objektu arī ļoti saprotoš…" at bounding box center [346, 218] width 336 height 33
click at [378, 209] on textarea "Kad jāslēdz līgums- laba komunikācija, kad reizēm ar grūtībām atbrauc uz objekt…" at bounding box center [346, 218] width 336 height 33
click at [392, 209] on textarea "Kad jāslēdz līgums- laba komunikācija, kad reizēm ar grūtībām atbrauc uz objekt…" at bounding box center [346, 218] width 336 height 33
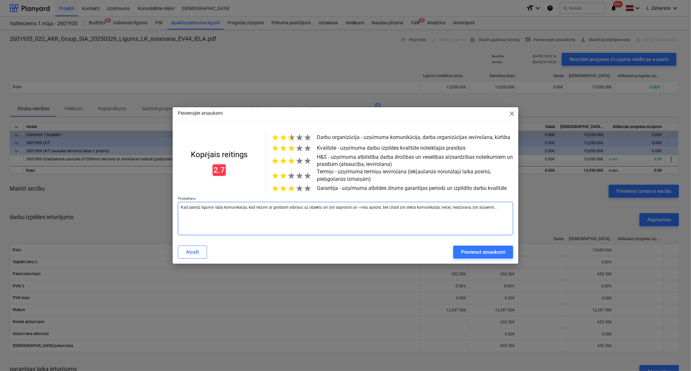
click at [497, 211] on textarea "Kad jāslēdz līgums- laba komunikācija, kad reizēm ar grūtībām atbrauc uz objekt…" at bounding box center [346, 218] width 336 height 33
click at [232, 215] on textarea "Kad jāslēdz līgums- laba komunikācija, kad reizēm ar grūtībām atbrauc uz objekt…" at bounding box center [346, 218] width 336 height 33
drag, startPoint x: 468, startPoint y: 254, endPoint x: 462, endPoint y: 254, distance: 6.2
click at [467, 253] on div "Pievienot atsauksmi" at bounding box center [483, 252] width 44 height 8
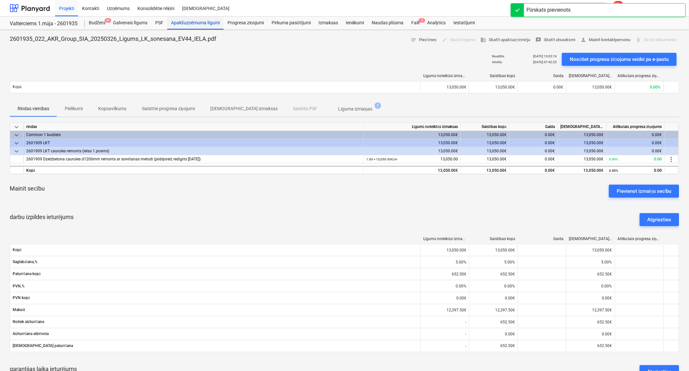
click at [173, 21] on div "Apakšuzņēmuma līgumi" at bounding box center [195, 23] width 56 height 13
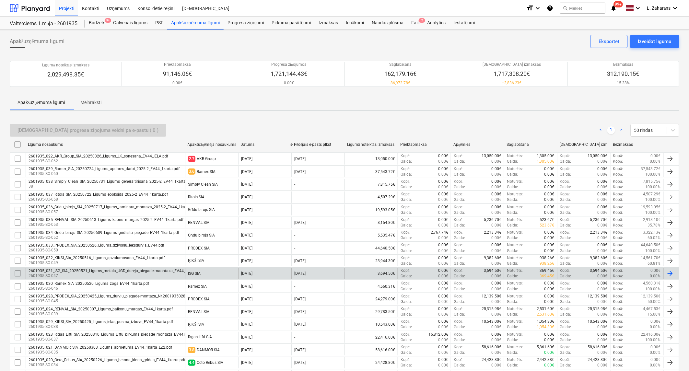
click at [167, 272] on div "2601935_031_ISG_SIA_20250521_Ligums_metala_UGD_durvju_piegade-maontaza_EV44_1ka…" at bounding box center [122, 271] width 187 height 5
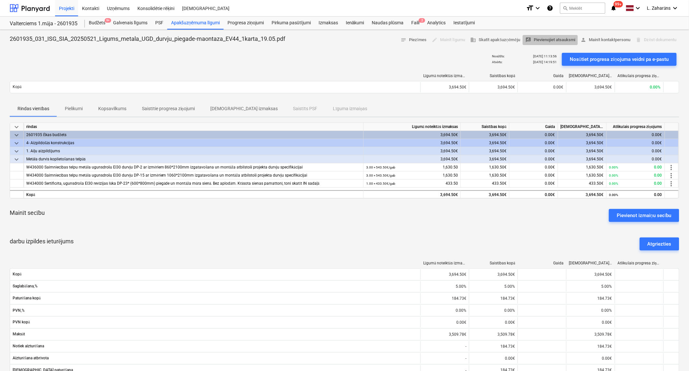
click at [547, 38] on span "rate_review Pievienojiet atsauksmi" at bounding box center [550, 39] width 50 height 7
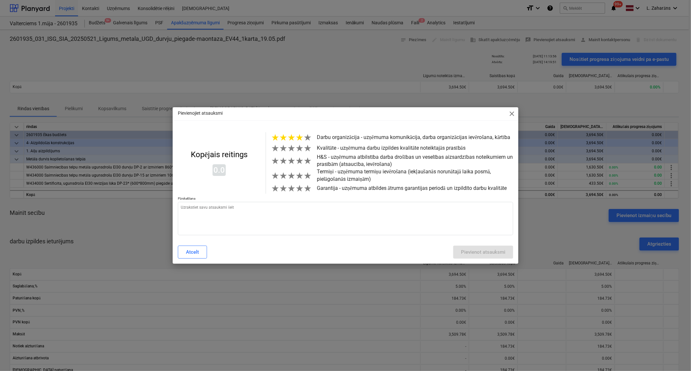
click at [301, 138] on span "★" at bounding box center [300, 137] width 8 height 11
click at [300, 149] on span "★" at bounding box center [300, 148] width 8 height 11
drag, startPoint x: 300, startPoint y: 160, endPoint x: 300, endPoint y: 167, distance: 6.5
click at [300, 160] on span "★" at bounding box center [300, 161] width 8 height 11
click at [304, 178] on span "★" at bounding box center [308, 176] width 8 height 11
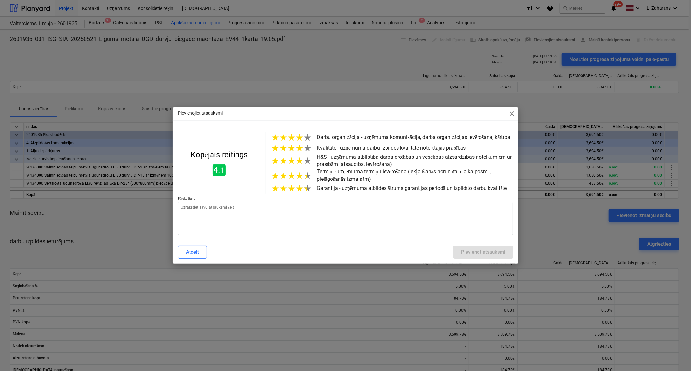
click at [305, 189] on span "★" at bounding box center [308, 188] width 8 height 11
click at [296, 223] on textarea at bounding box center [346, 218] width 336 height 33
click at [472, 251] on div "Pievienot atsauksmi" at bounding box center [483, 252] width 44 height 8
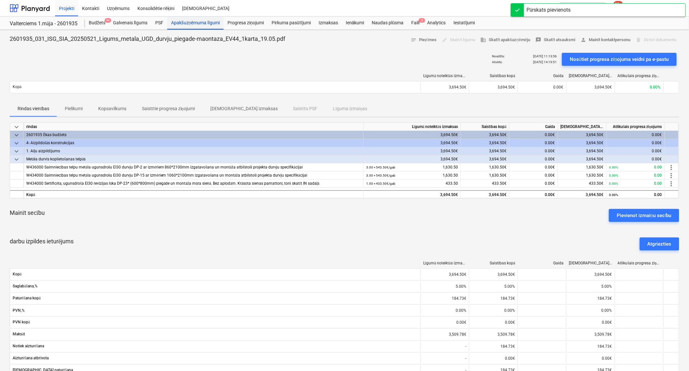
click at [185, 21] on div "Apakšuzņēmuma līgumi" at bounding box center [195, 23] width 56 height 13
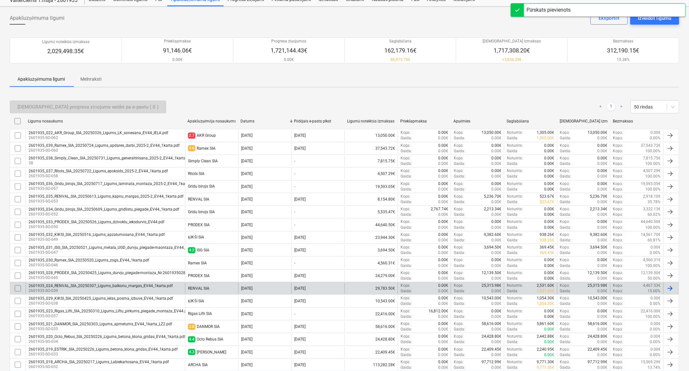
scroll to position [36, 0]
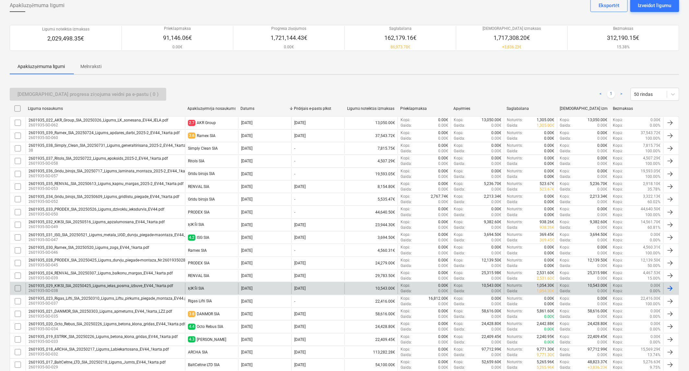
click at [228, 289] on div "ĶIKŠI SIA" at bounding box center [211, 288] width 53 height 11
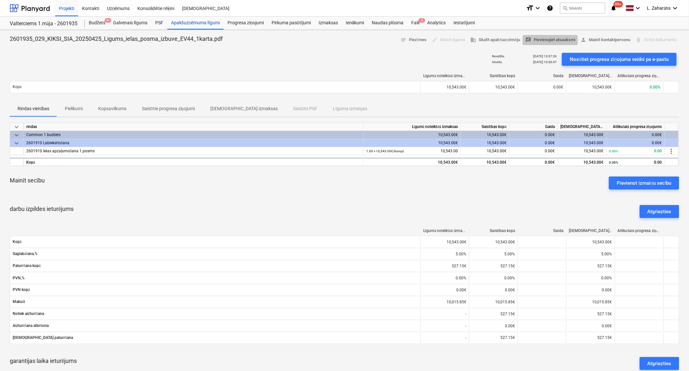
click at [551, 40] on span "rate_review Pievienojiet atsauksmi" at bounding box center [550, 39] width 50 height 7
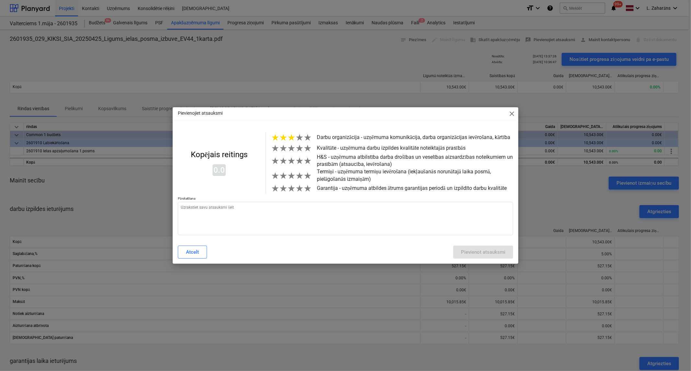
click at [292, 139] on span "★" at bounding box center [292, 137] width 8 height 11
click at [308, 150] on span "★" at bounding box center [308, 148] width 8 height 11
click at [298, 166] on span "★" at bounding box center [300, 161] width 8 height 11
click at [293, 180] on span "★" at bounding box center [292, 176] width 8 height 11
click at [301, 193] on span "★" at bounding box center [300, 188] width 8 height 11
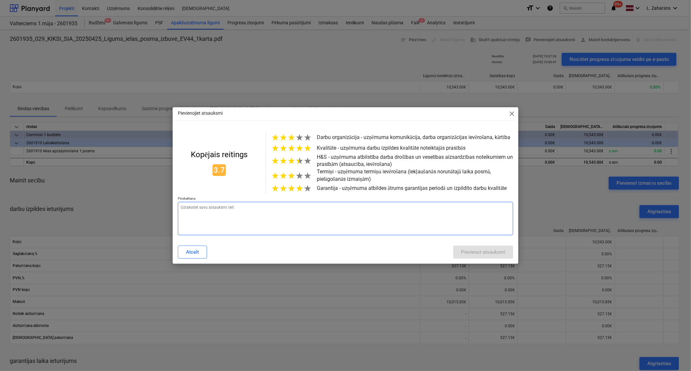
click at [285, 215] on textarea at bounding box center [346, 218] width 336 height 33
drag, startPoint x: 481, startPoint y: 252, endPoint x: 486, endPoint y: 249, distance: 5.5
click at [483, 251] on div "Pievienot atsauksmi" at bounding box center [483, 252] width 44 height 8
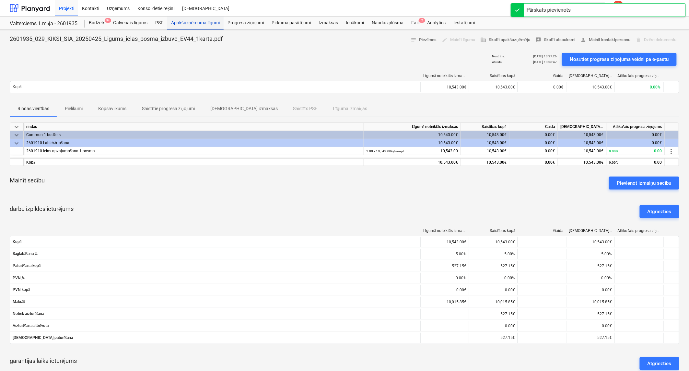
click at [182, 23] on div "Apakšuzņēmuma līgumi" at bounding box center [195, 23] width 56 height 13
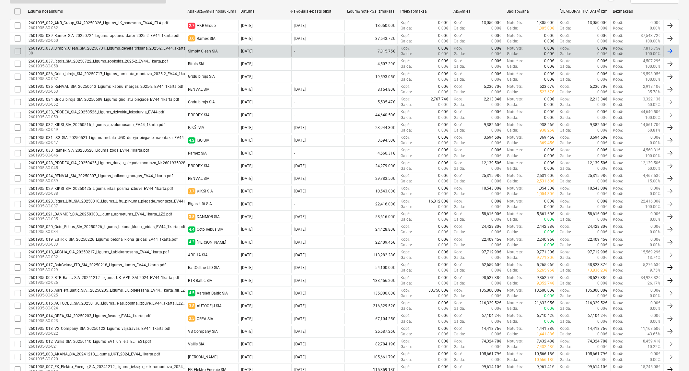
scroll to position [12, 0]
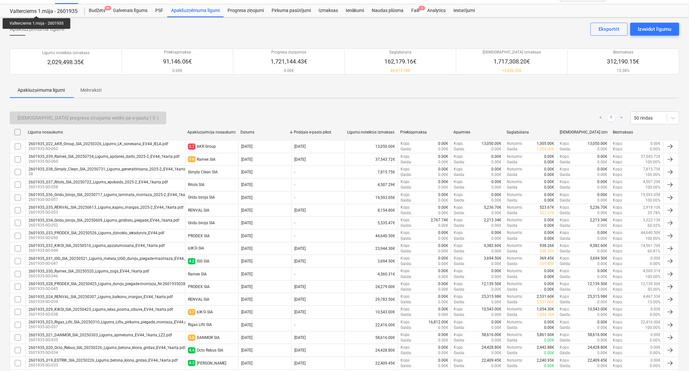
click at [37, 10] on div "Valterciems 1.māja - 2601935" at bounding box center [43, 11] width 67 height 7
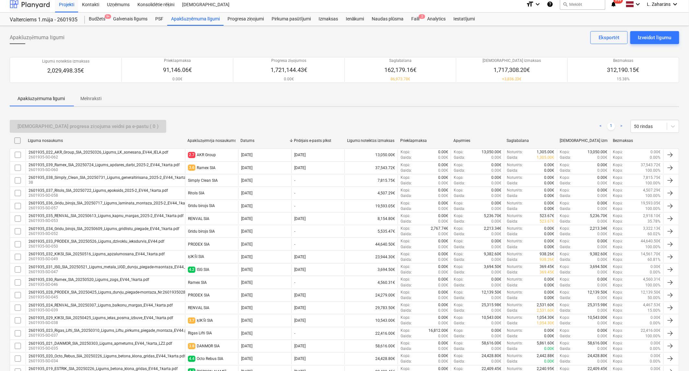
scroll to position [0, 0]
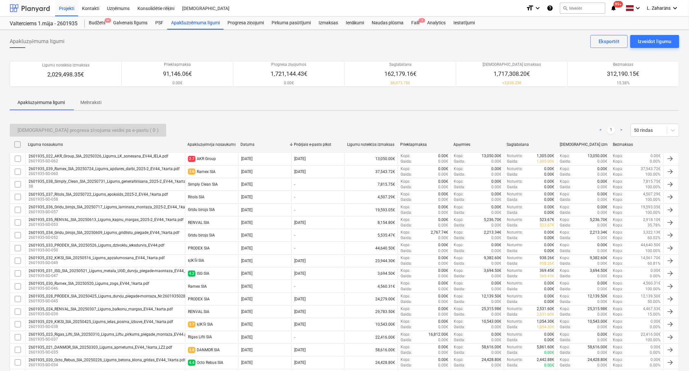
click at [33, 8] on div at bounding box center [30, 8] width 40 height 16
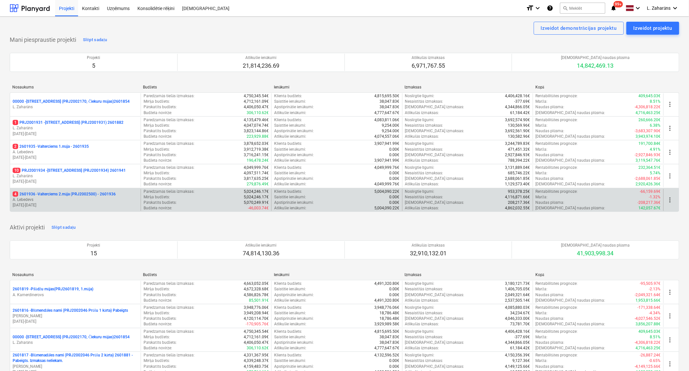
click at [64, 194] on p "4 2601936 - Valterciems 2.māja (PRJ2002500) - 2601936" at bounding box center [64, 195] width 103 height 6
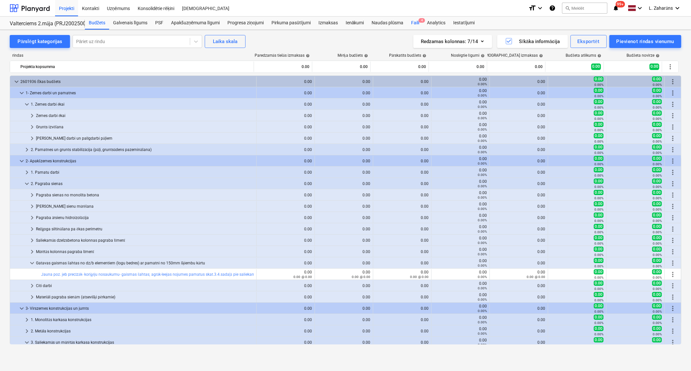
click at [412, 21] on div "Faili 4" at bounding box center [415, 23] width 16 height 13
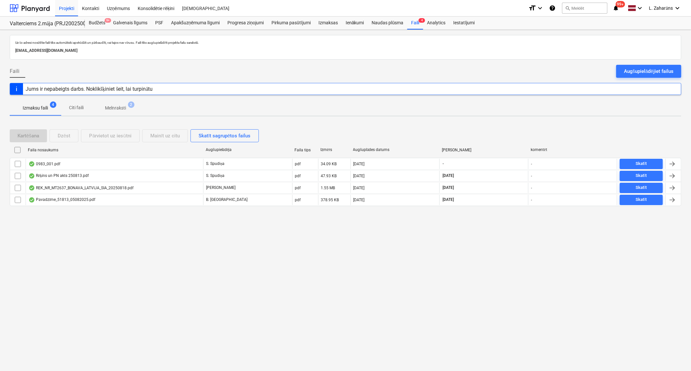
click at [118, 107] on p "Melnraksti" at bounding box center [115, 108] width 21 height 7
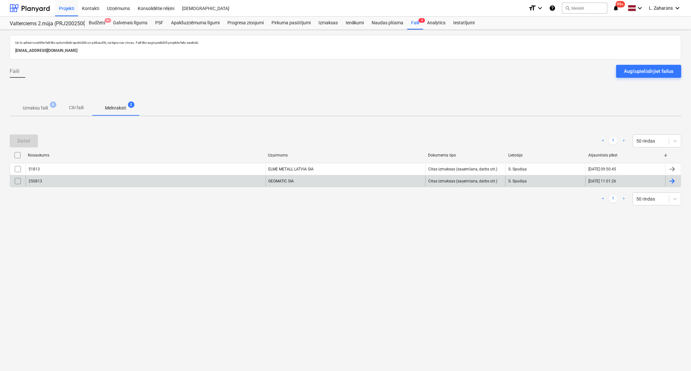
click at [76, 179] on div "250813" at bounding box center [146, 181] width 240 height 10
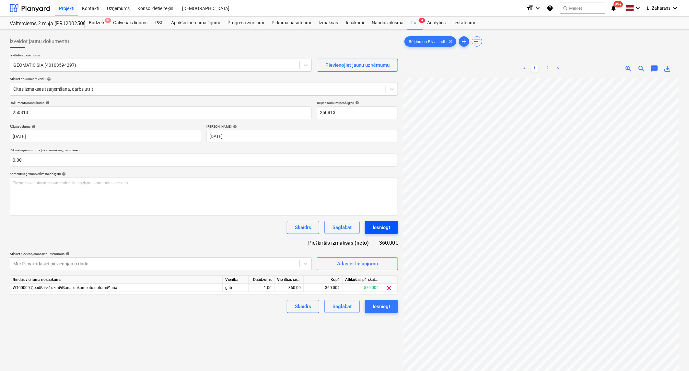
click at [386, 225] on div "Iesniegt" at bounding box center [382, 227] width 18 height 8
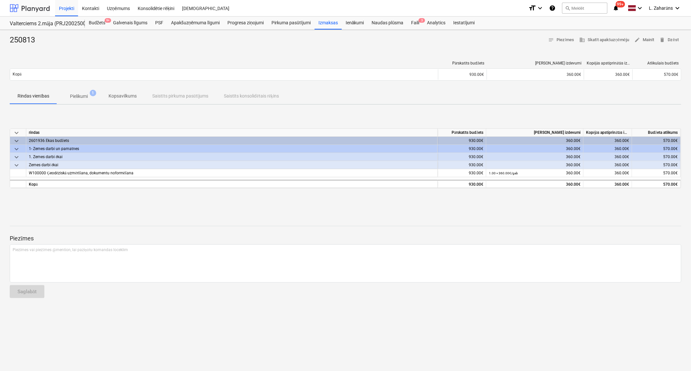
click at [43, 9] on div at bounding box center [30, 8] width 40 height 16
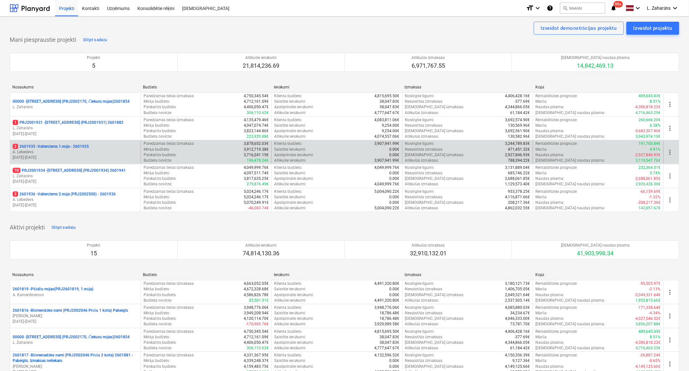
click at [63, 146] on p "2 2601935 - Valterciems 1.māja - 2601935" at bounding box center [51, 147] width 76 height 6
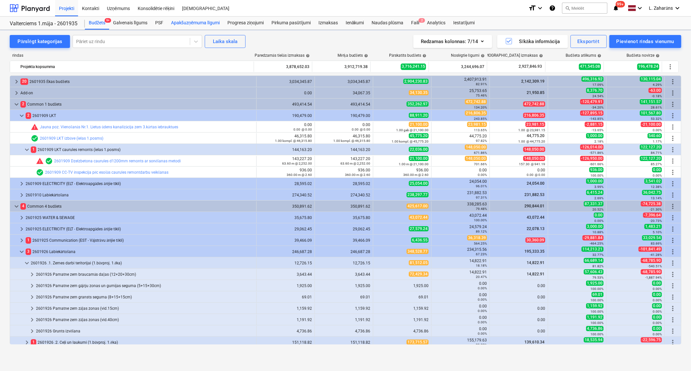
click at [187, 21] on div "Apakšuzņēmuma līgumi" at bounding box center [195, 23] width 56 height 13
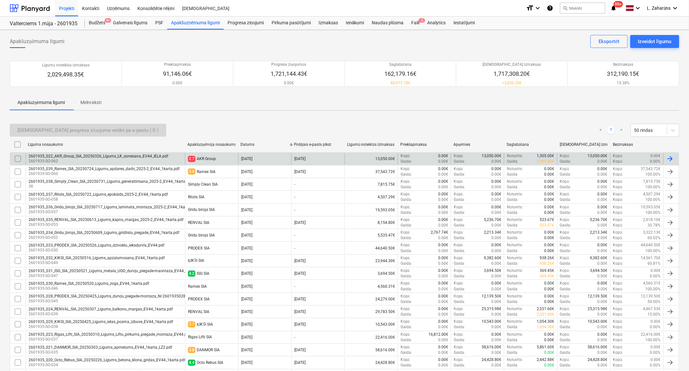
click at [136, 155] on div "2601935_022_AKR_Group_SIA_20250326_Ligums_LK_sonesana_EV44_IELA.pdf" at bounding box center [99, 156] width 140 height 5
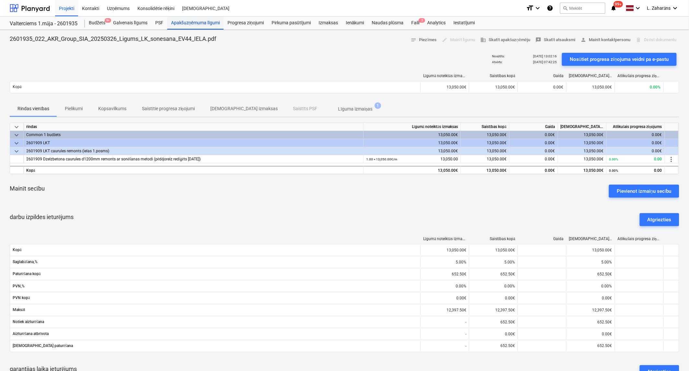
click at [199, 20] on div "Apakšuzņēmuma līgumi" at bounding box center [195, 23] width 56 height 13
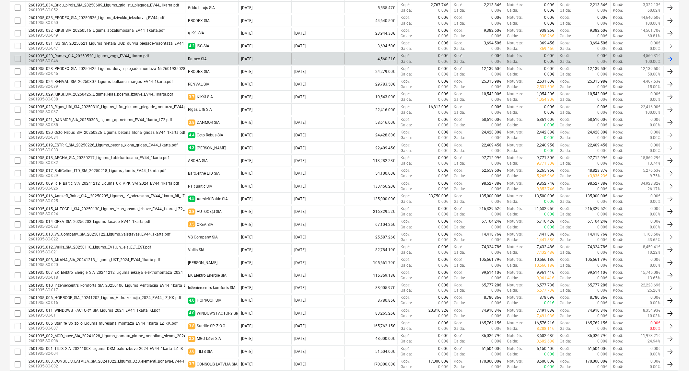
scroll to position [252, 0]
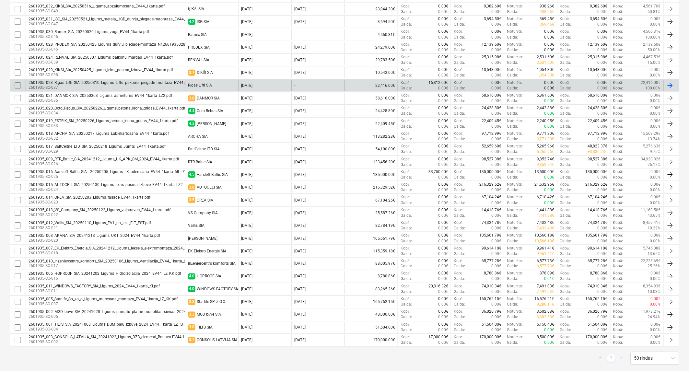
click at [199, 87] on div "Rīgas Lifti SIA" at bounding box center [200, 85] width 24 height 5
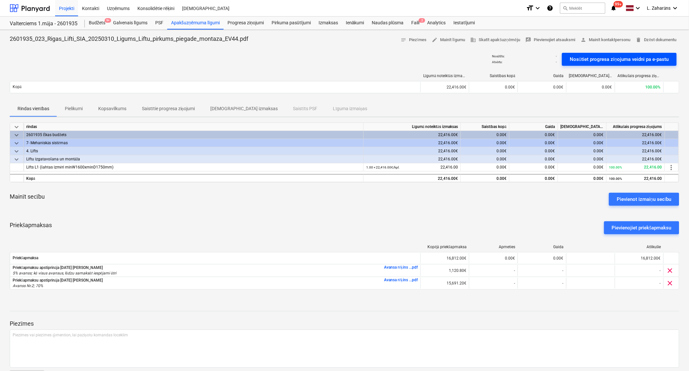
click at [596, 59] on div "Nosūtiet progresa ziņojuma veidni pa e-pastu" at bounding box center [619, 59] width 99 height 8
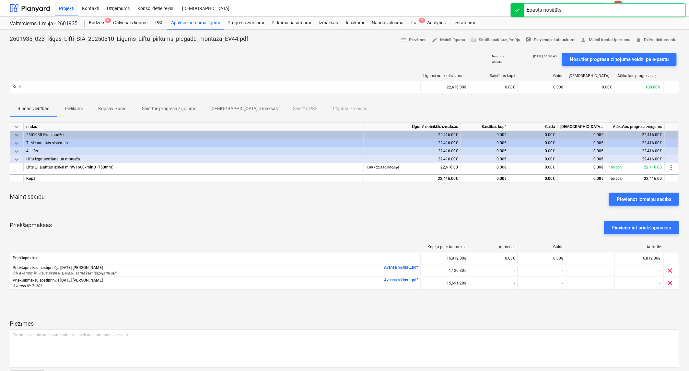
click at [549, 40] on span "rate_review Pievienojiet atsauksmi" at bounding box center [550, 39] width 50 height 7
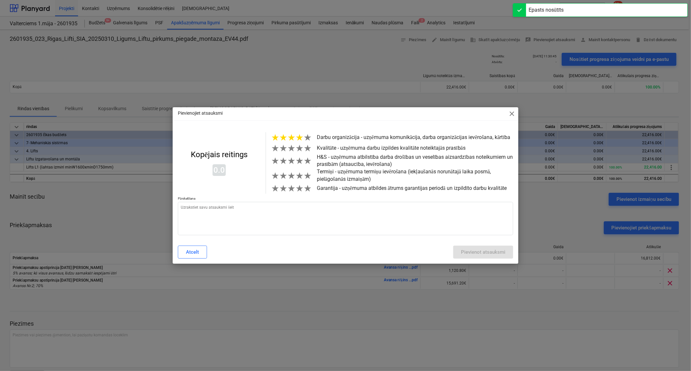
click at [299, 140] on span "★" at bounding box center [300, 137] width 8 height 11
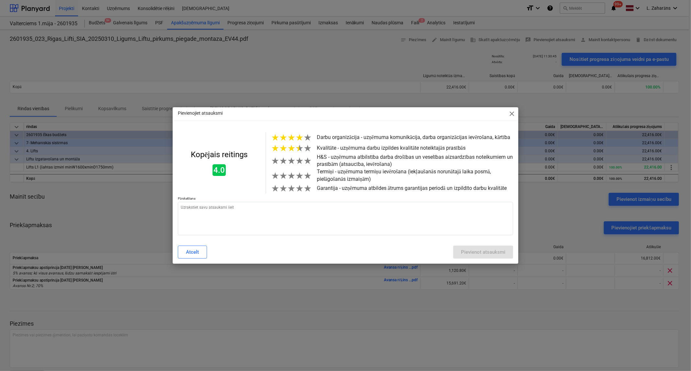
click at [297, 151] on span "★" at bounding box center [300, 148] width 8 height 11
click at [298, 163] on span "★" at bounding box center [300, 161] width 8 height 11
click at [300, 179] on span "★" at bounding box center [300, 176] width 8 height 11
click at [300, 192] on span "★" at bounding box center [300, 188] width 8 height 11
click at [296, 211] on textarea at bounding box center [346, 218] width 336 height 33
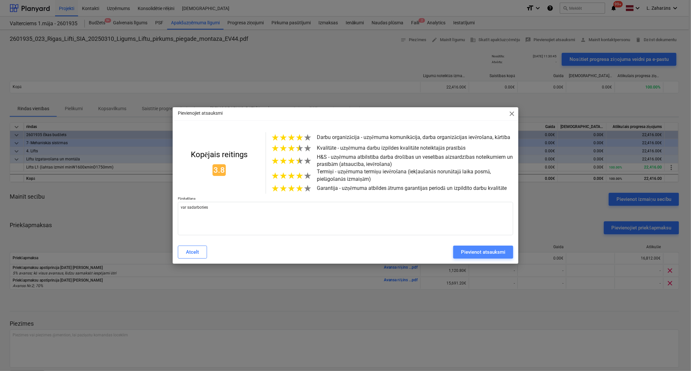
click at [474, 249] on button "Pievienot atsauksmi" at bounding box center [484, 252] width 60 height 13
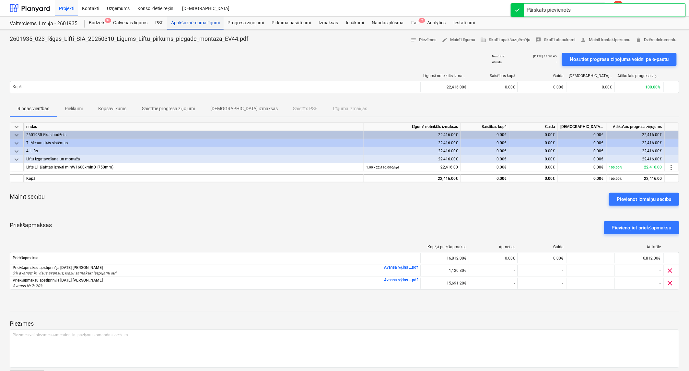
drag, startPoint x: 206, startPoint y: 23, endPoint x: 201, endPoint y: 28, distance: 6.9
click at [206, 23] on div "Apakšuzņēmuma līgumi" at bounding box center [195, 23] width 56 height 13
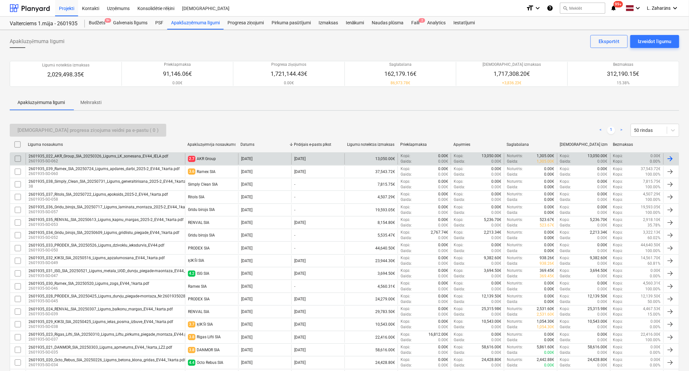
click at [194, 157] on span "2.7" at bounding box center [191, 159] width 7 height 6
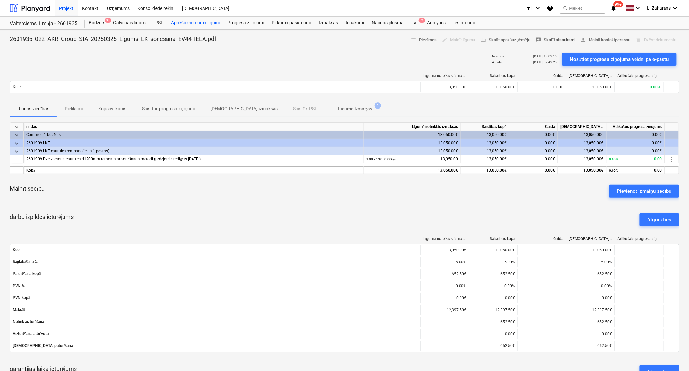
click at [553, 36] on button "reviews Skatīt atsauksmi" at bounding box center [555, 40] width 45 height 10
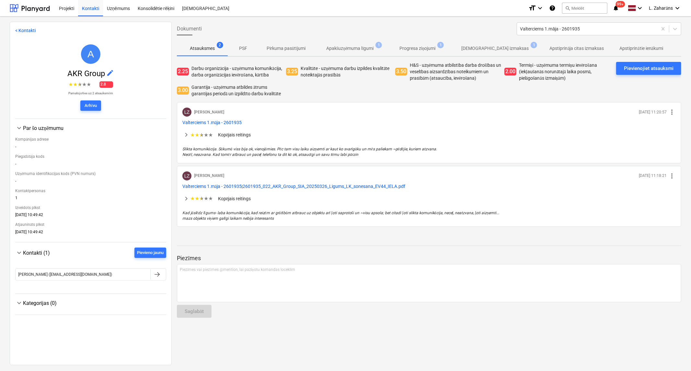
click at [185, 69] on span "2.25" at bounding box center [183, 72] width 12 height 8
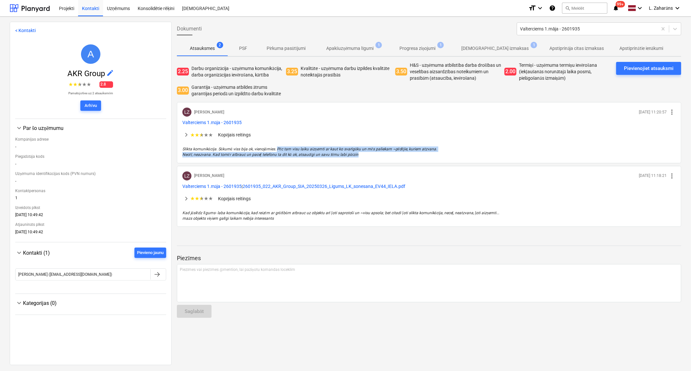
drag, startPoint x: 277, startPoint y: 148, endPoint x: 377, endPoint y: 155, distance: 100.4
click at [377, 155] on p "Slikta komunikācija. Sākumā viss bija ok, vienojāmies. Pēc tam visu laiku aizņe…" at bounding box center [430, 152] width 494 height 11
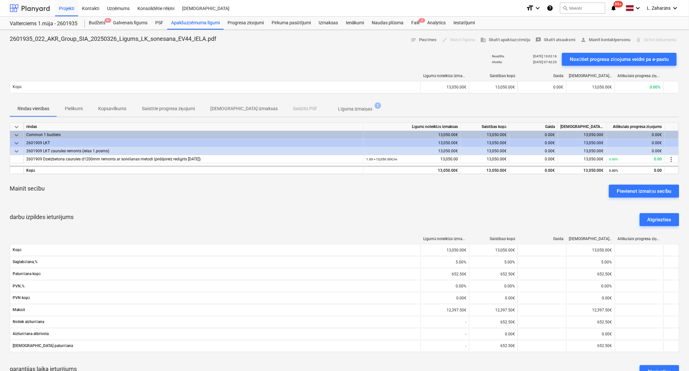
click at [32, 8] on div at bounding box center [30, 8] width 40 height 16
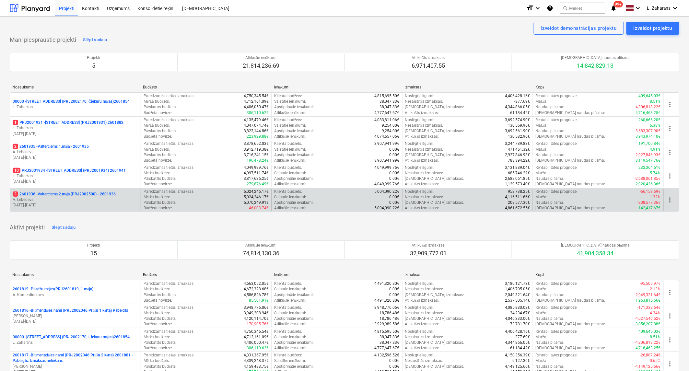
click at [54, 192] on p "3 2601936 - Valterciems 2.māja (PRJ2002500) - 2601936" at bounding box center [64, 195] width 103 height 6
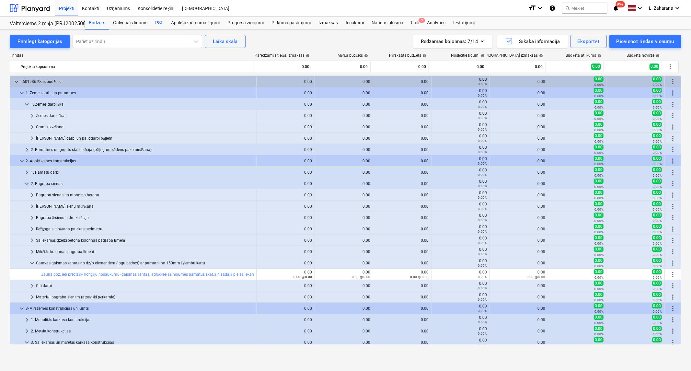
click at [158, 22] on div "PSF" at bounding box center [159, 23] width 16 height 13
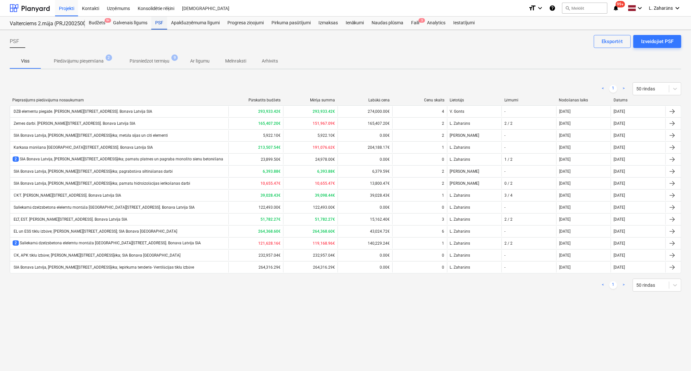
drag, startPoint x: 159, startPoint y: 23, endPoint x: 158, endPoint y: 27, distance: 4.4
click at [159, 23] on div "PSF" at bounding box center [159, 23] width 16 height 13
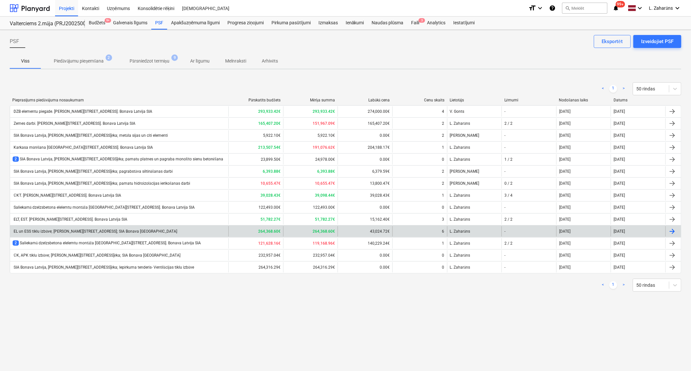
click at [60, 232] on div "EL un ESS tīklu izbūve; [PERSON_NAME][STREET_ADDRESS]; SIA Bonava [GEOGRAPHIC_D…" at bounding box center [95, 231] width 165 height 5
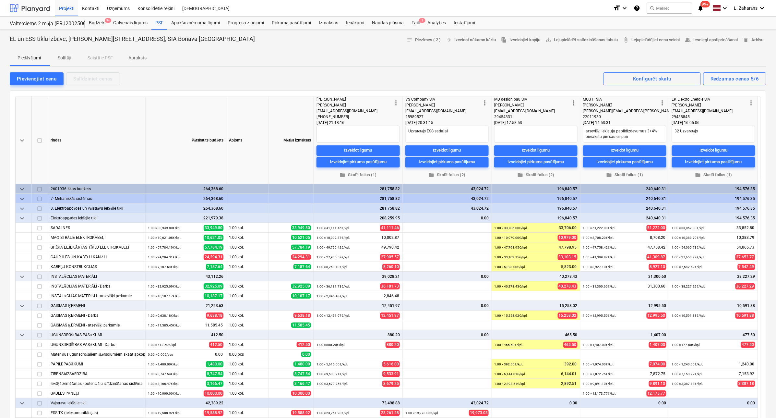
click at [41, 7] on div at bounding box center [30, 8] width 40 height 16
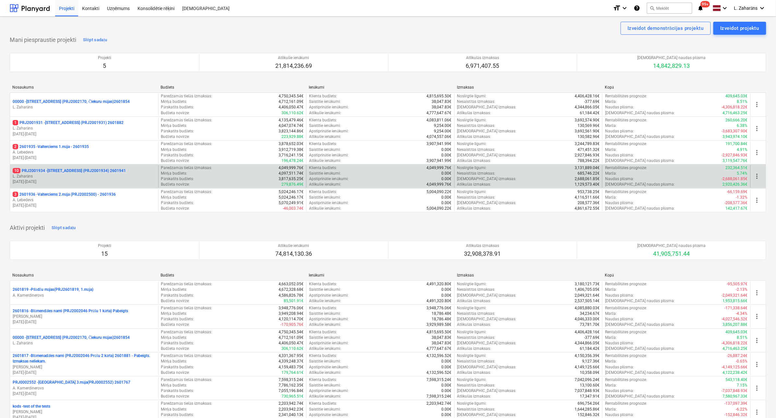
click at [65, 170] on p "10 PRJ2001934 - [STREET_ADDRESS] (PRJ2001934) 2601941" at bounding box center [69, 171] width 113 height 6
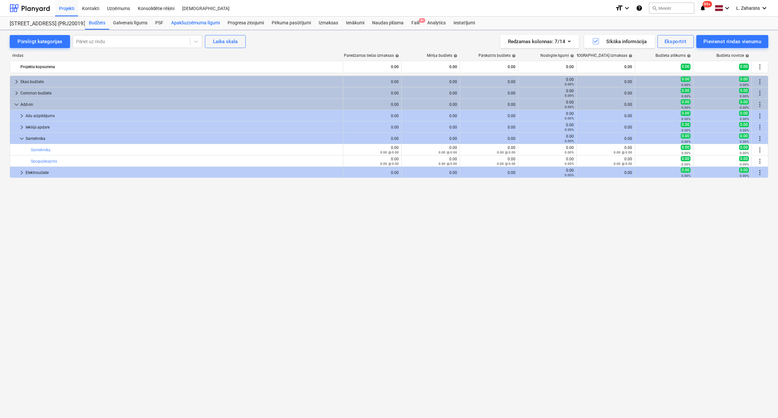
click at [202, 18] on div "Apakšuzņēmuma līgumi" at bounding box center [195, 23] width 56 height 13
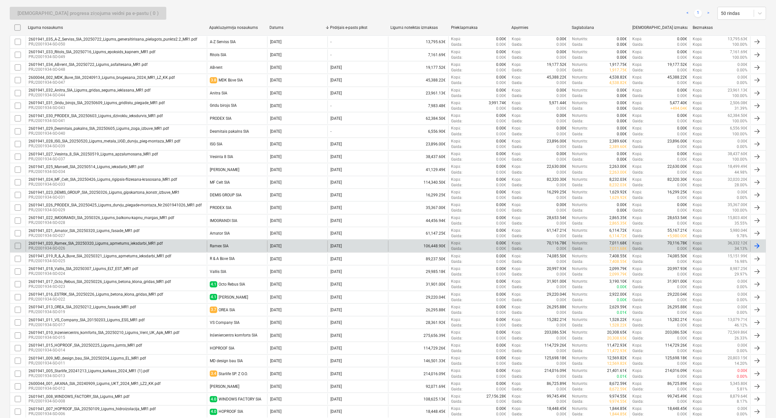
scroll to position [194, 0]
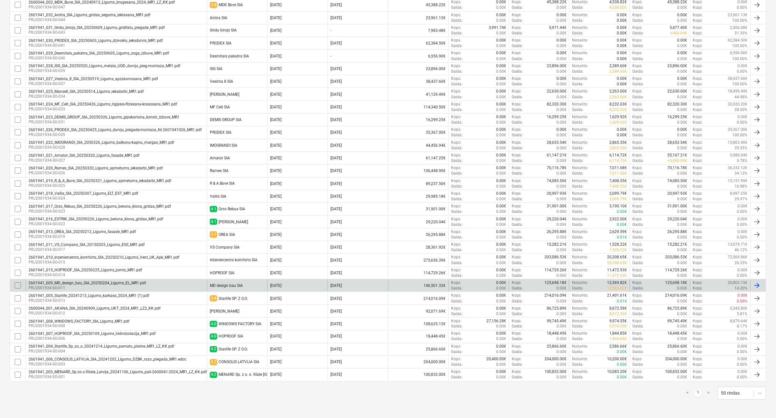
click at [125, 283] on div "2601941_009_MD_design_bau_SIA_20250204_Ligums_EL_MR1.pdf" at bounding box center [87, 282] width 117 height 5
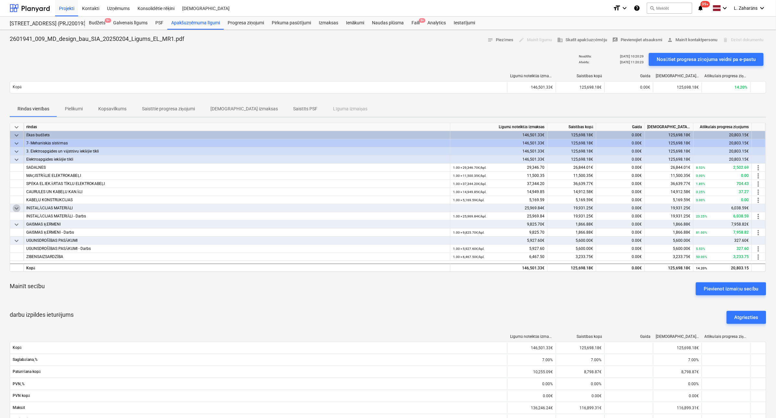
click at [19, 206] on span "keyboard_arrow_down" at bounding box center [17, 208] width 8 height 8
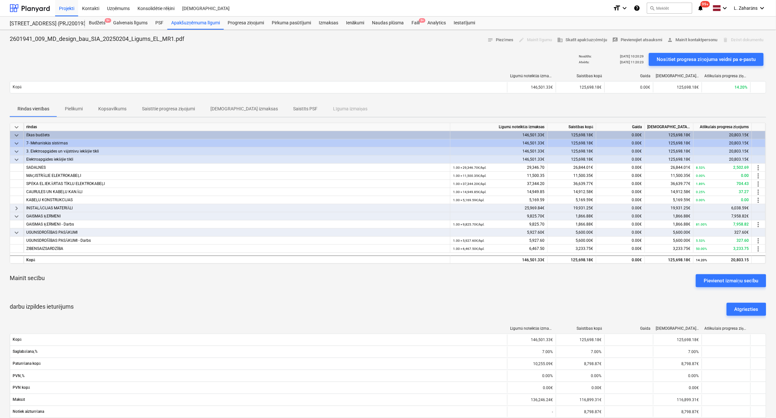
click at [17, 207] on span "keyboard_arrow_right" at bounding box center [17, 208] width 8 height 8
